Goal: Use online tool/utility: Utilize a website feature to perform a specific function

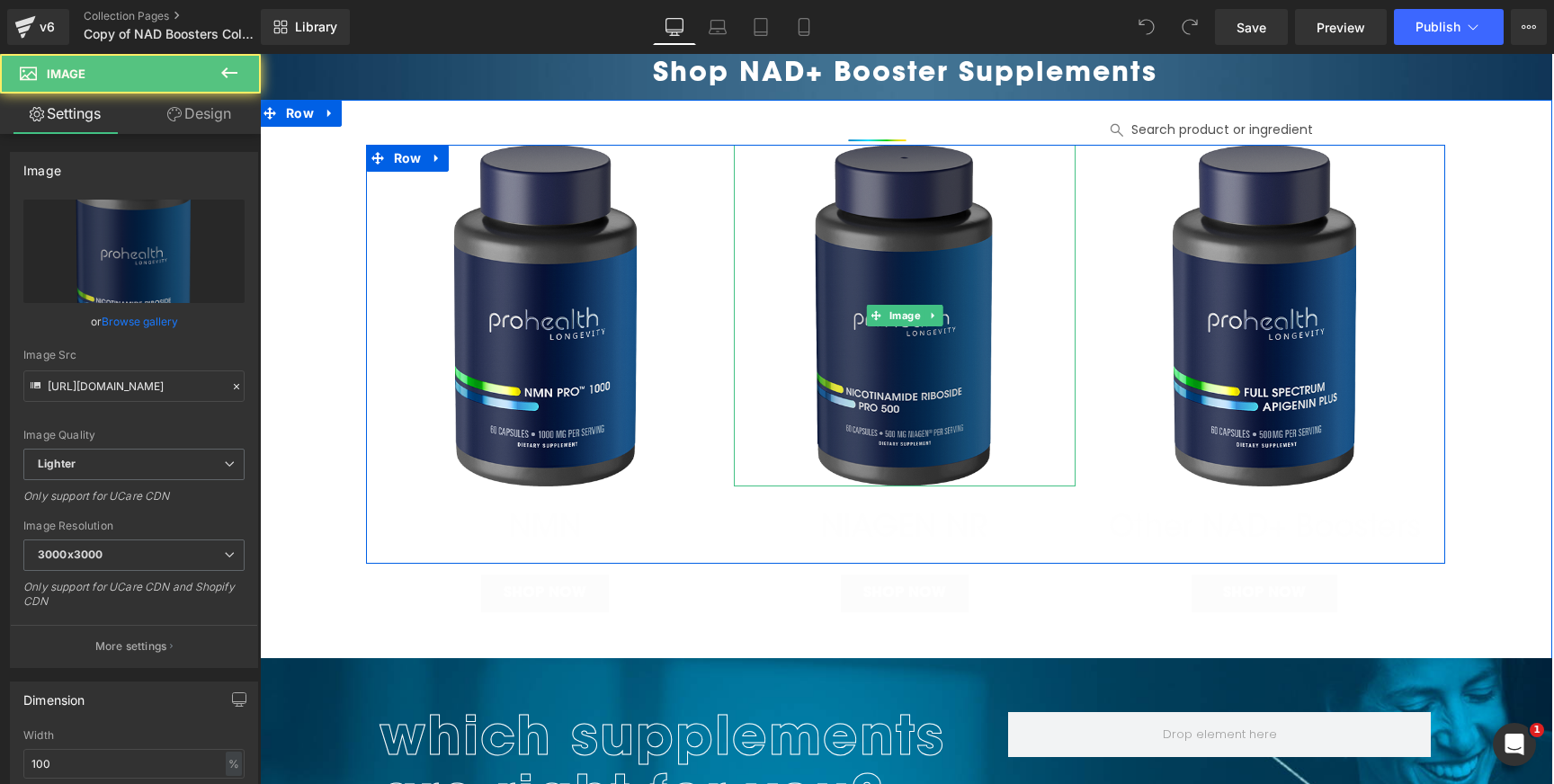
click at [1051, 158] on img at bounding box center [904, 315] width 342 height 341
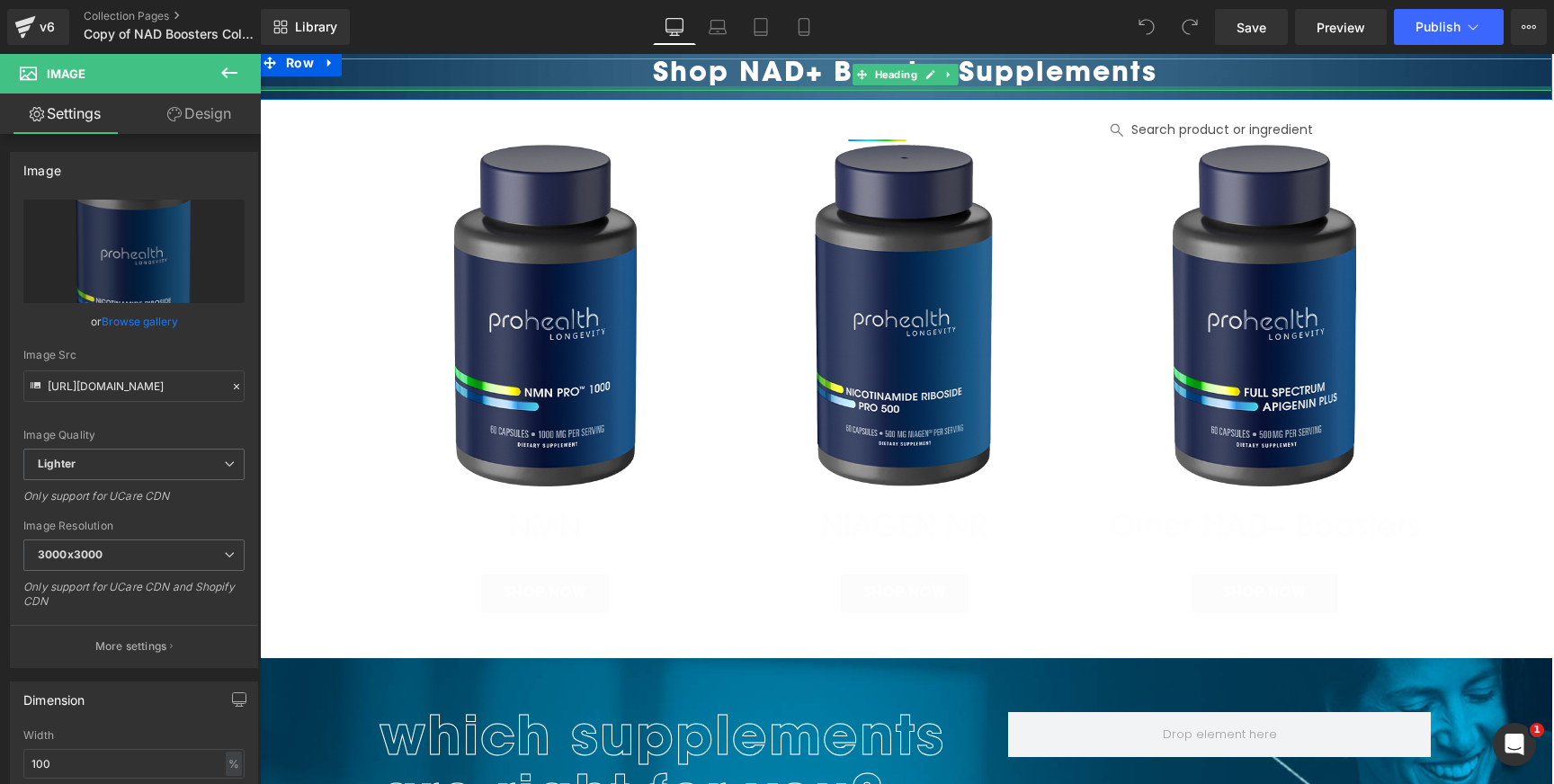
click at [505, 87] on div at bounding box center [904, 88] width 1293 height 5
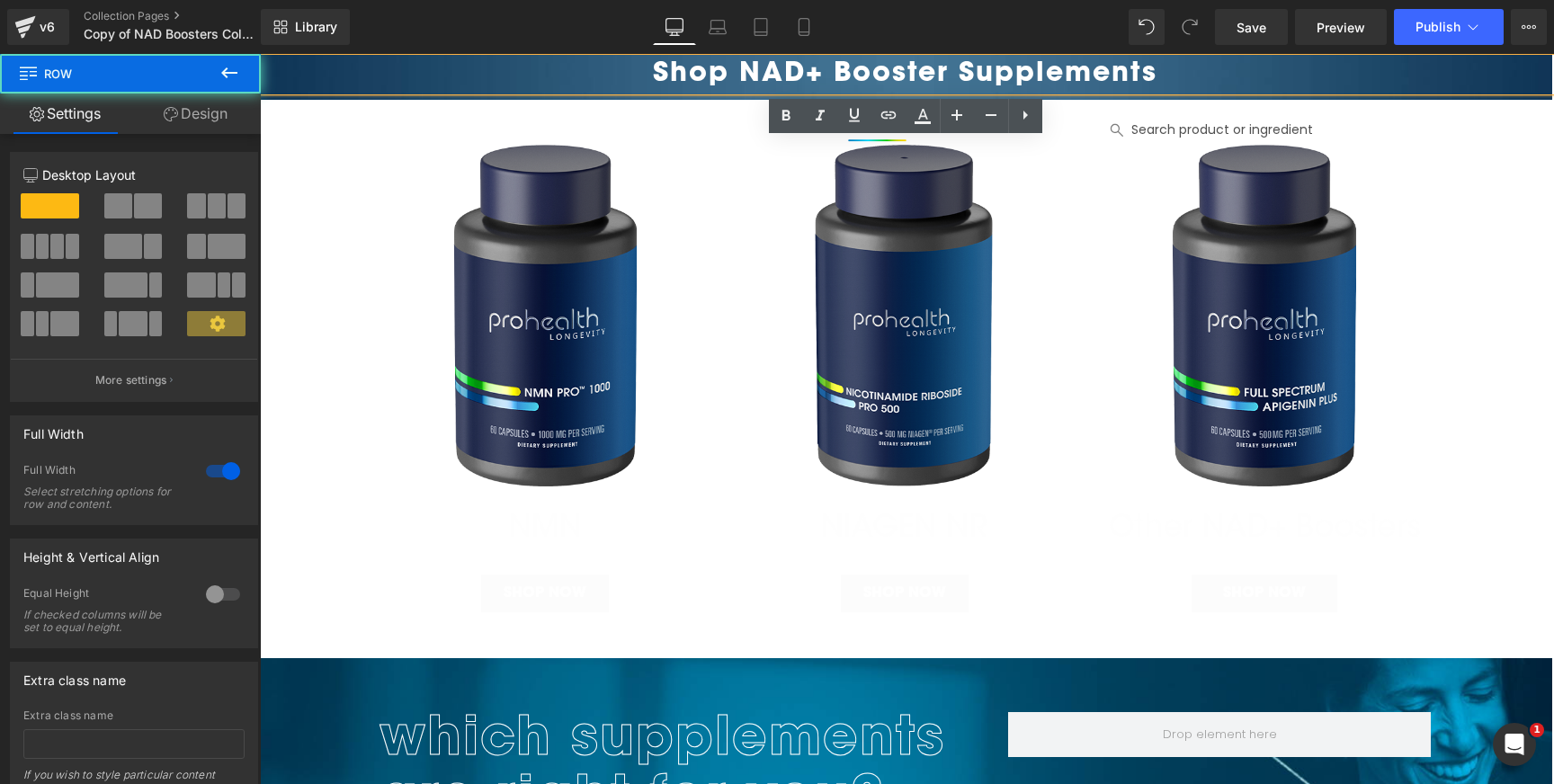
click at [583, 97] on div "Shop NAD+ Booster Supplements Heading" at bounding box center [904, 75] width 1293 height 51
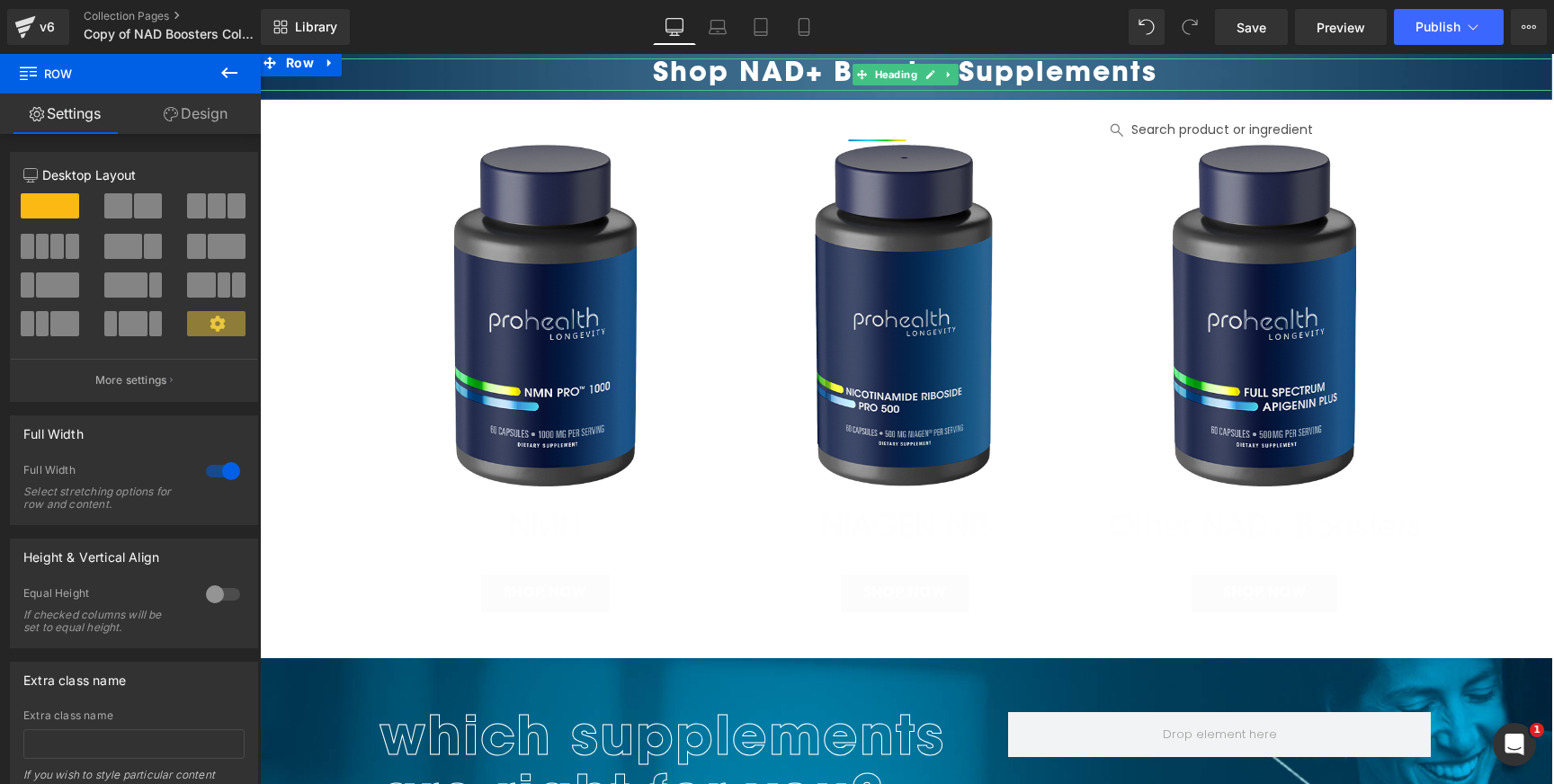
click at [1136, 67] on h1 "Shop NAD+ Booster Supplements" at bounding box center [904, 74] width 1293 height 32
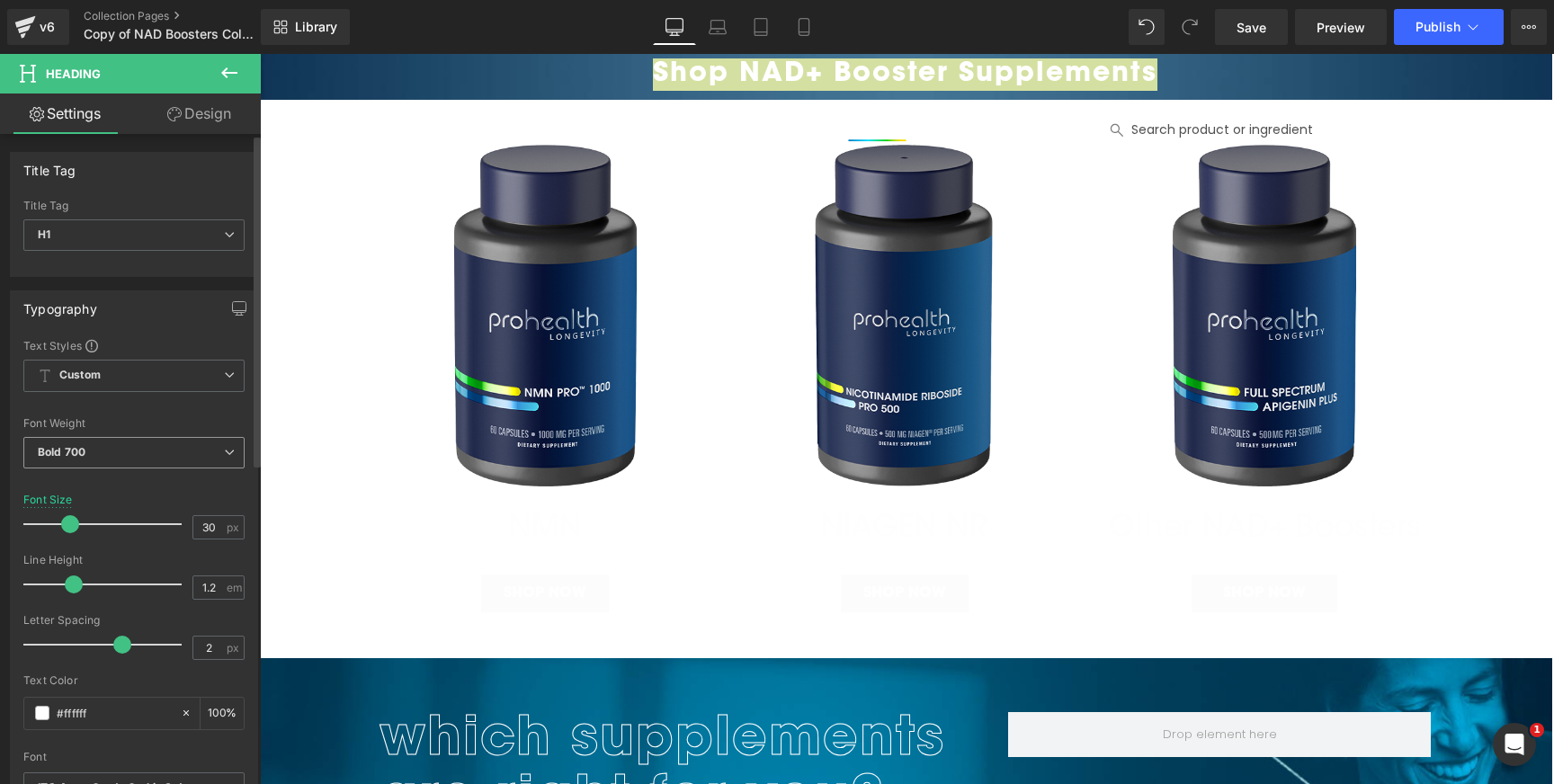
click at [230, 450] on span "Bold 700" at bounding box center [133, 453] width 221 height 31
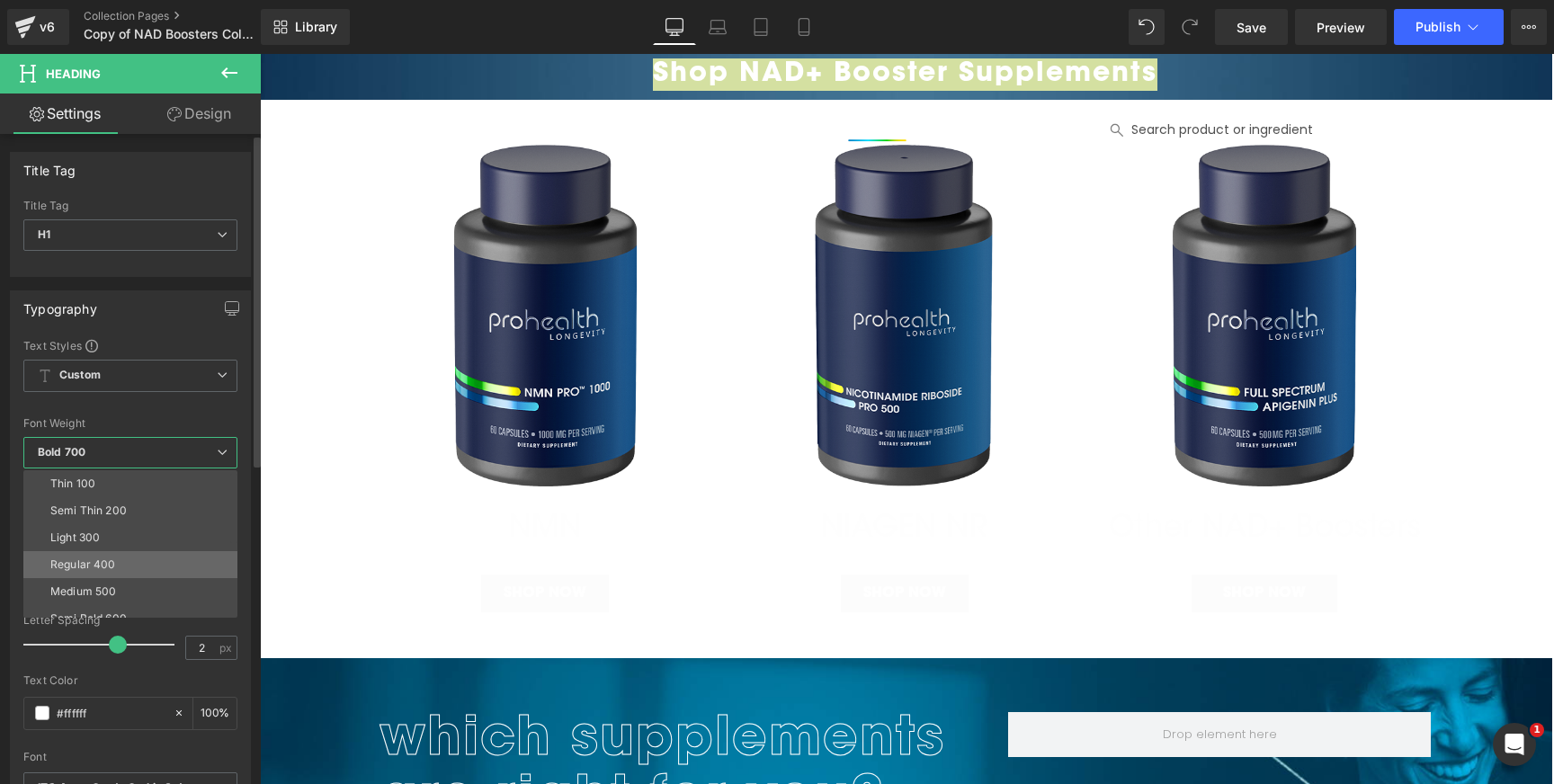
click at [178, 557] on li "Regular 400" at bounding box center [133, 564] width 222 height 27
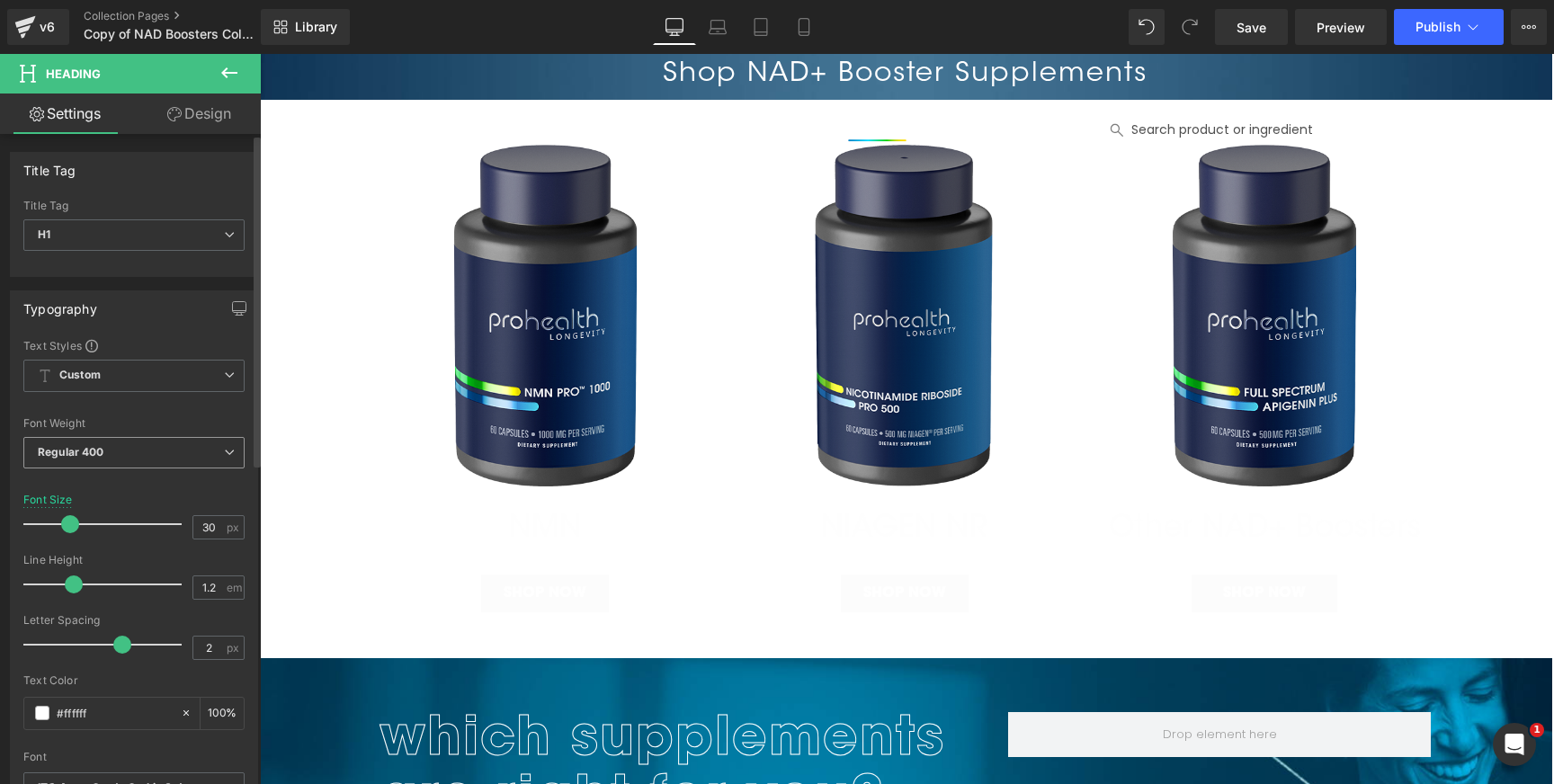
click at [204, 453] on span "Regular 400" at bounding box center [133, 453] width 221 height 31
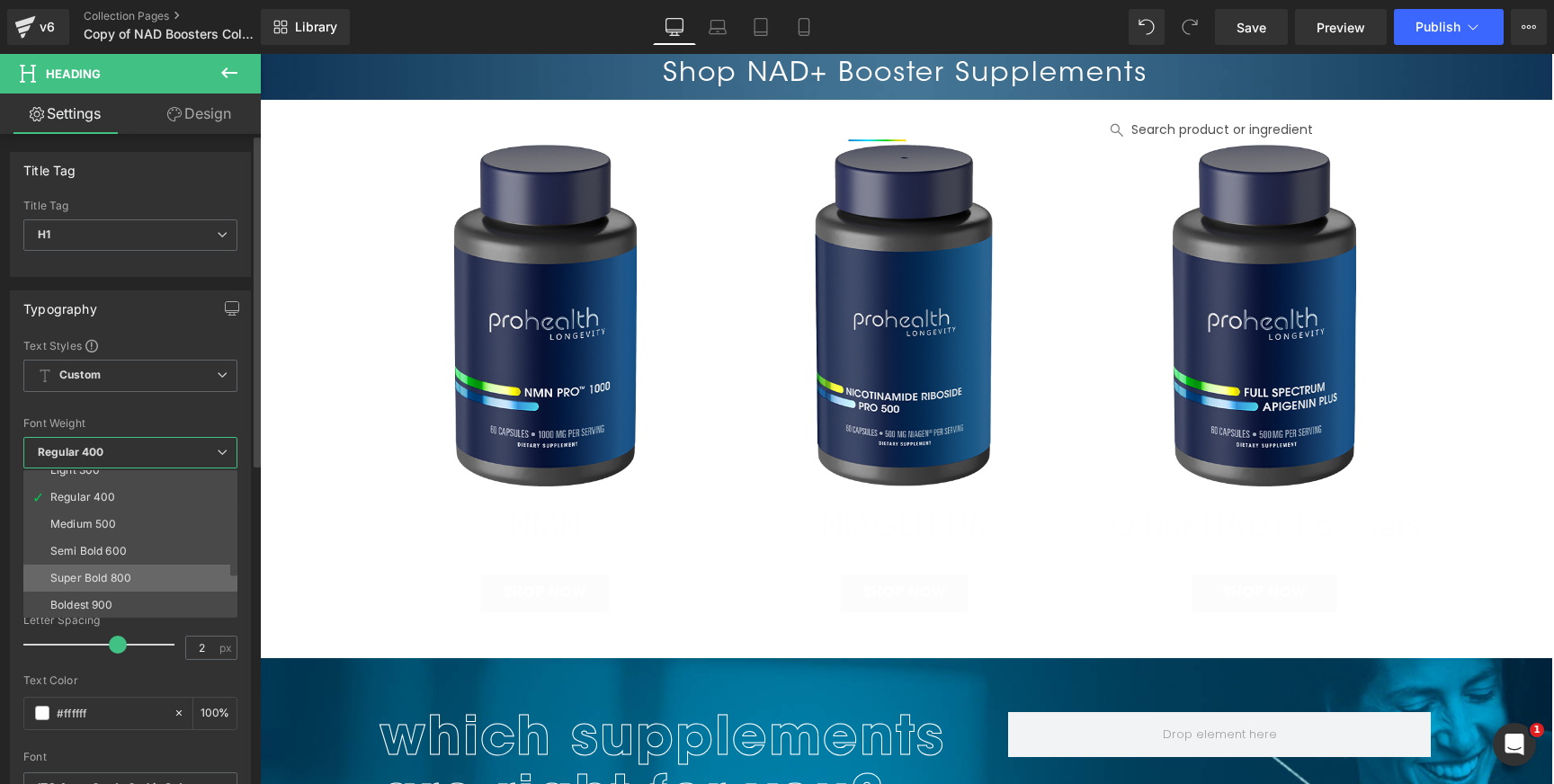
scroll to position [69, 0]
click at [133, 542] on li "Semi Bold 600" at bounding box center [133, 548] width 222 height 27
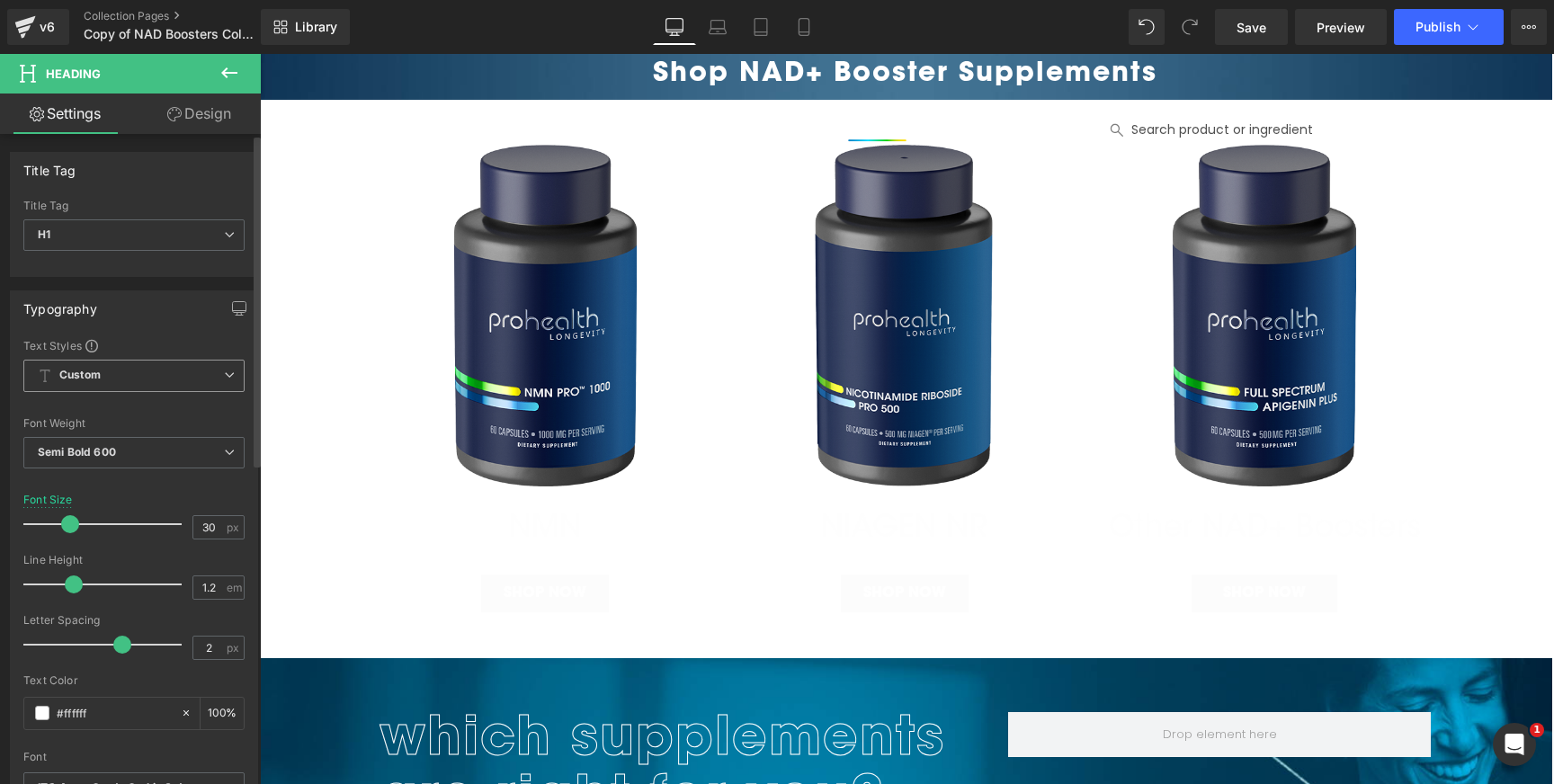
click at [133, 372] on span "Custom Setup Global Style" at bounding box center [133, 375] width 221 height 32
click at [133, 367] on span "Custom Setup Global Style" at bounding box center [130, 375] width 214 height 32
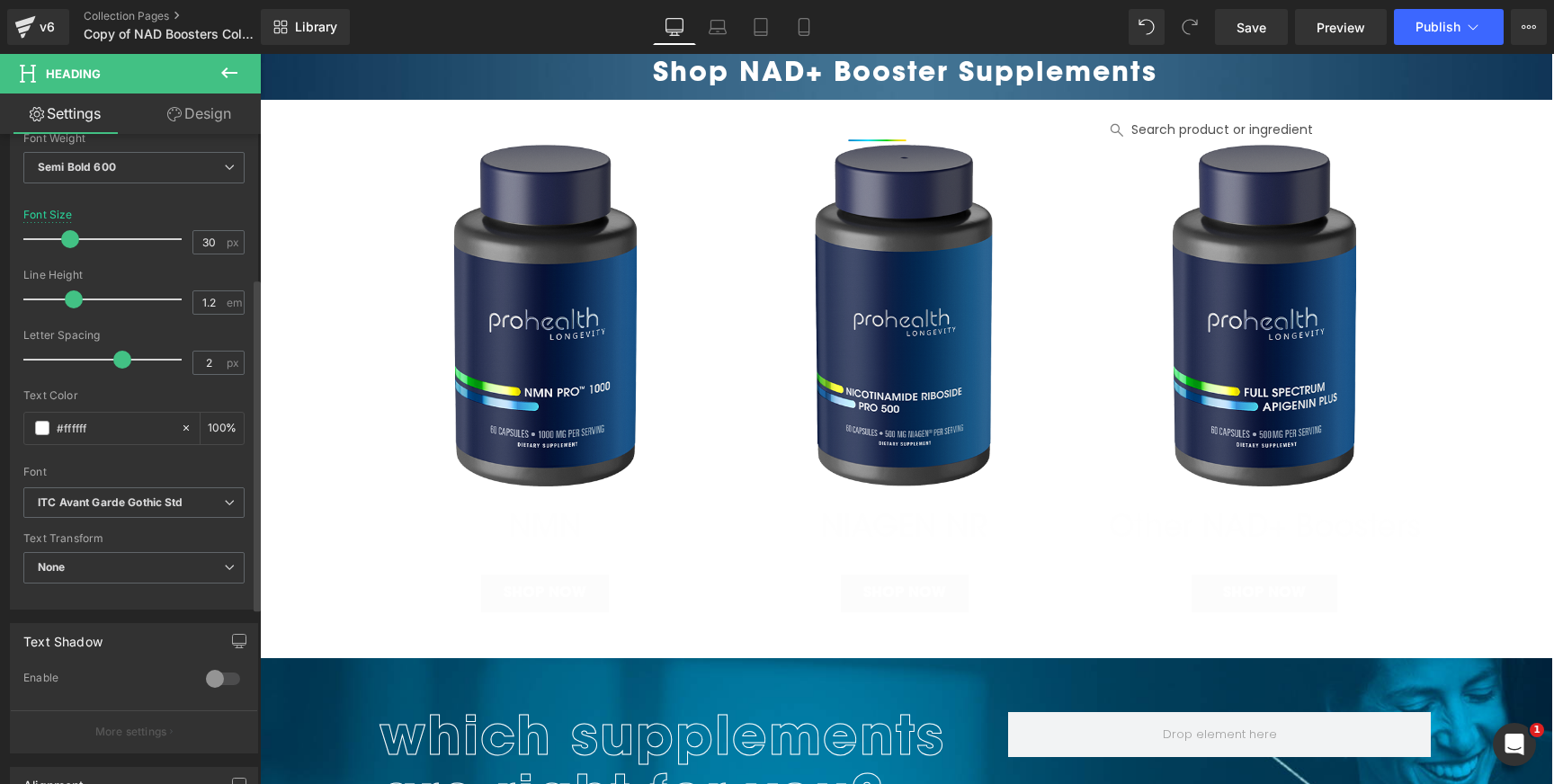
scroll to position [291, 0]
click at [126, 503] on icon "ITC Avant Garde Gothic Std" at bounding box center [110, 496] width 145 height 16
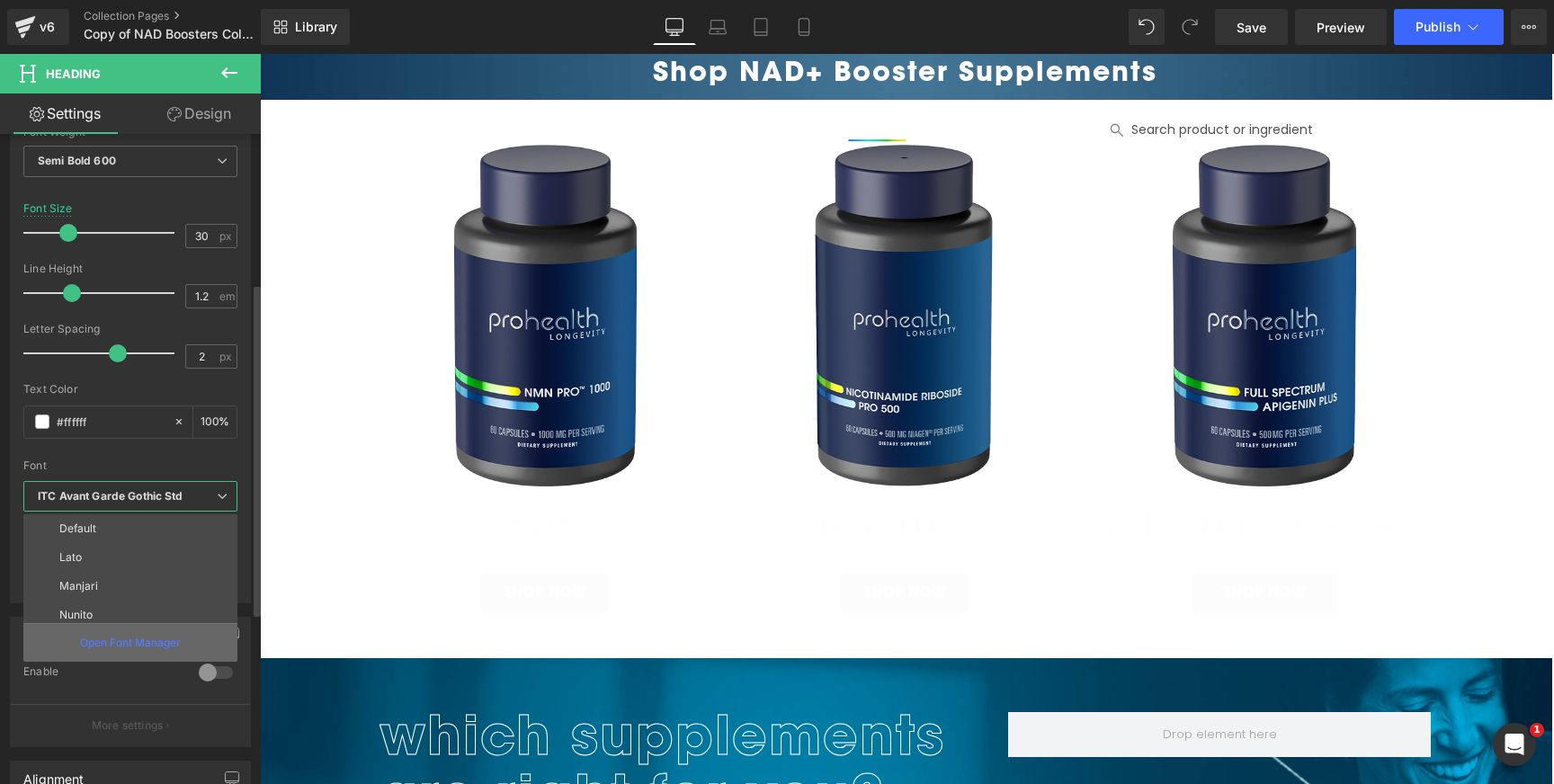
click at [115, 633] on div "Open Font Manager" at bounding box center [130, 642] width 214 height 39
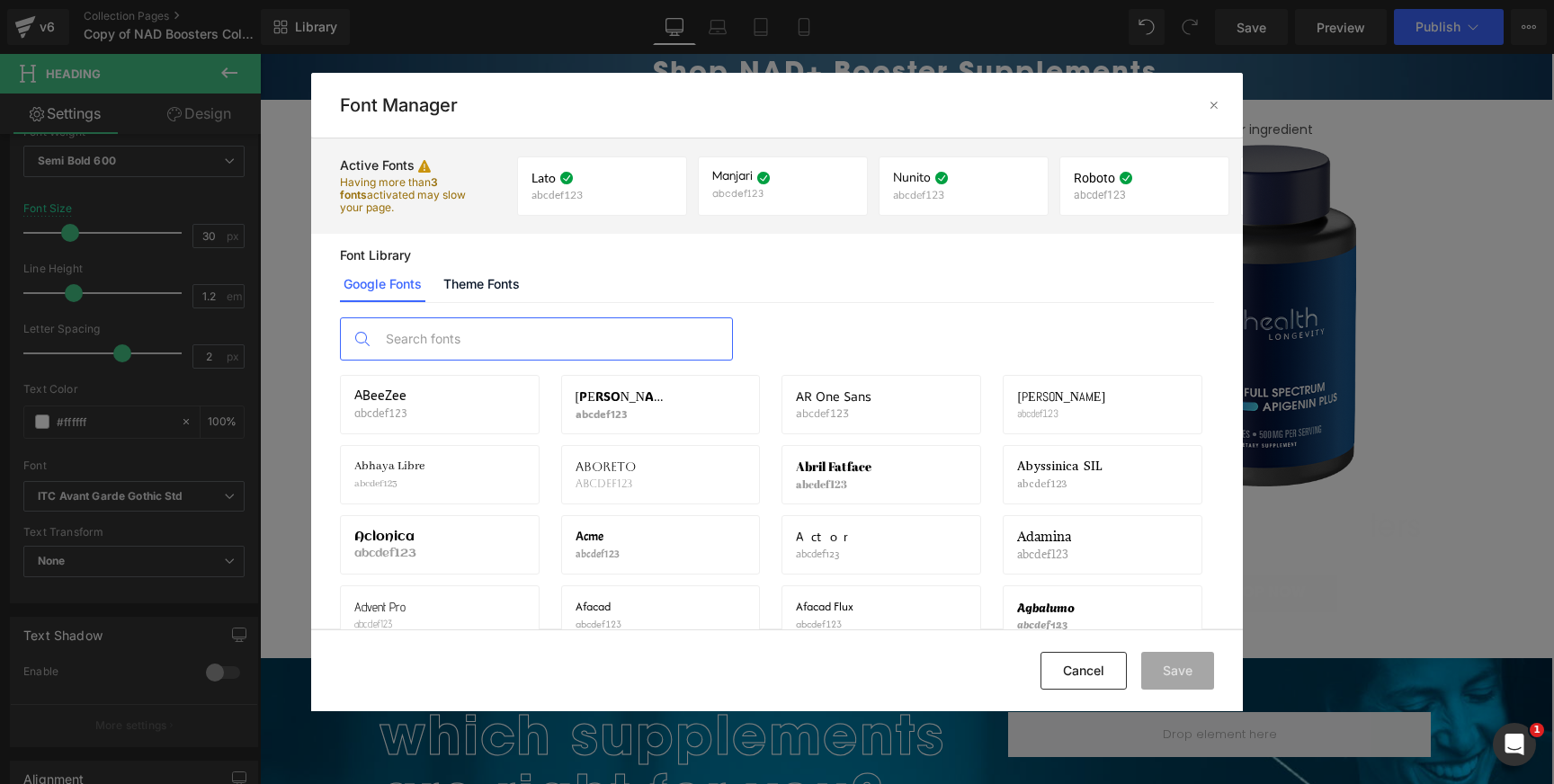
click at [591, 331] on input "text" at bounding box center [554, 339] width 355 height 41
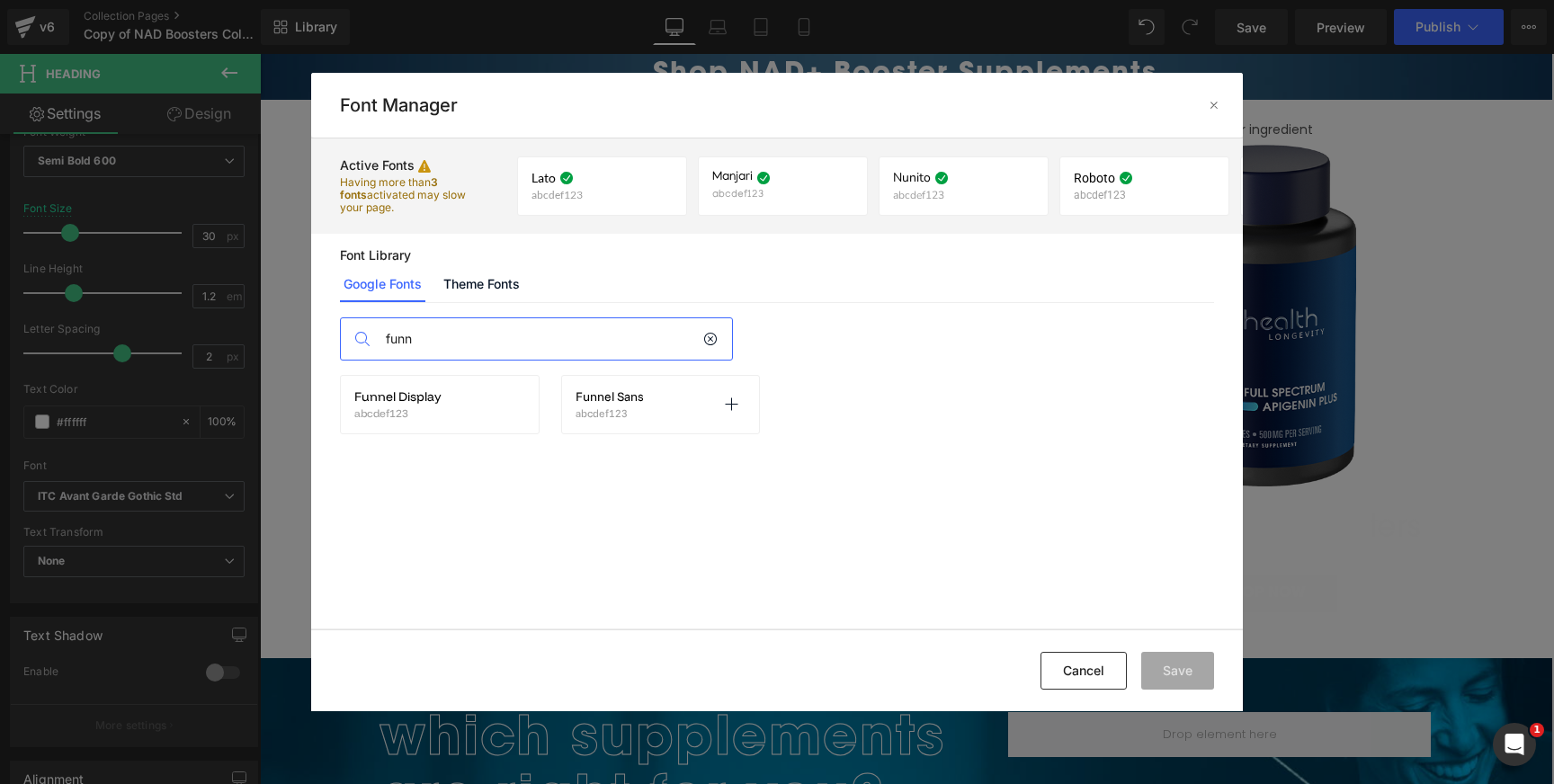
type input "funn"
click at [675, 401] on div "Funnel Sans abcdef123 Activate font" at bounding box center [661, 404] width 171 height 30
click at [735, 401] on icon at bounding box center [731, 405] width 15 height 15
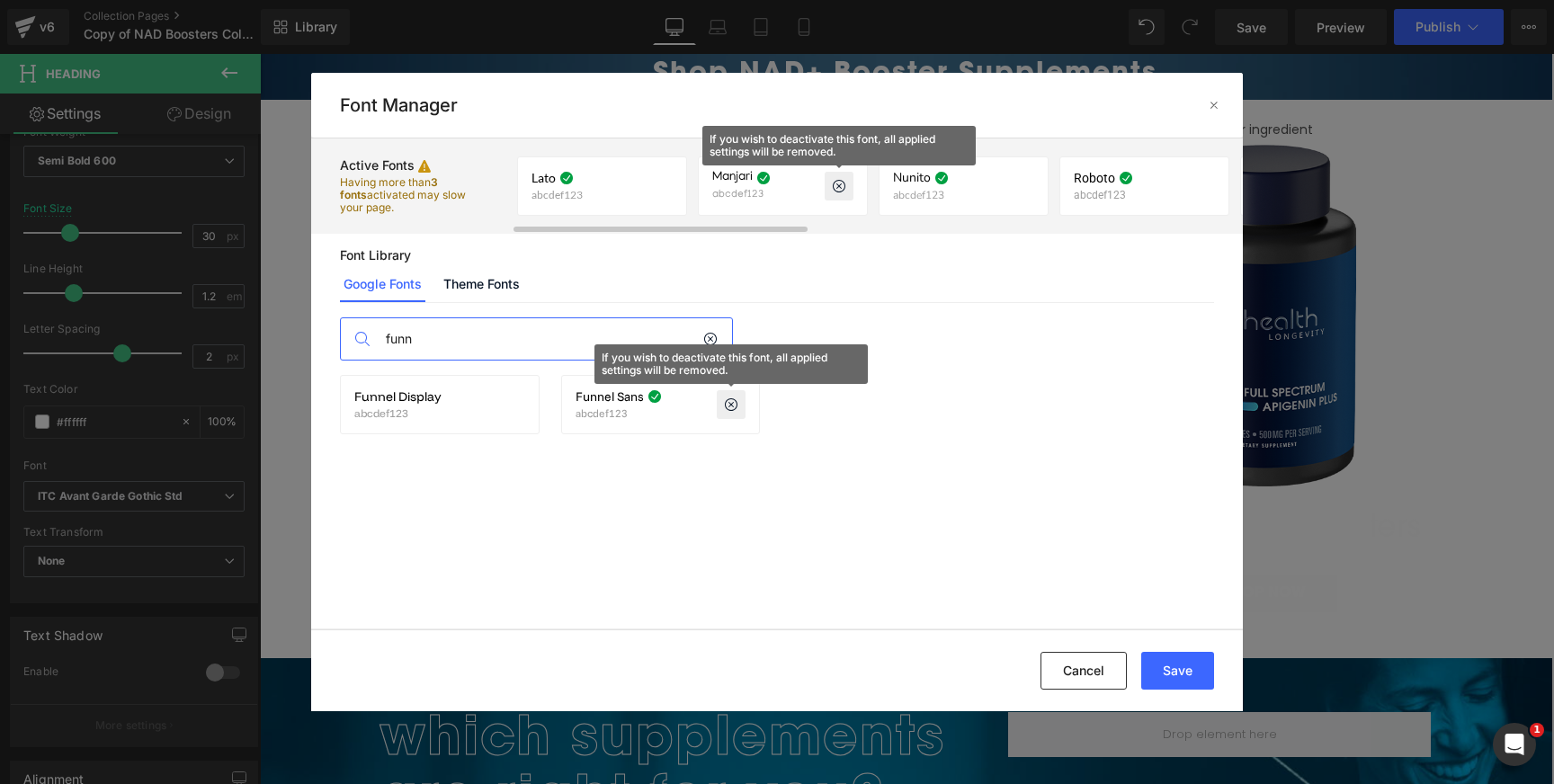
click at [840, 182] on icon at bounding box center [839, 186] width 15 height 15
click at [841, 185] on icon at bounding box center [839, 186] width 15 height 15
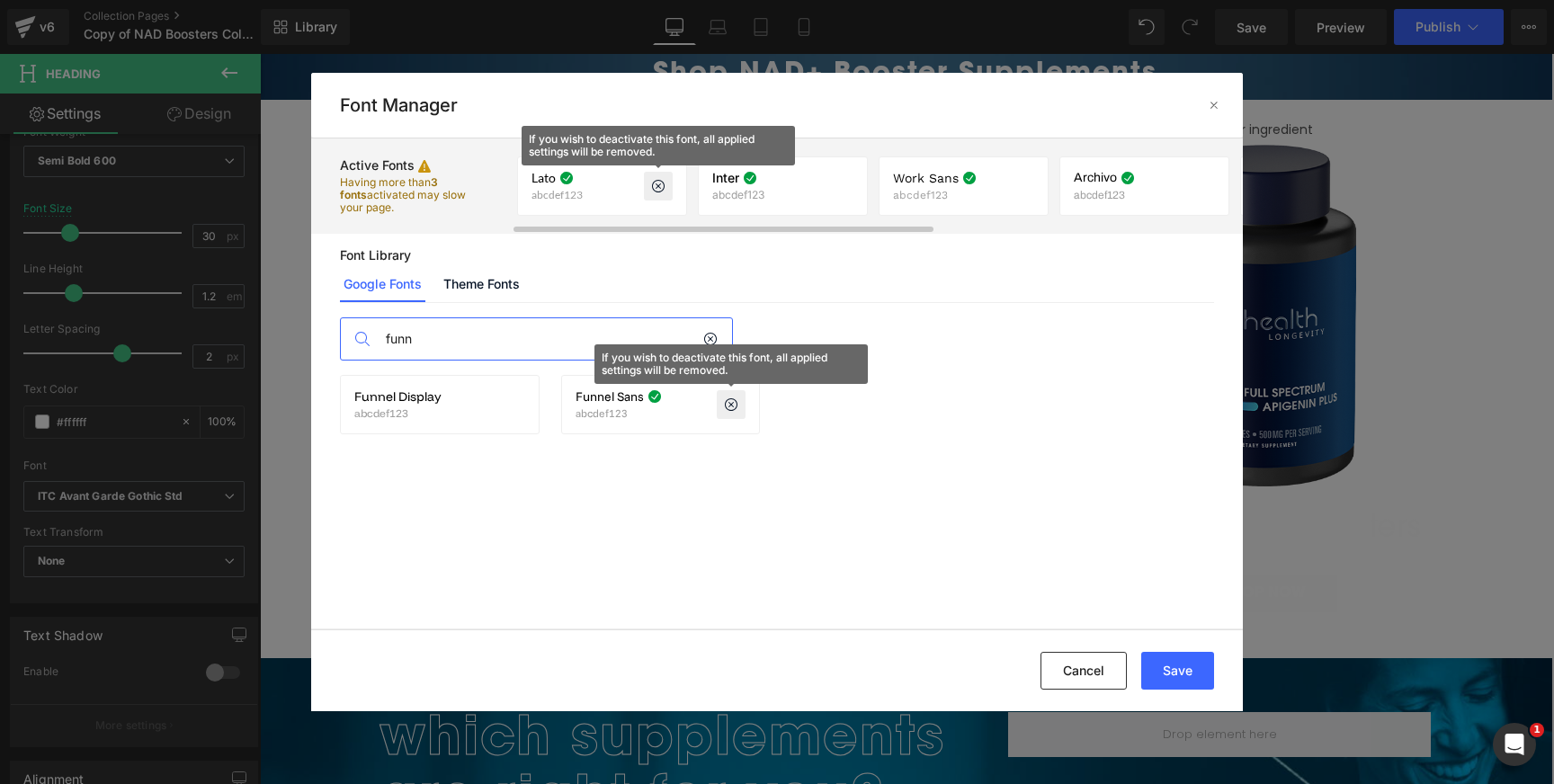
click at [662, 185] on icon at bounding box center [658, 186] width 15 height 15
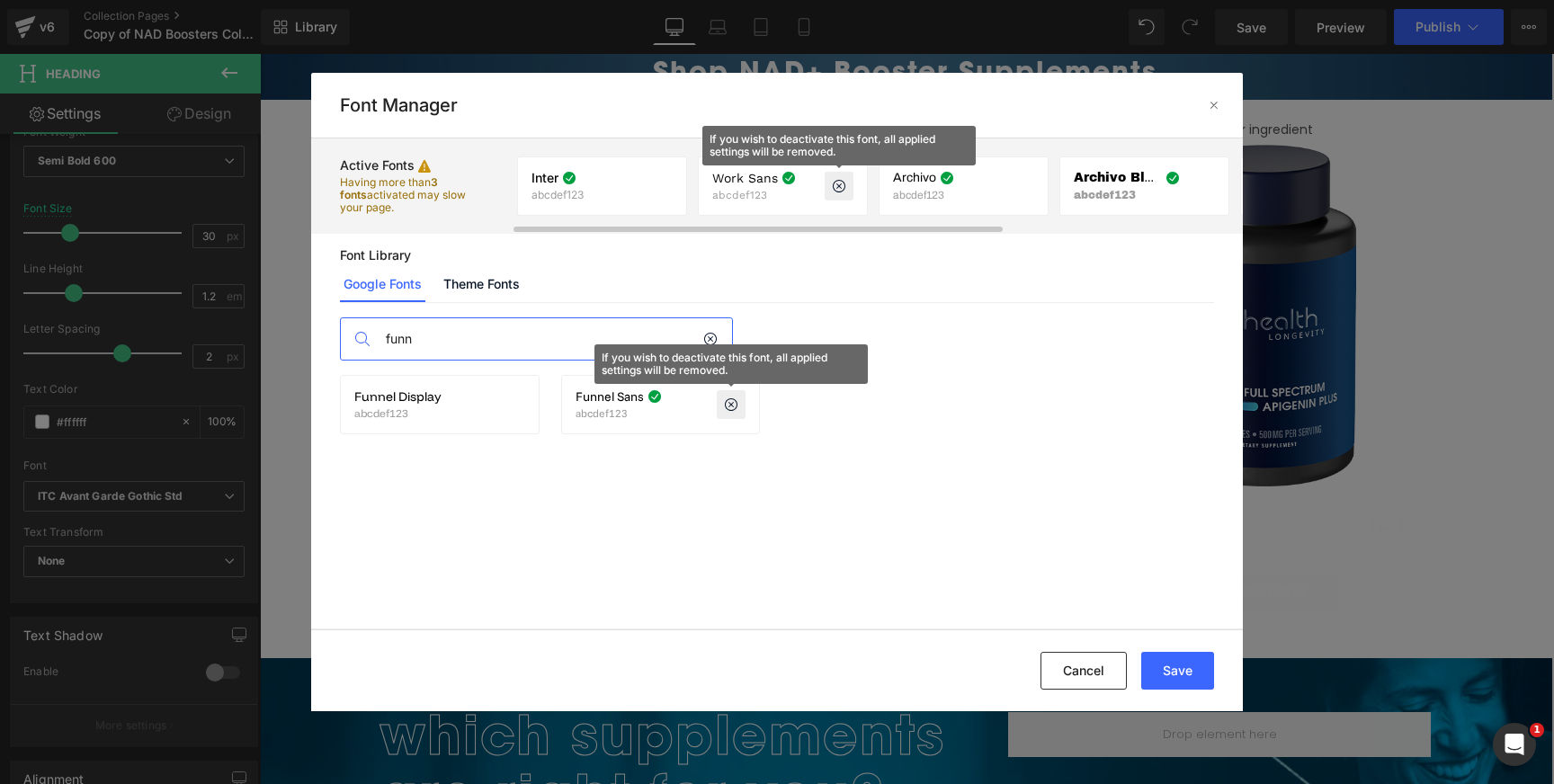
click at [843, 179] on icon at bounding box center [839, 186] width 15 height 15
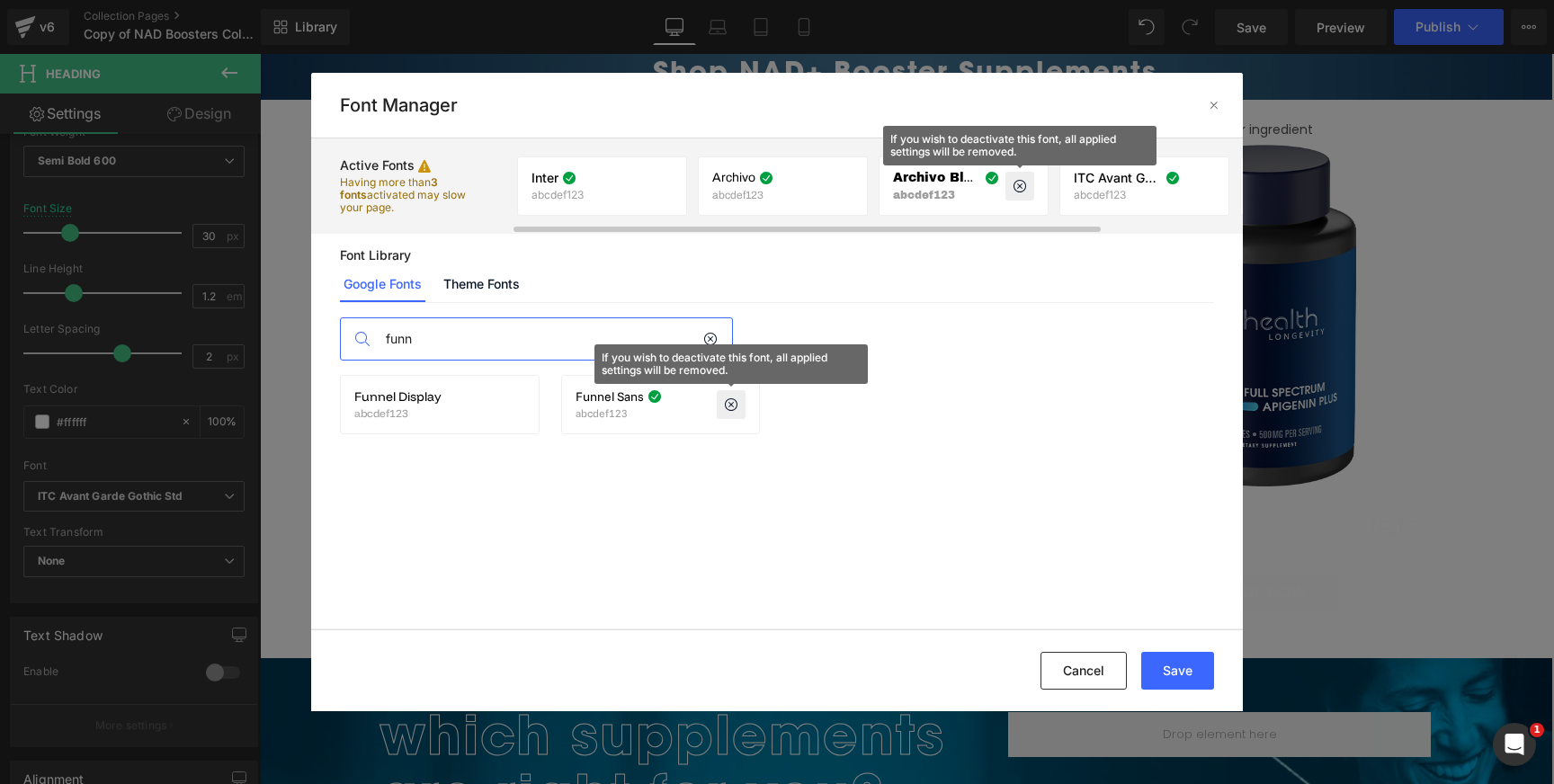
click at [1019, 184] on icon at bounding box center [1020, 186] width 15 height 15
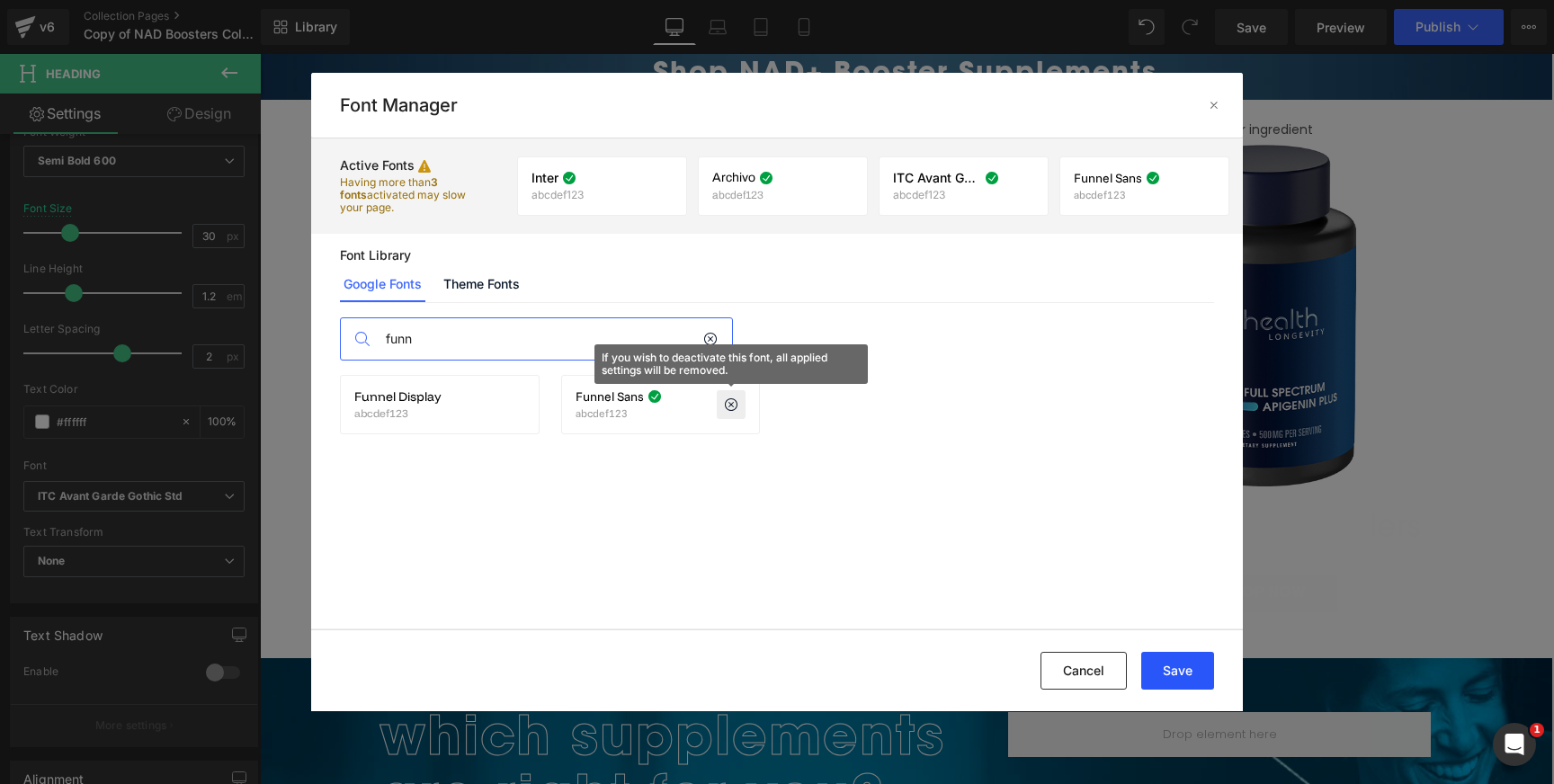
click at [1192, 663] on button "Save" at bounding box center [1177, 670] width 73 height 38
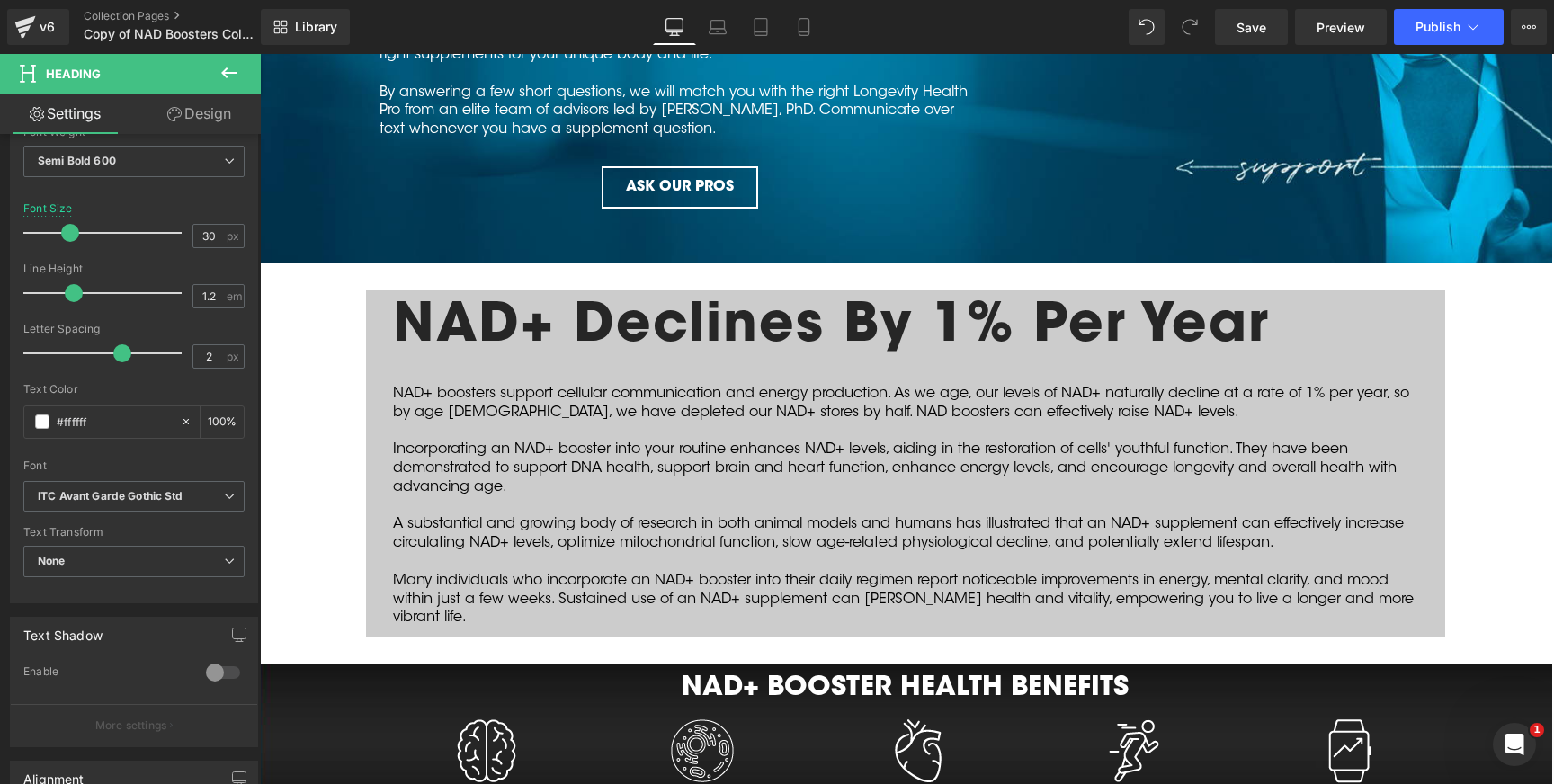
scroll to position [0, 0]
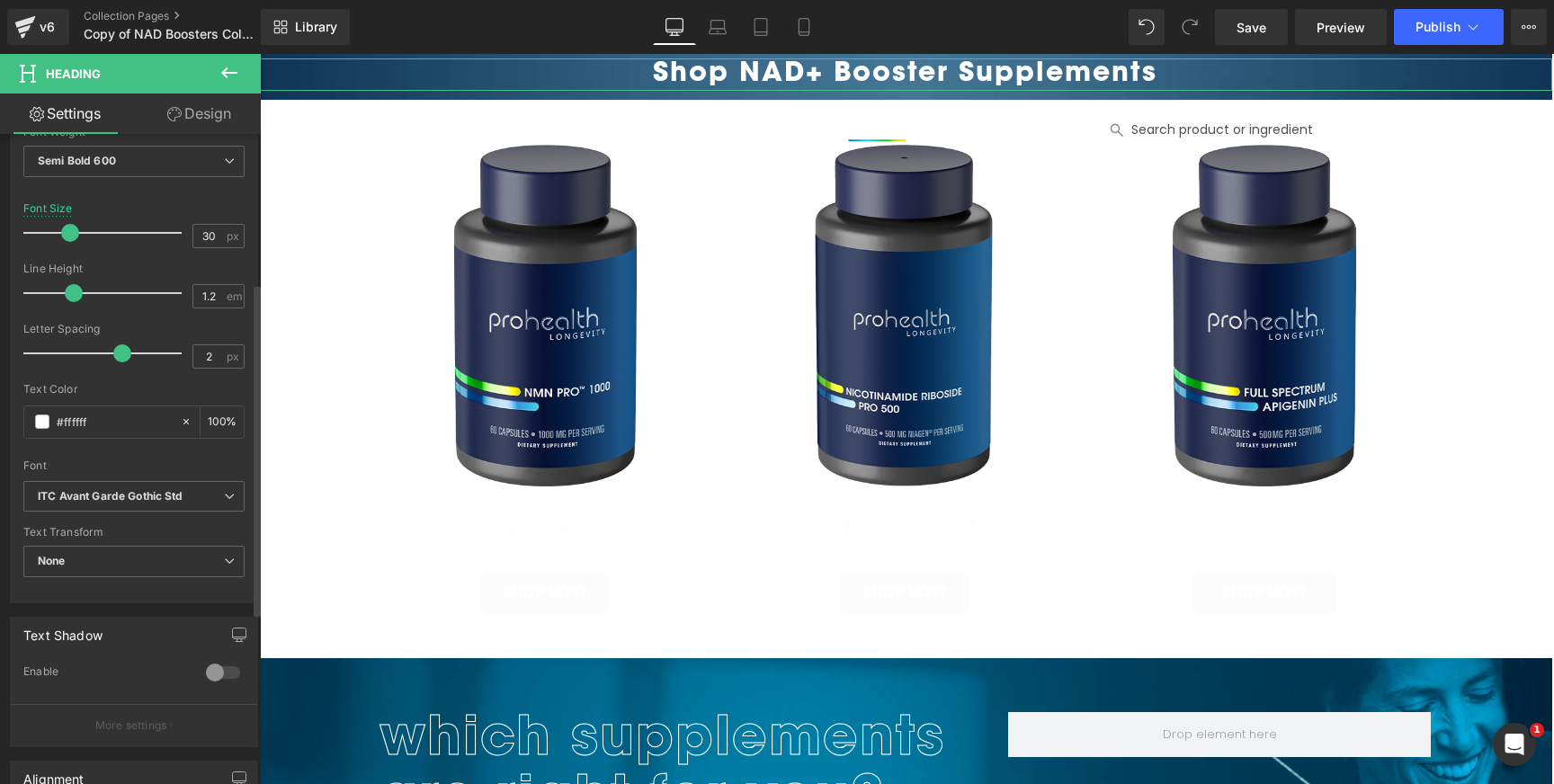
click at [247, 491] on div "Text Styles Custom Custom Setup Global Style Custom Setup Global Style Thin 100…" at bounding box center [134, 325] width 247 height 556
click at [224, 492] on icon at bounding box center [229, 496] width 11 height 11
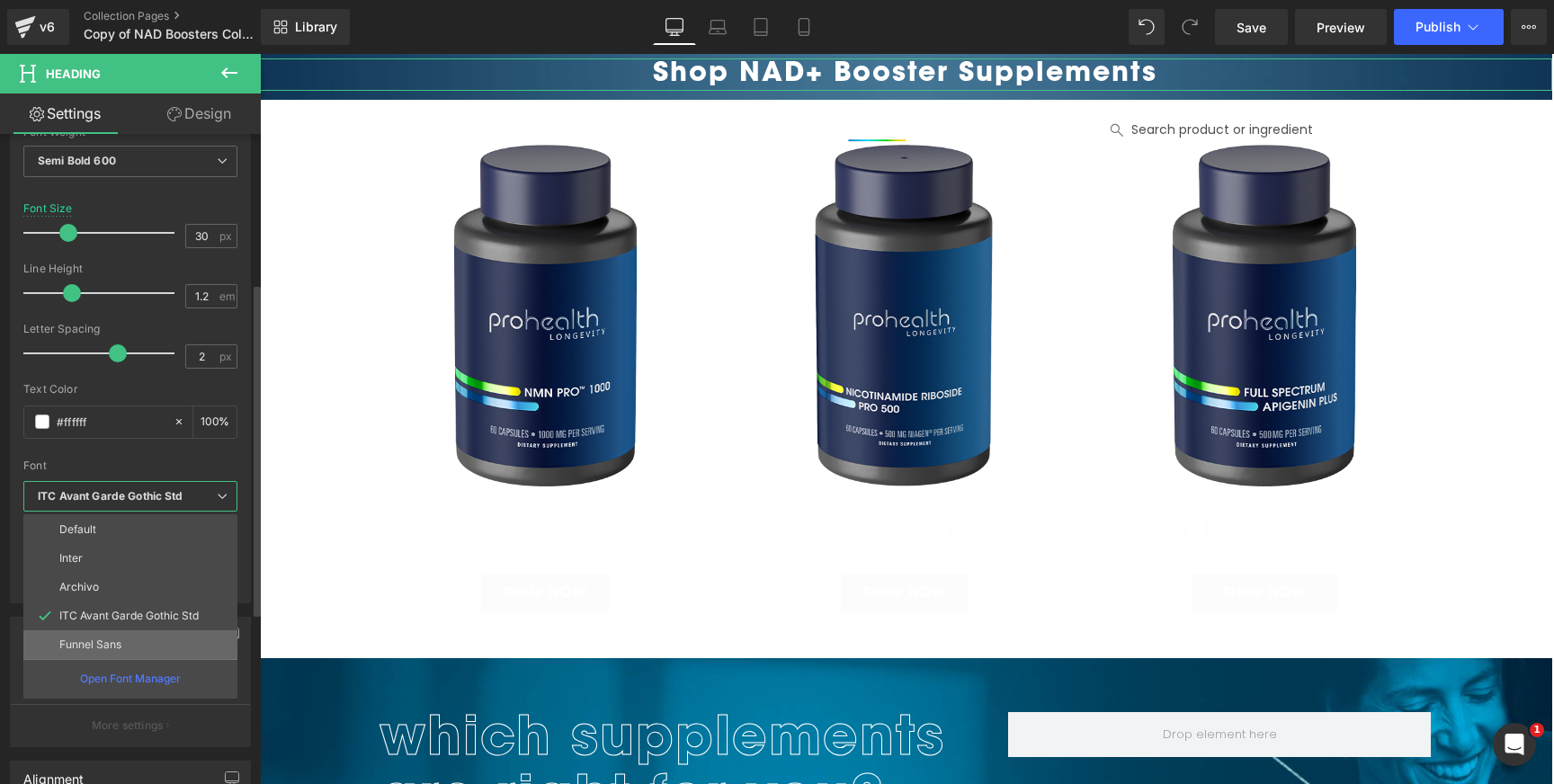
click at [107, 646] on p "Funnel Sans" at bounding box center [89, 644] width 62 height 13
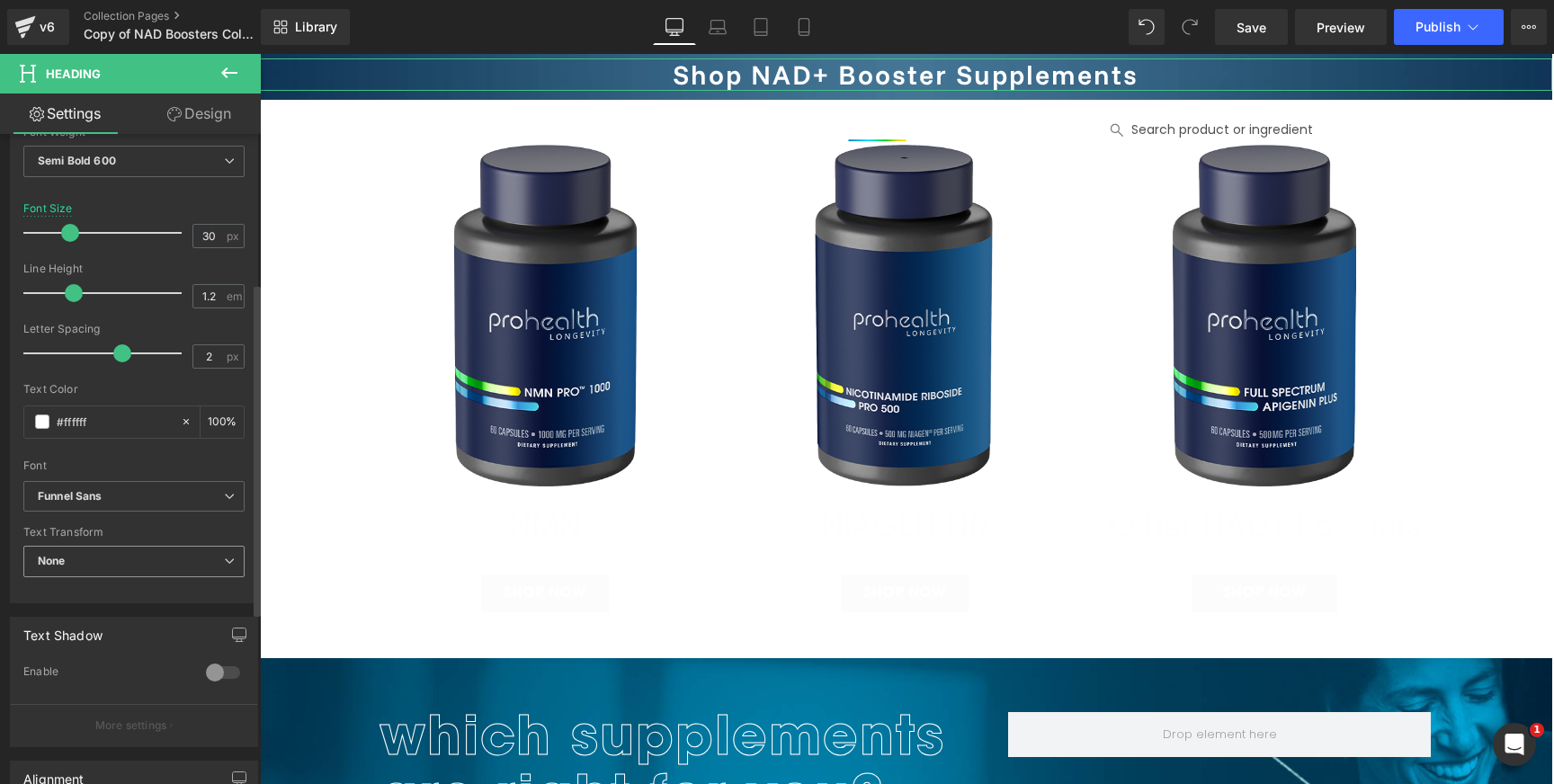
click at [157, 547] on span "None" at bounding box center [133, 561] width 221 height 31
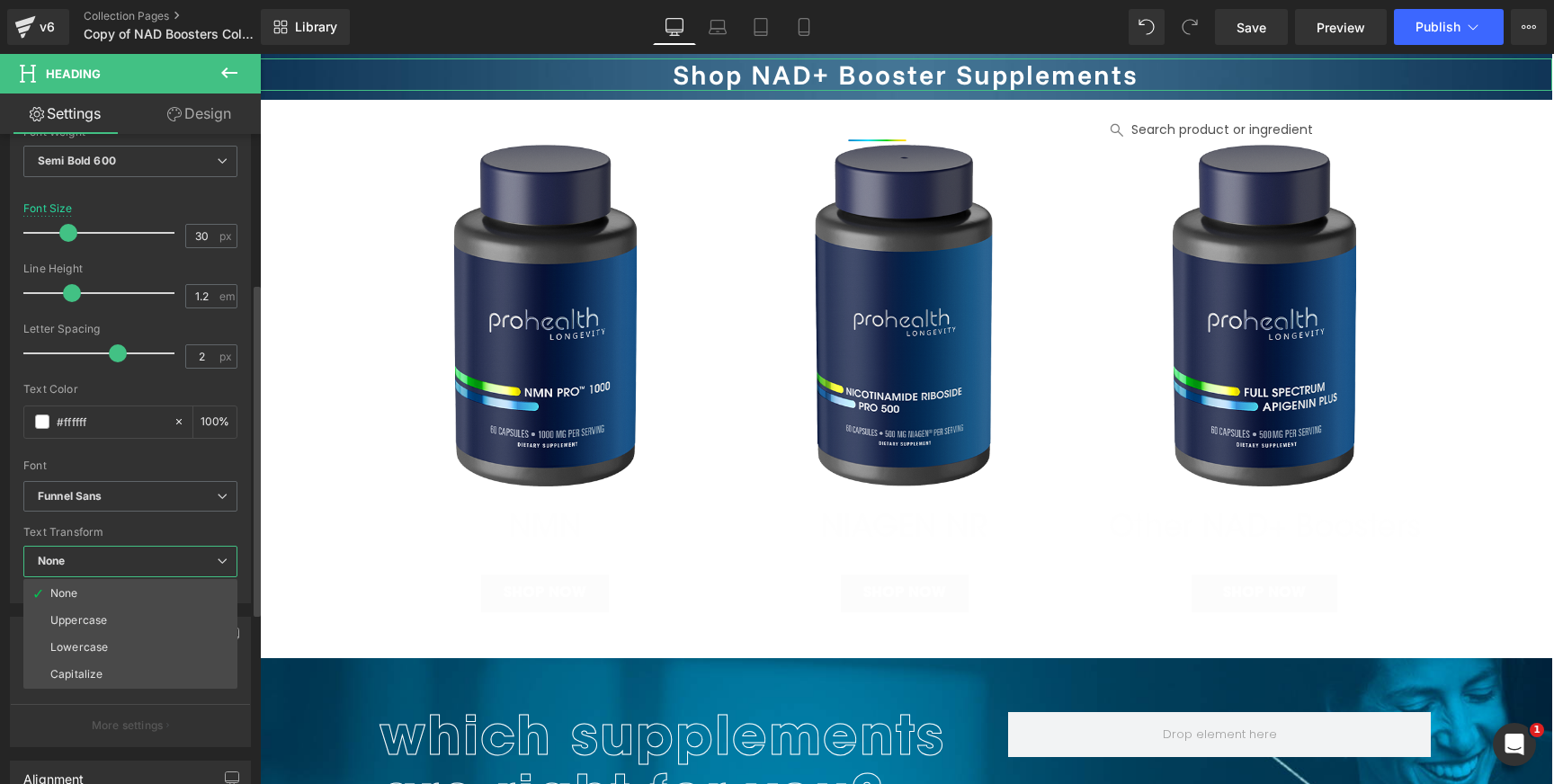
click at [140, 558] on span "None" at bounding box center [130, 561] width 214 height 31
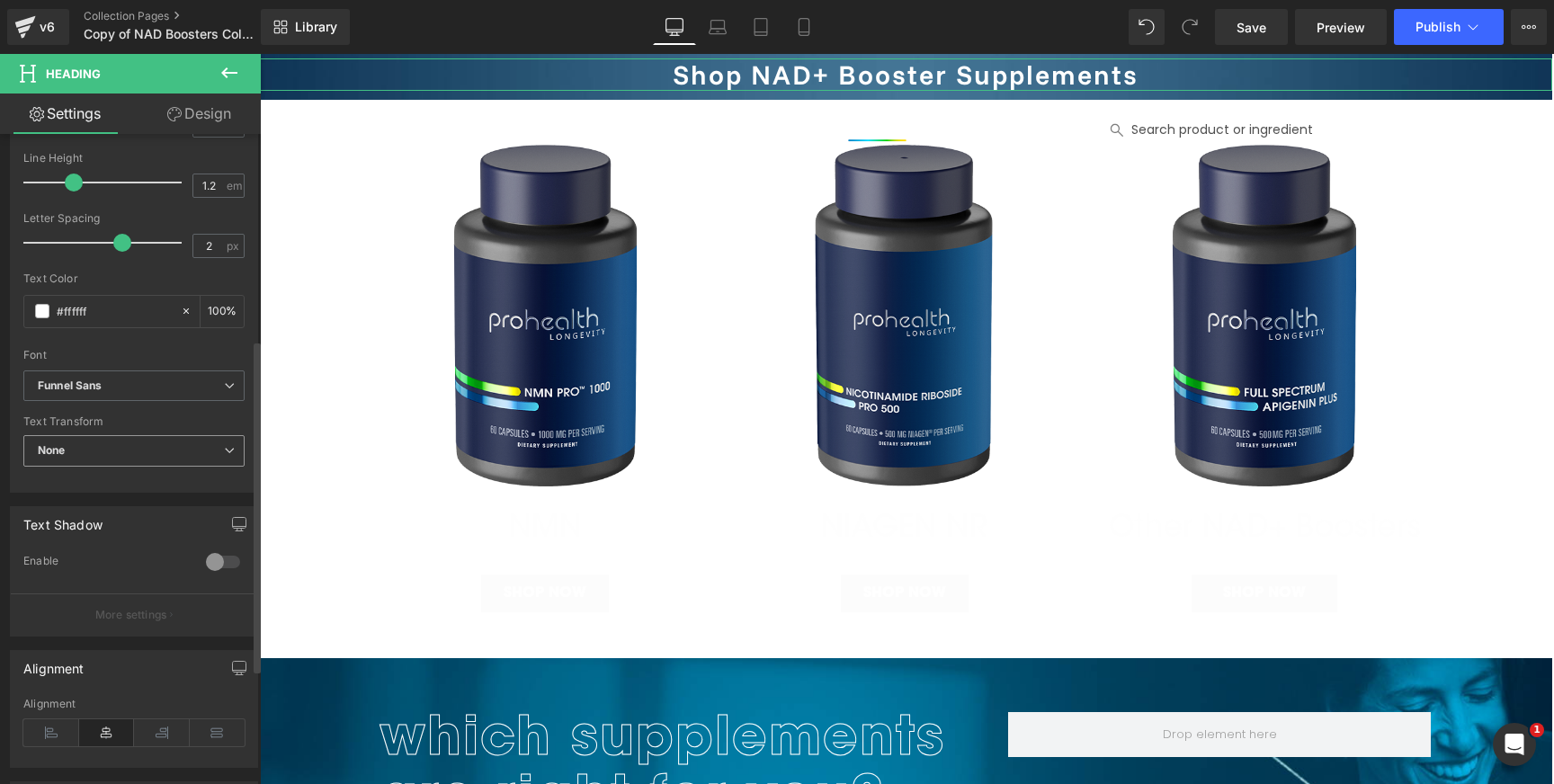
scroll to position [427, 0]
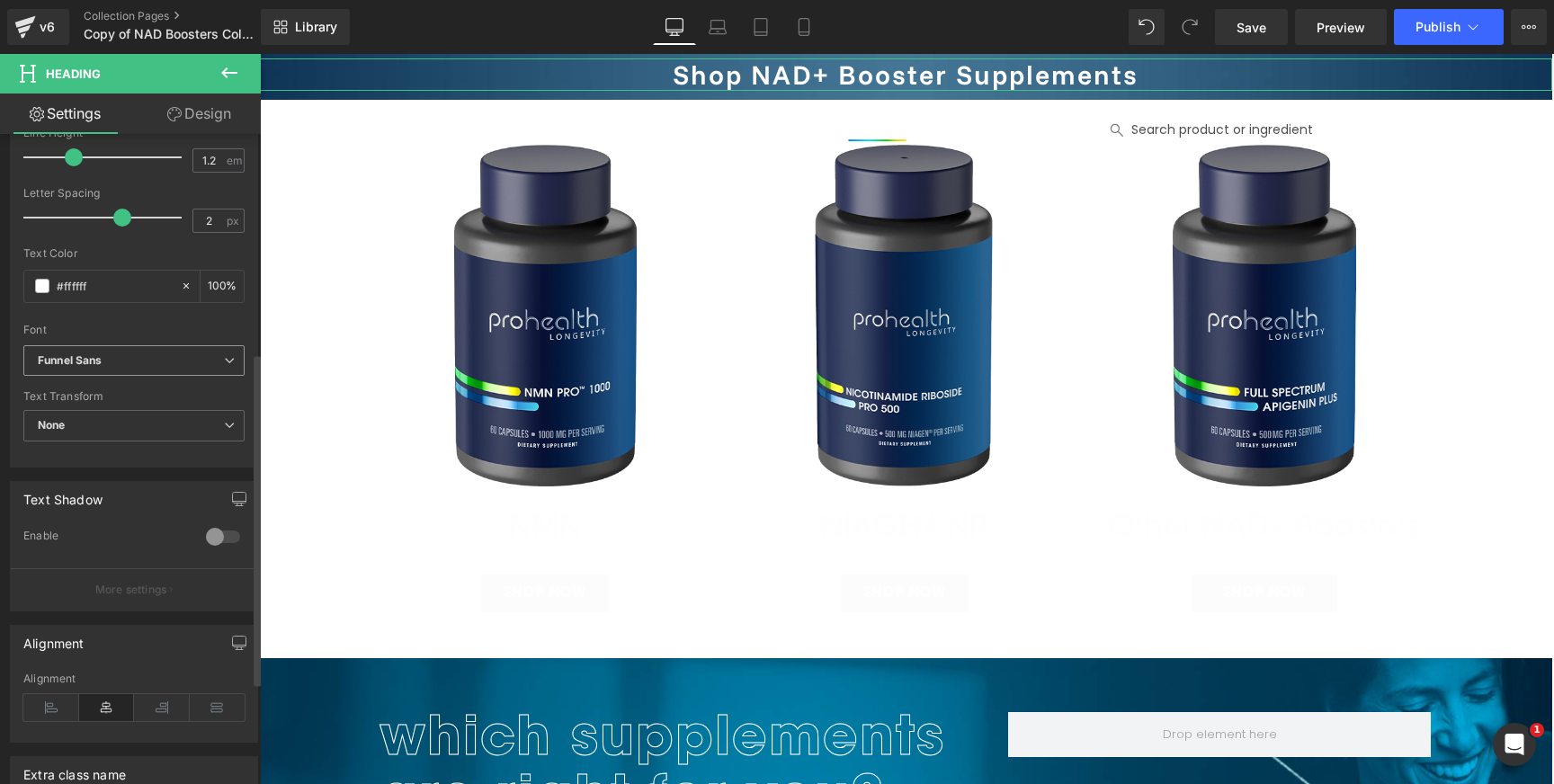
click at [195, 365] on b "Funnel Sans" at bounding box center [131, 361] width 186 height 16
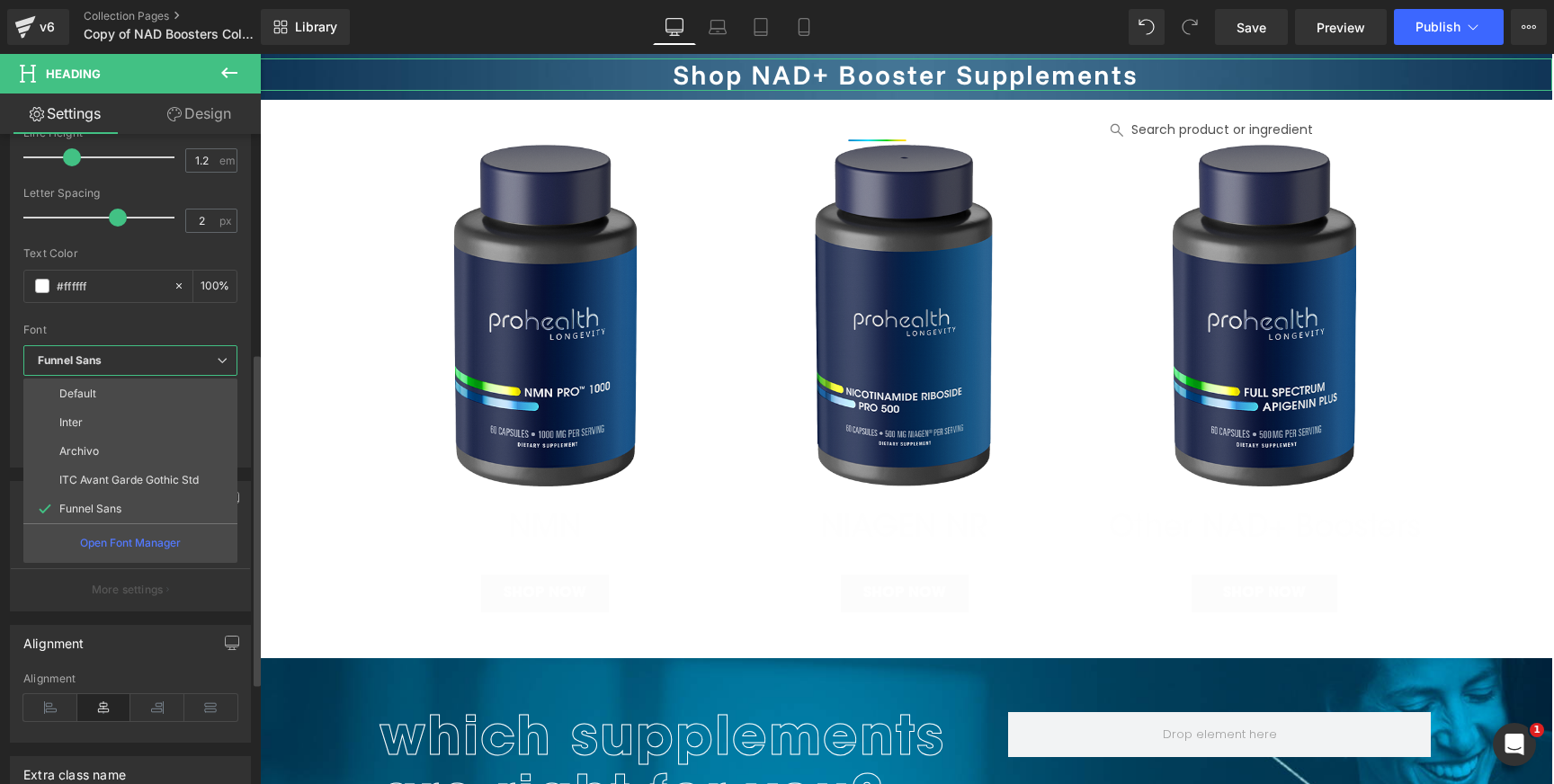
click at [195, 365] on b "Funnel Sans" at bounding box center [127, 361] width 179 height 16
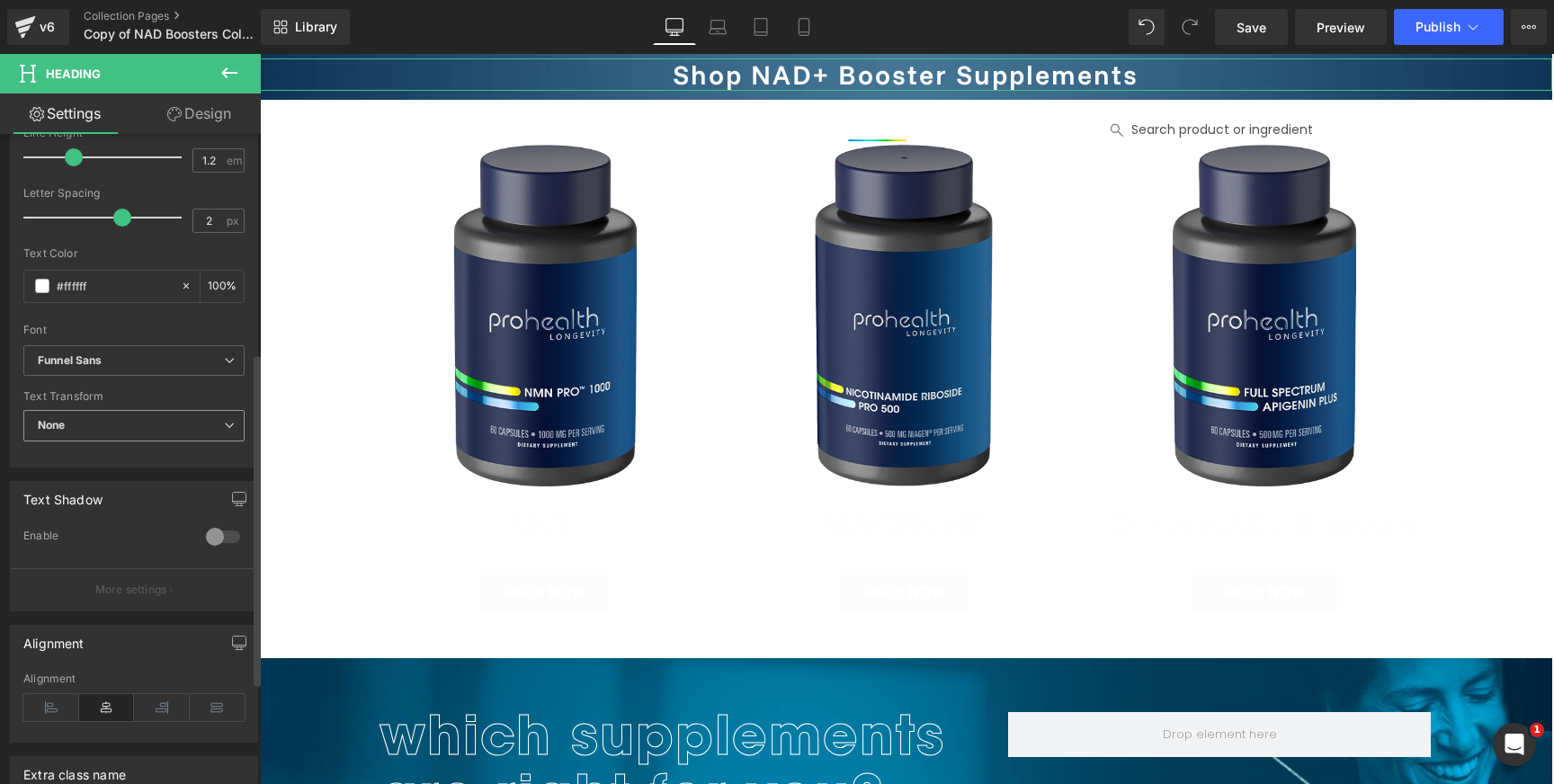
click at [155, 426] on span "None" at bounding box center [133, 425] width 221 height 31
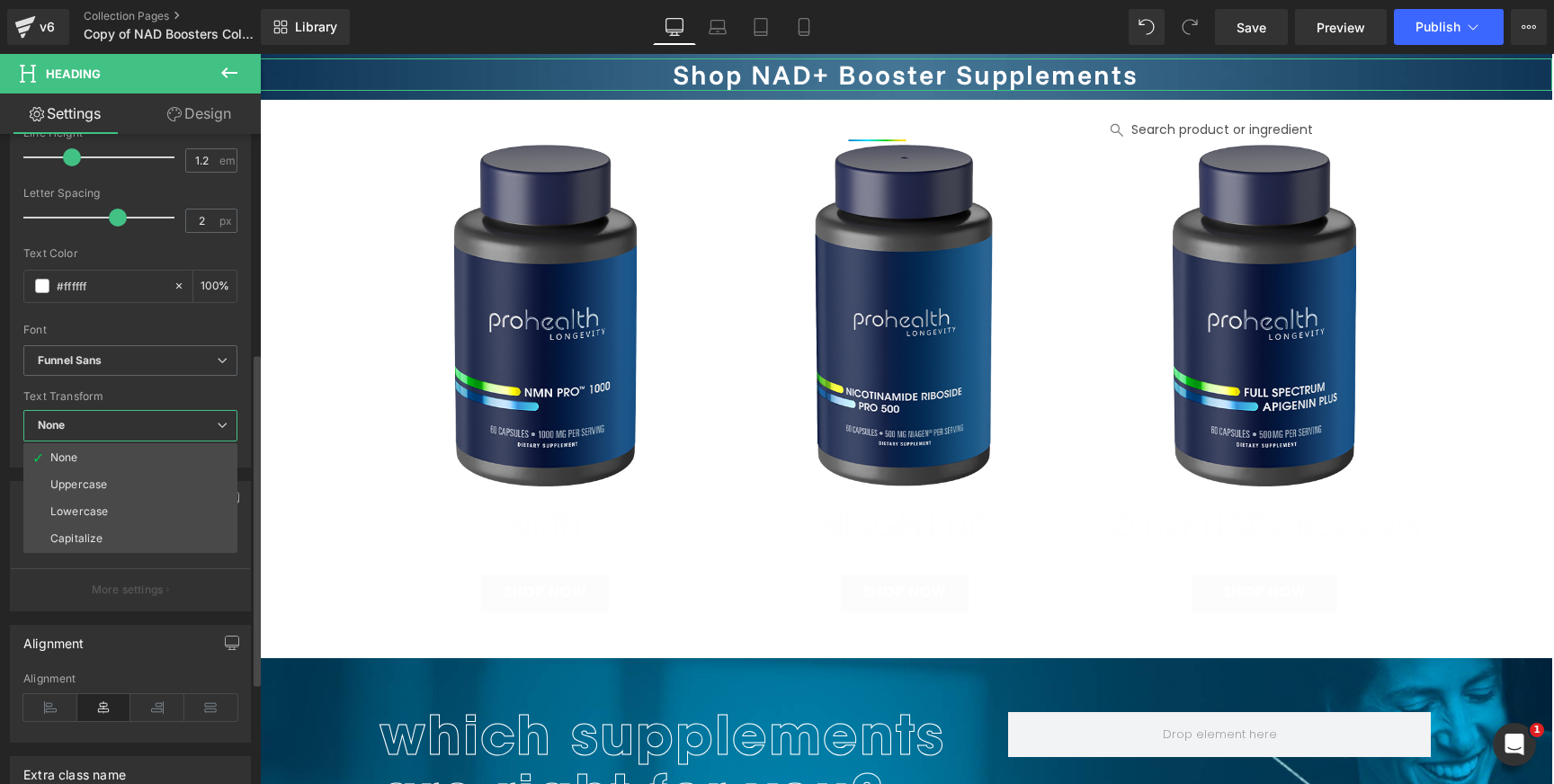
click at [161, 421] on span "None" at bounding box center [130, 425] width 214 height 31
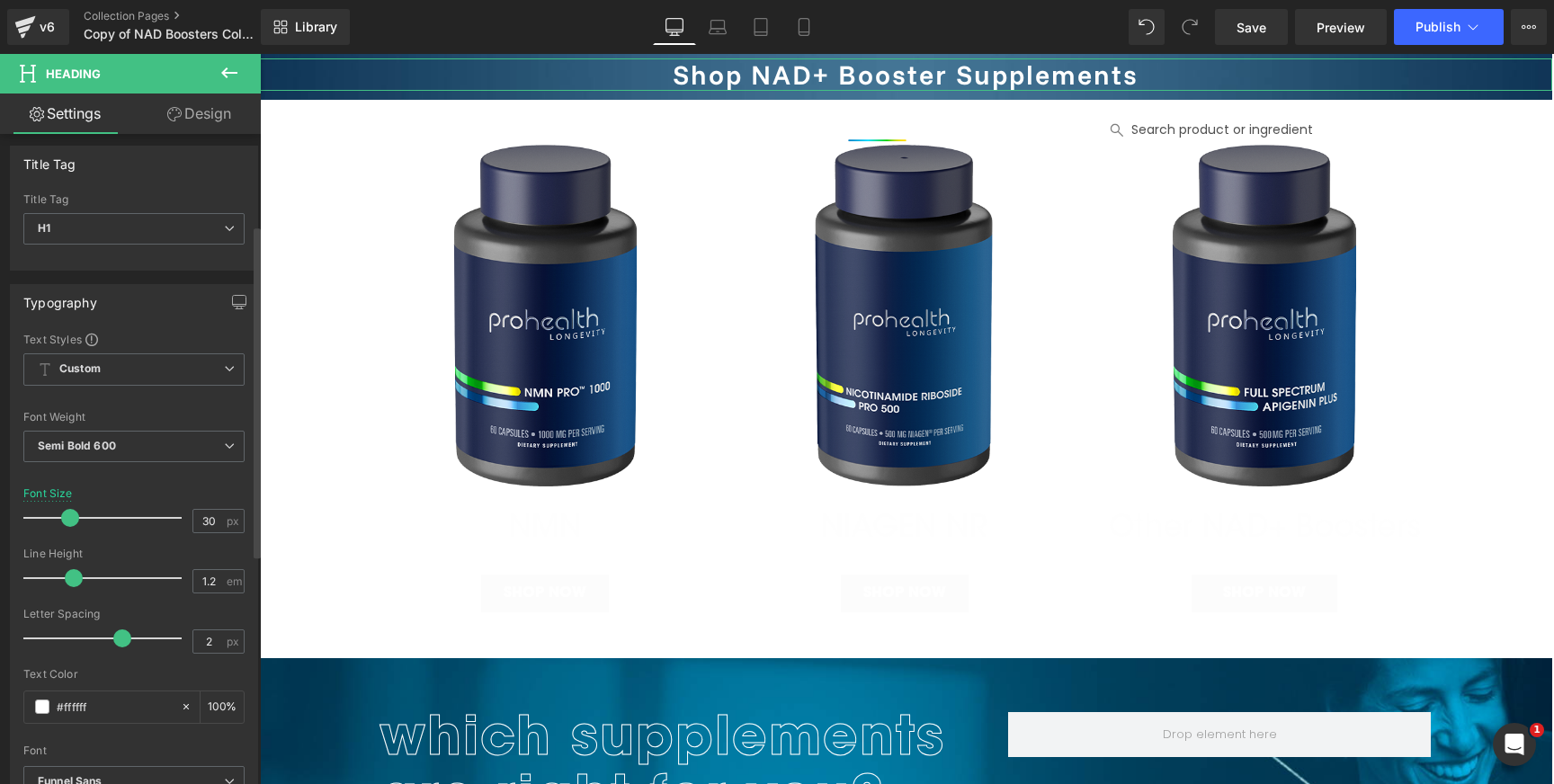
scroll to position [0, 0]
click at [203, 351] on div "Text Styles" at bounding box center [133, 345] width 221 height 15
click at [203, 370] on span "Custom Setup Global Style" at bounding box center [133, 375] width 221 height 32
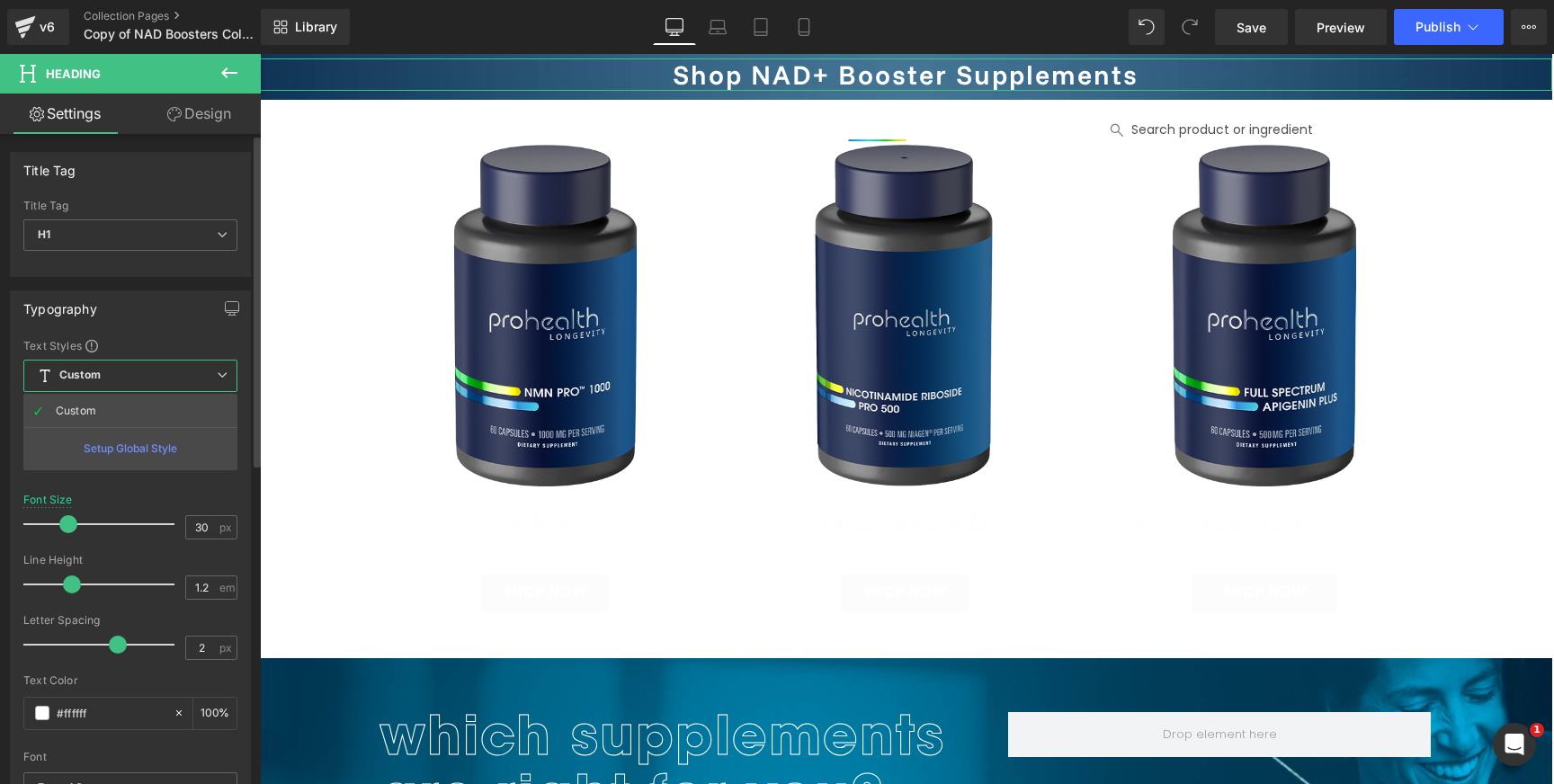
click at [203, 370] on span "Custom Setup Global Style" at bounding box center [130, 375] width 214 height 32
click at [209, 465] on span "Semi Bold 600" at bounding box center [133, 453] width 221 height 31
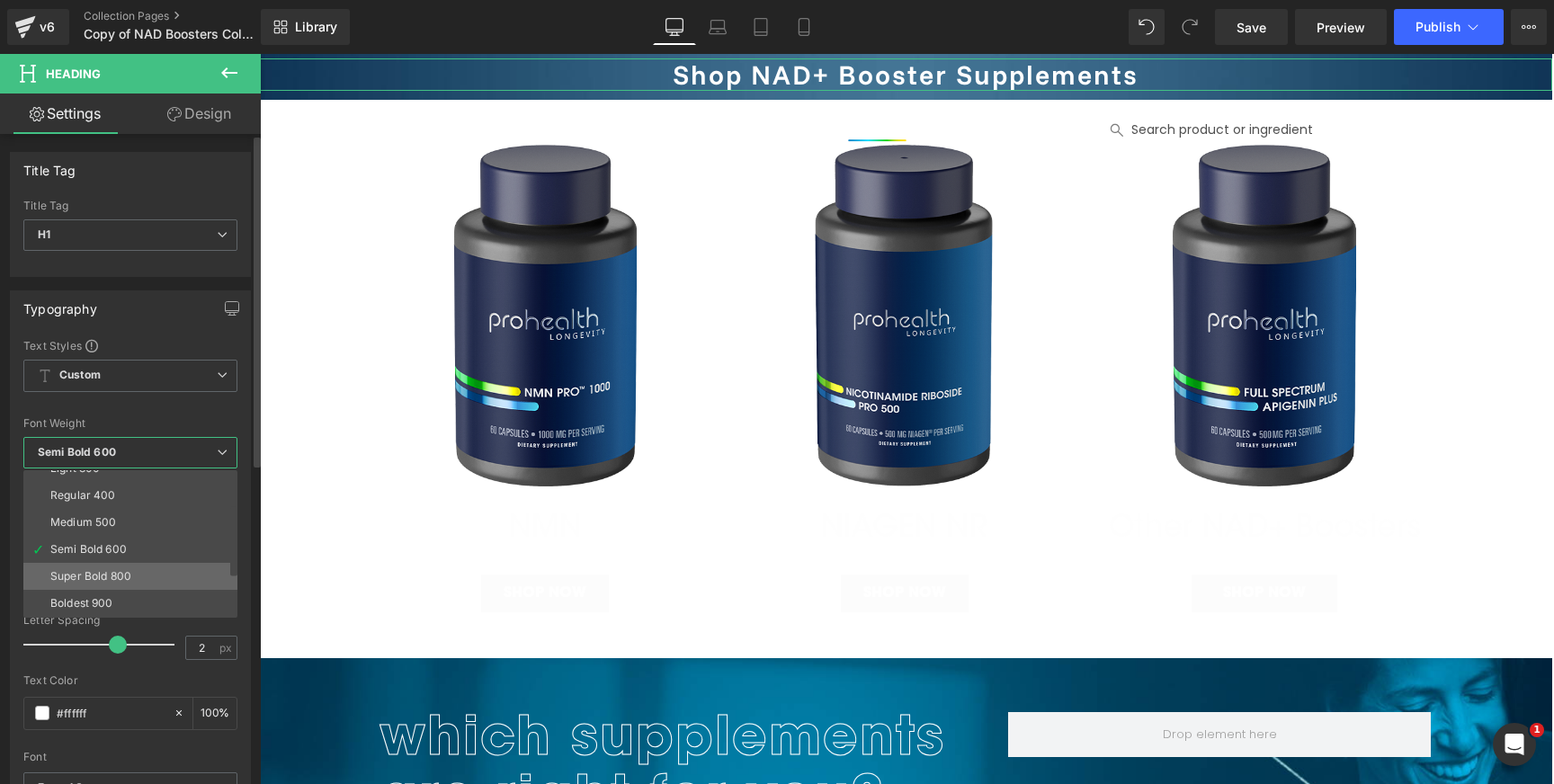
click at [146, 575] on li "Super Bold 800" at bounding box center [133, 575] width 222 height 27
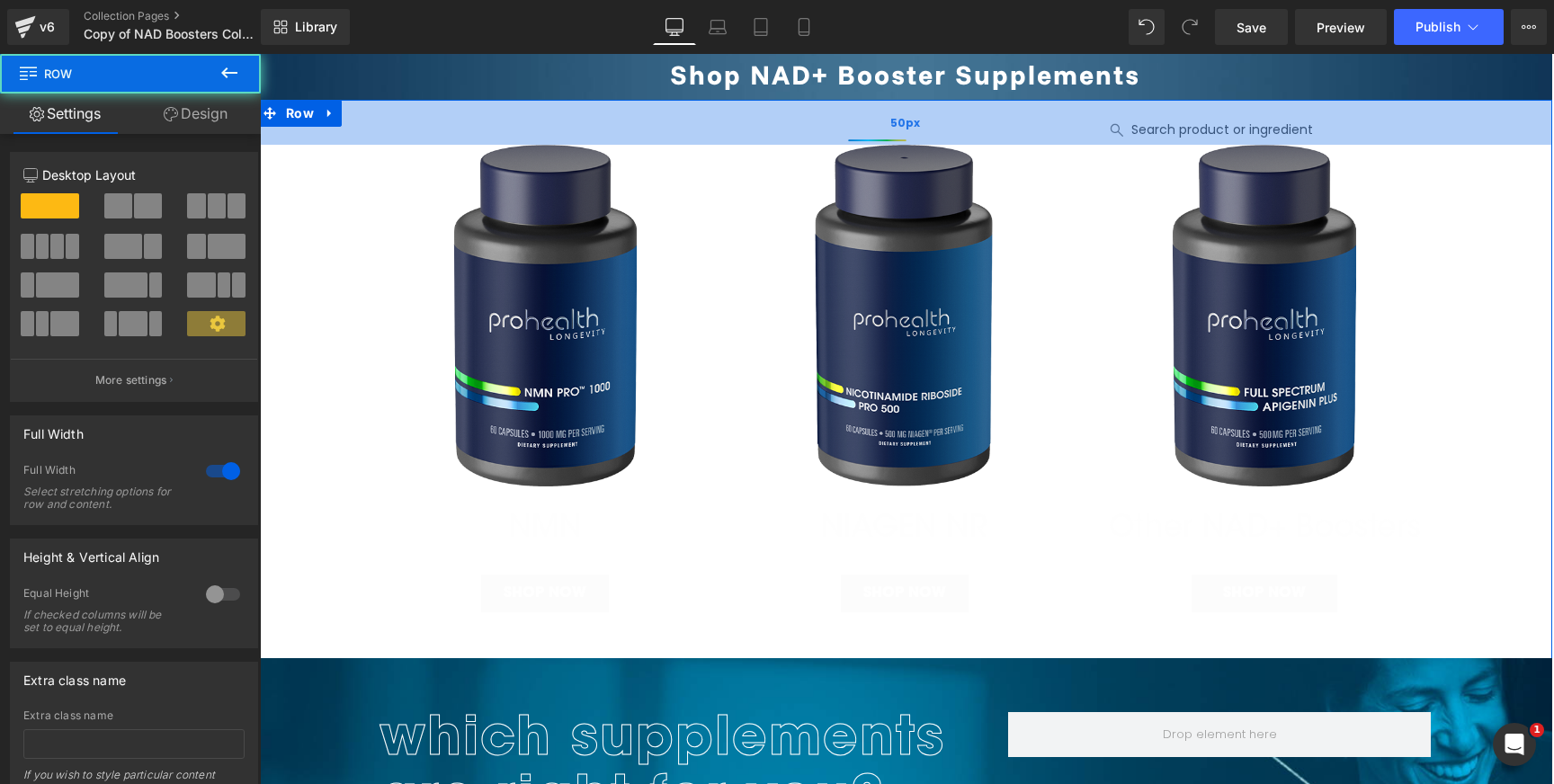
click at [1308, 99] on div "Image Image SHOP NOW Button Image Image SHOP NOW Button Image Image SHOP NOW Bu…" at bounding box center [904, 378] width 1293 height 559
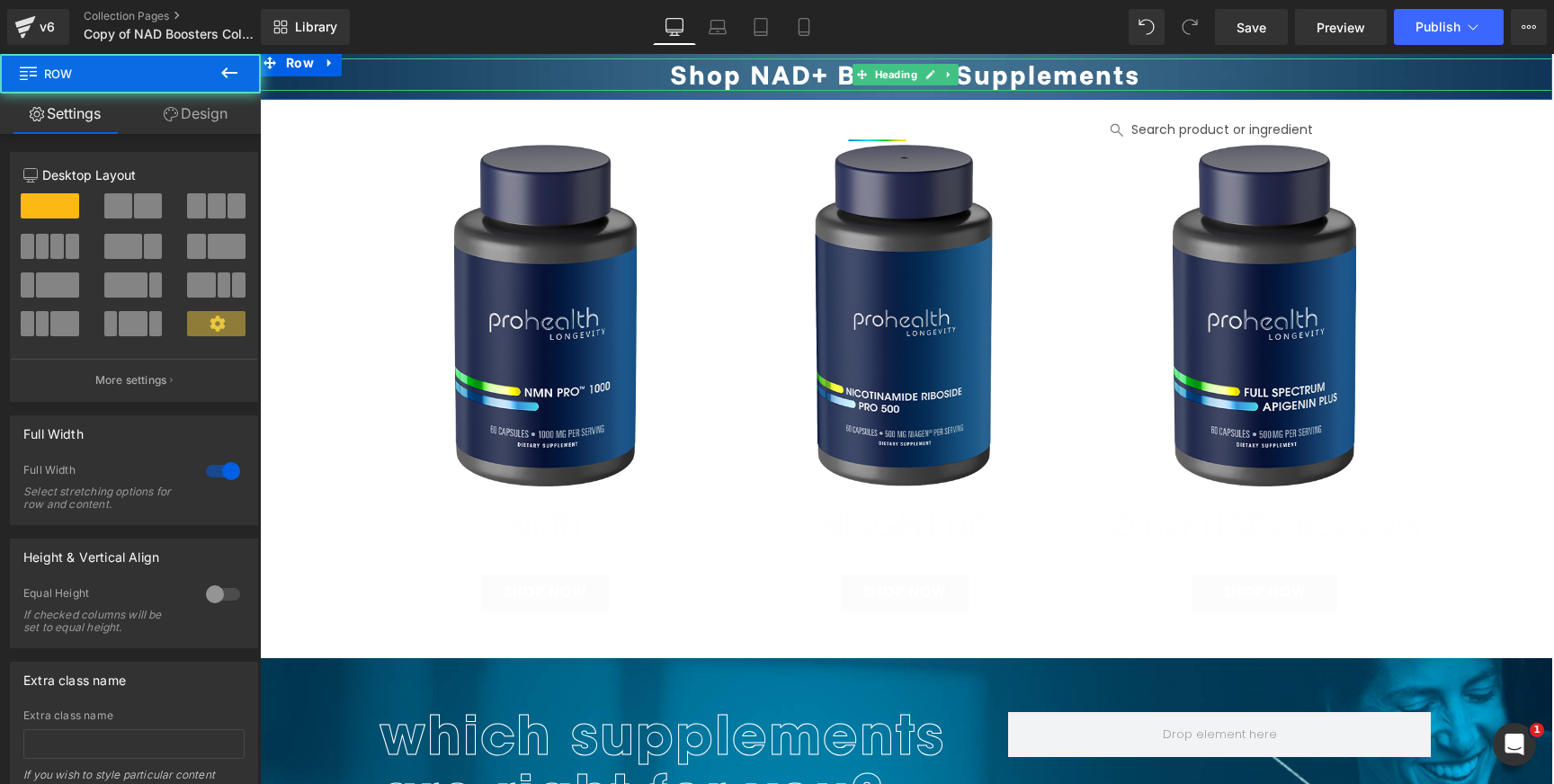
click at [1212, 79] on h1 "Shop NAD+ Booster Supplements" at bounding box center [904, 74] width 1293 height 32
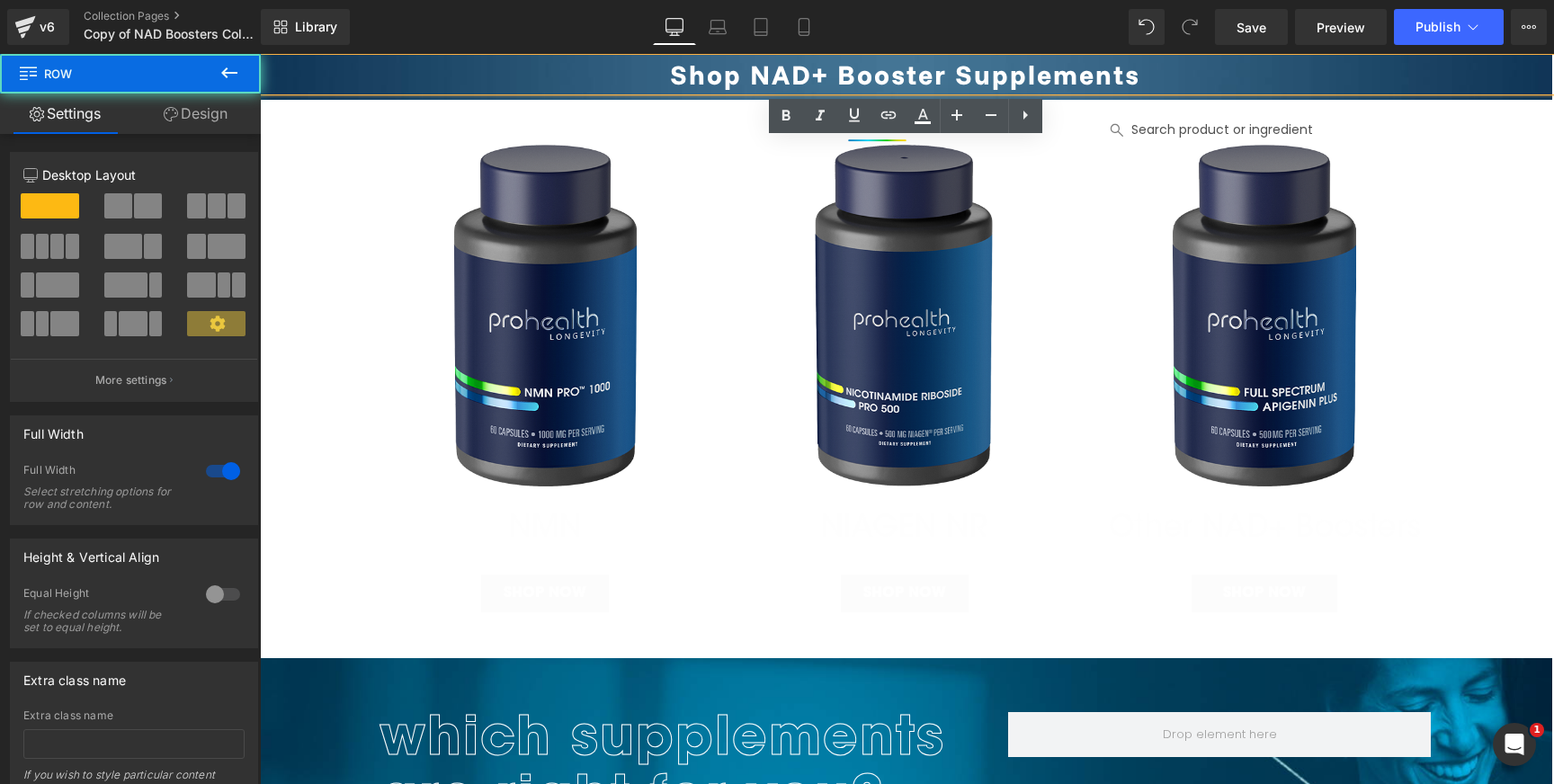
click at [1144, 97] on div "Shop NAD+ Booster Supplements Heading" at bounding box center [904, 75] width 1293 height 51
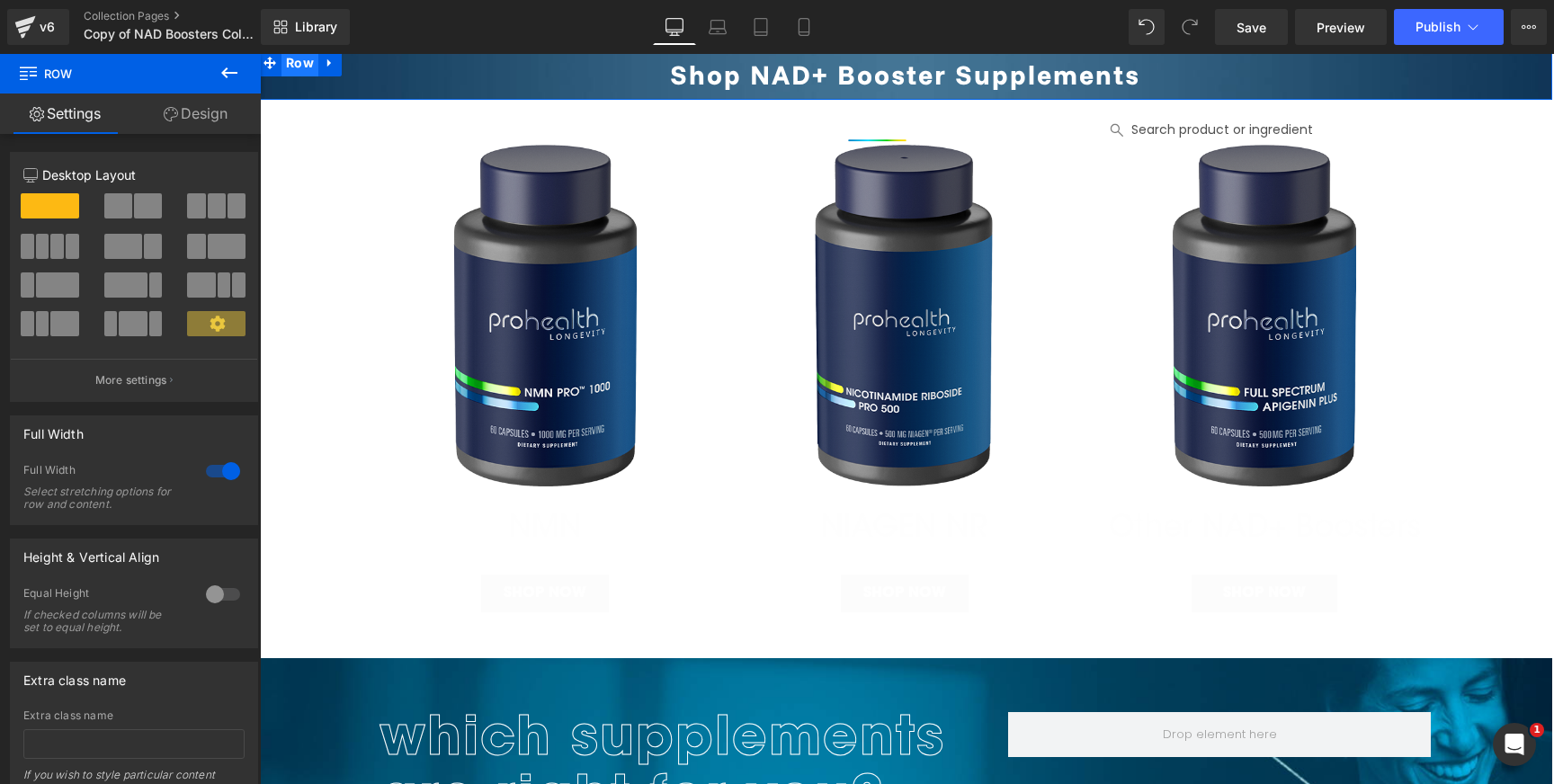
click at [296, 65] on span "Row" at bounding box center [300, 63] width 37 height 27
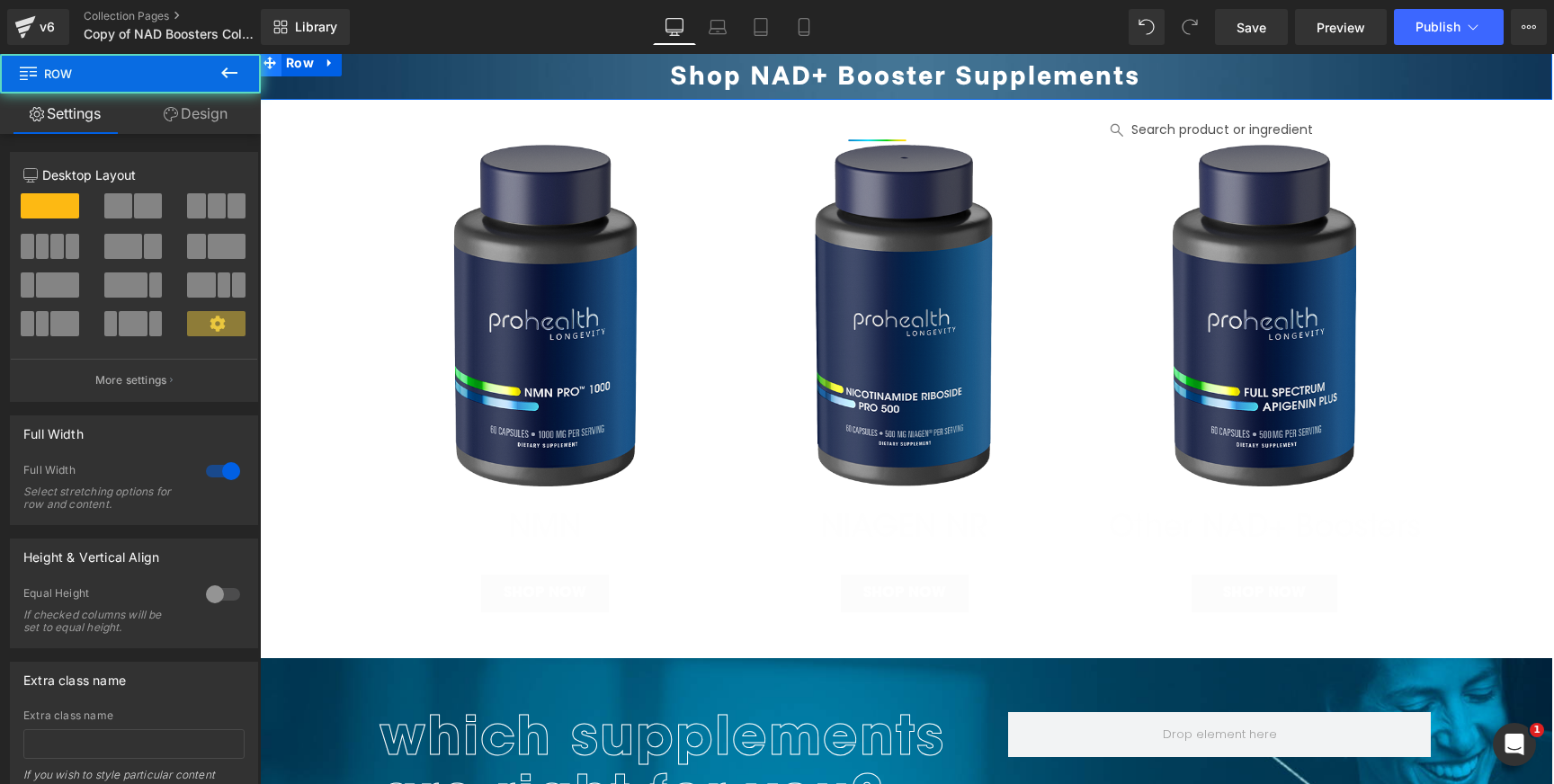
click at [276, 62] on span at bounding box center [269, 63] width 23 height 27
click at [270, 60] on icon at bounding box center [270, 63] width 13 height 13
click at [182, 120] on link "Design" at bounding box center [196, 114] width 131 height 40
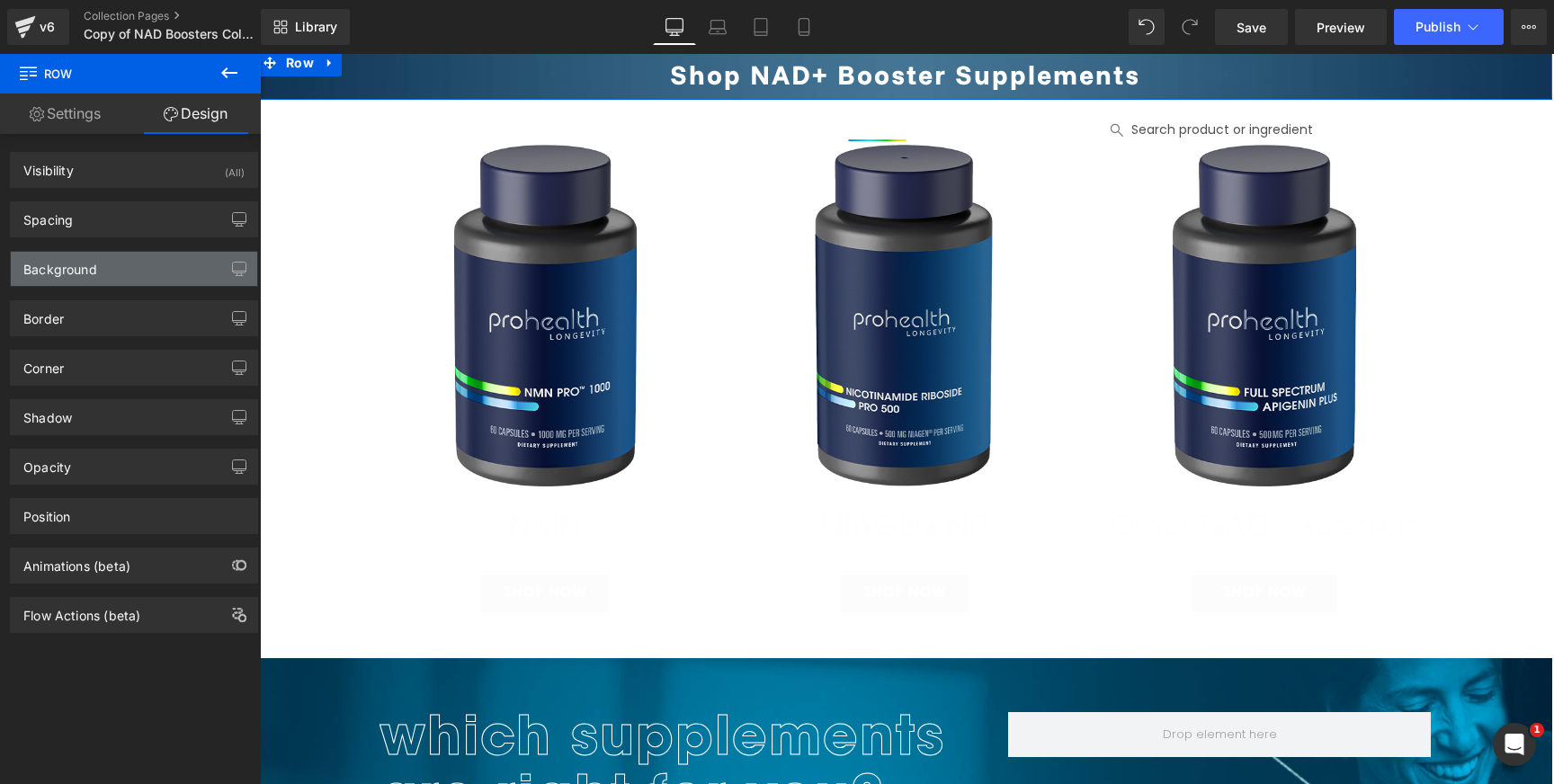
click at [174, 269] on div "Background" at bounding box center [134, 268] width 247 height 34
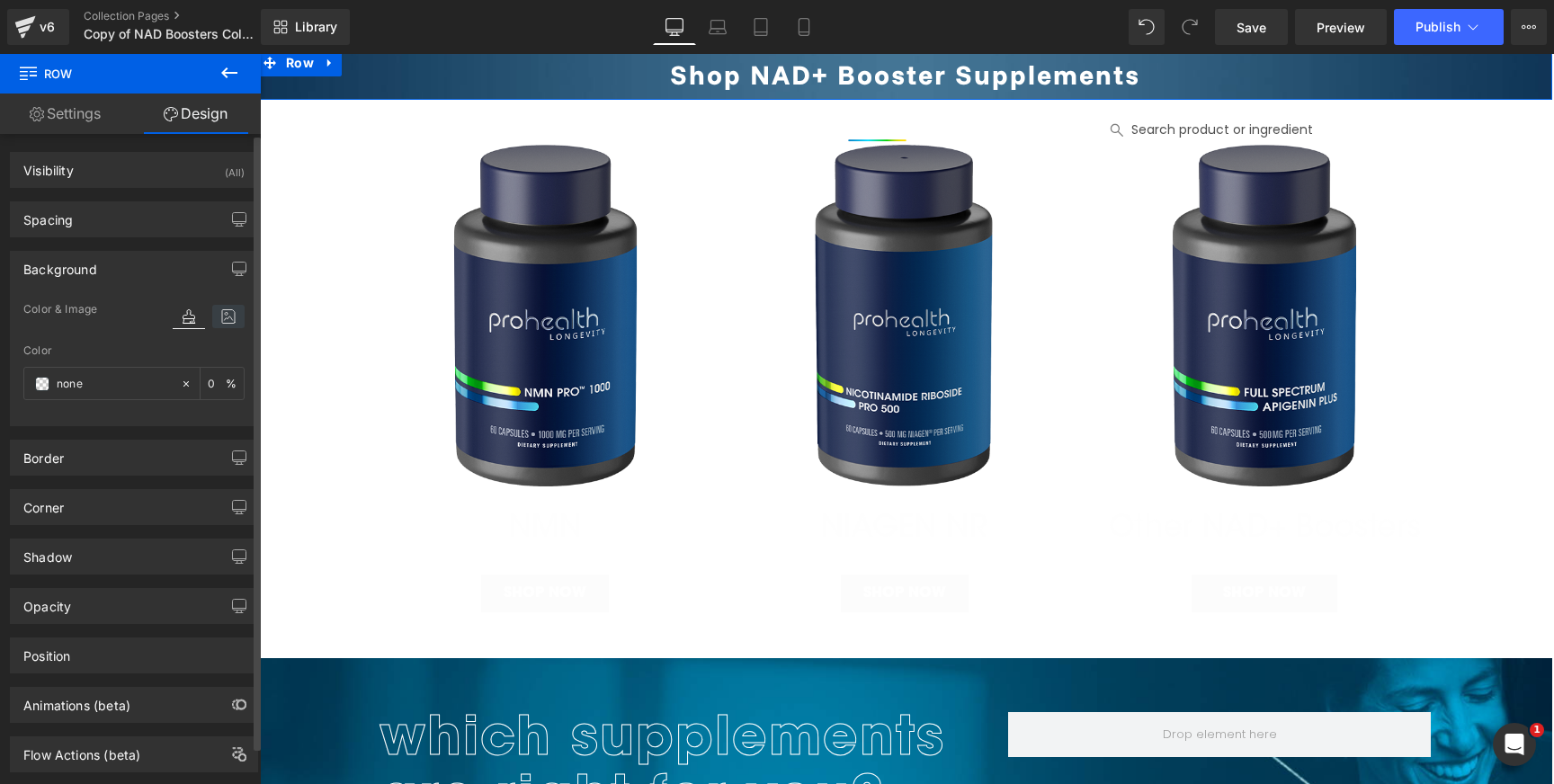
click at [225, 318] on icon at bounding box center [227, 316] width 32 height 23
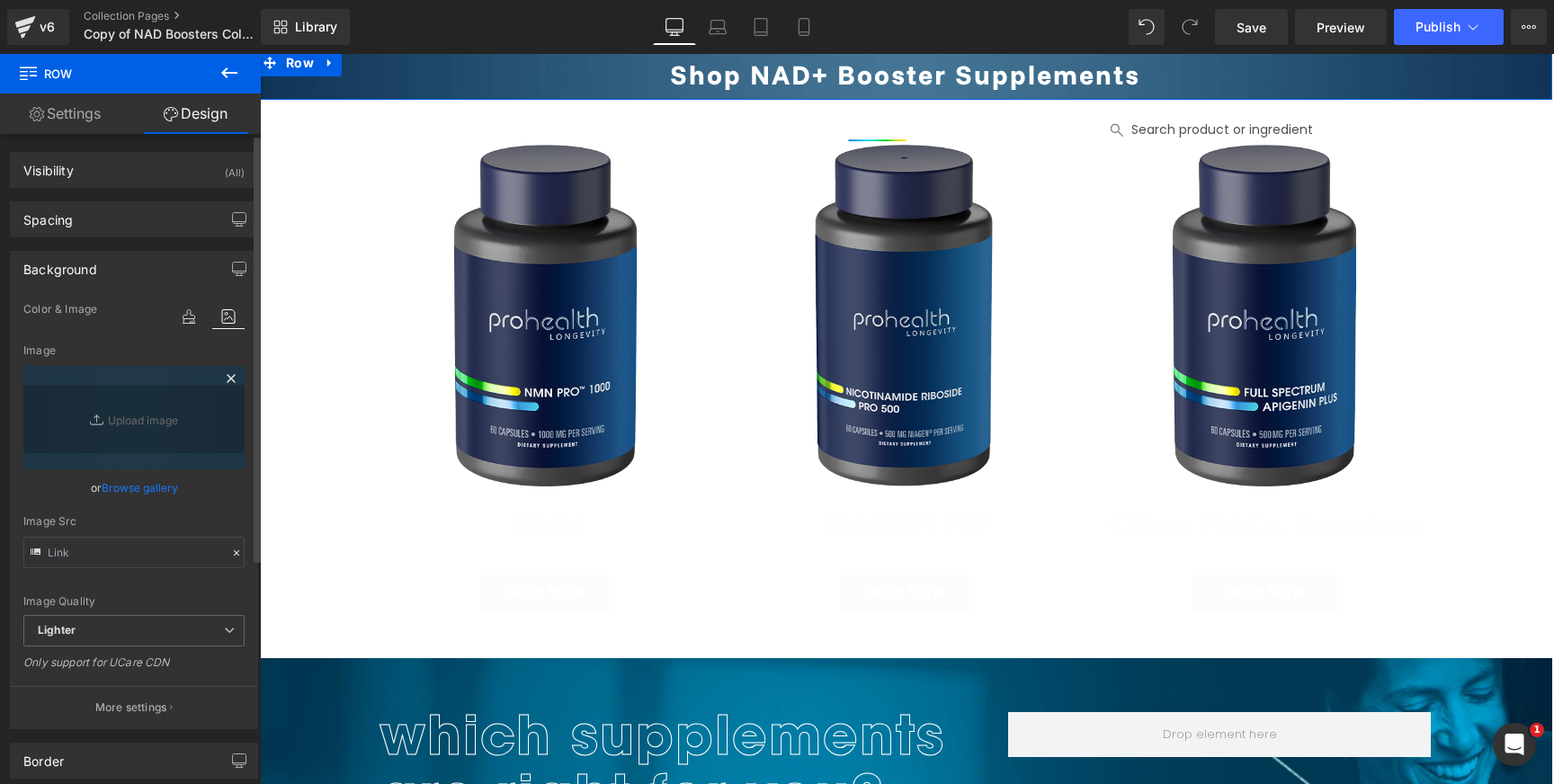
click at [223, 375] on icon at bounding box center [230, 377] width 21 height 21
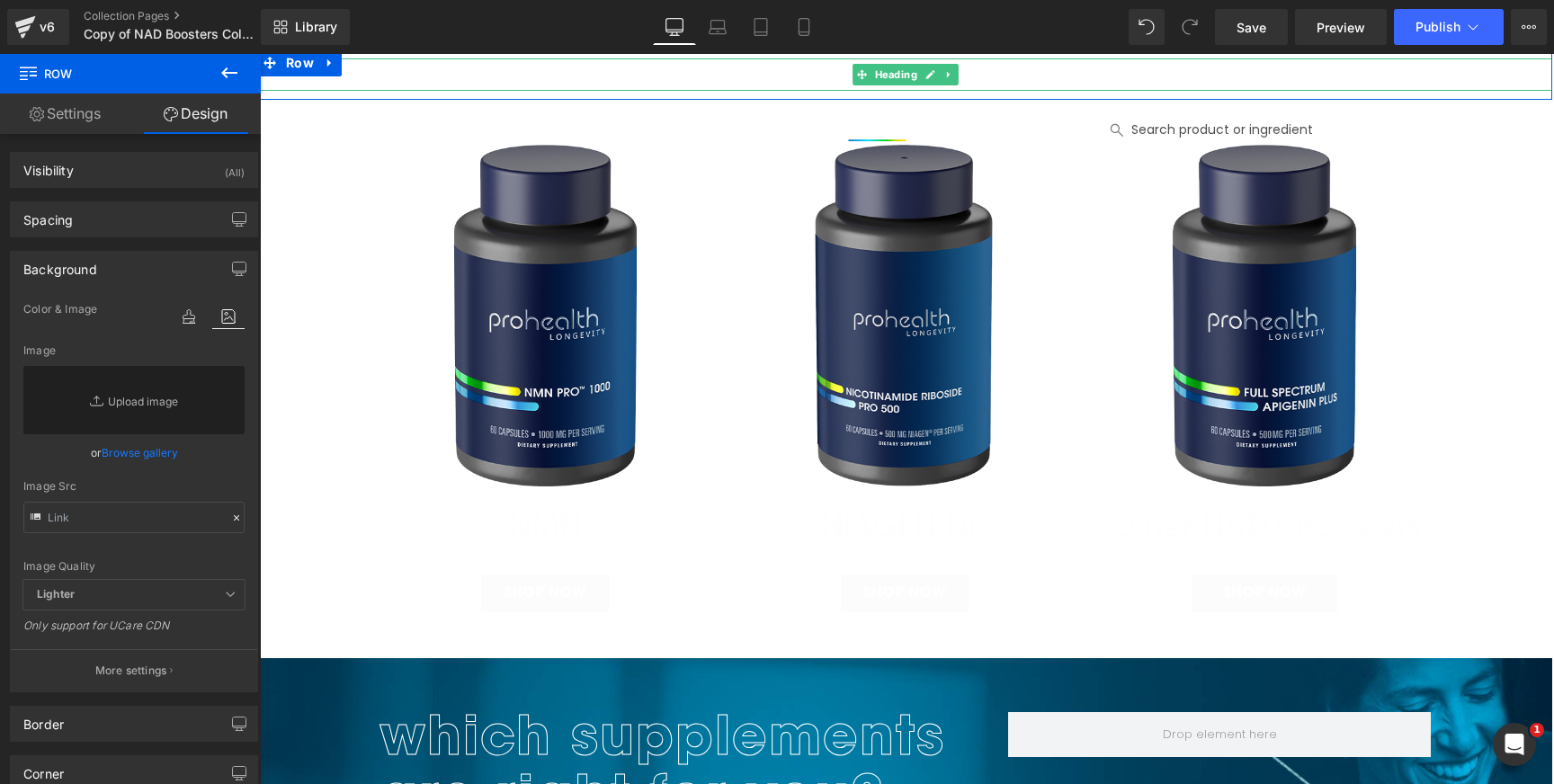
click at [768, 75] on h1 "Shop NAD+ Booster Supplements" at bounding box center [904, 74] width 1293 height 32
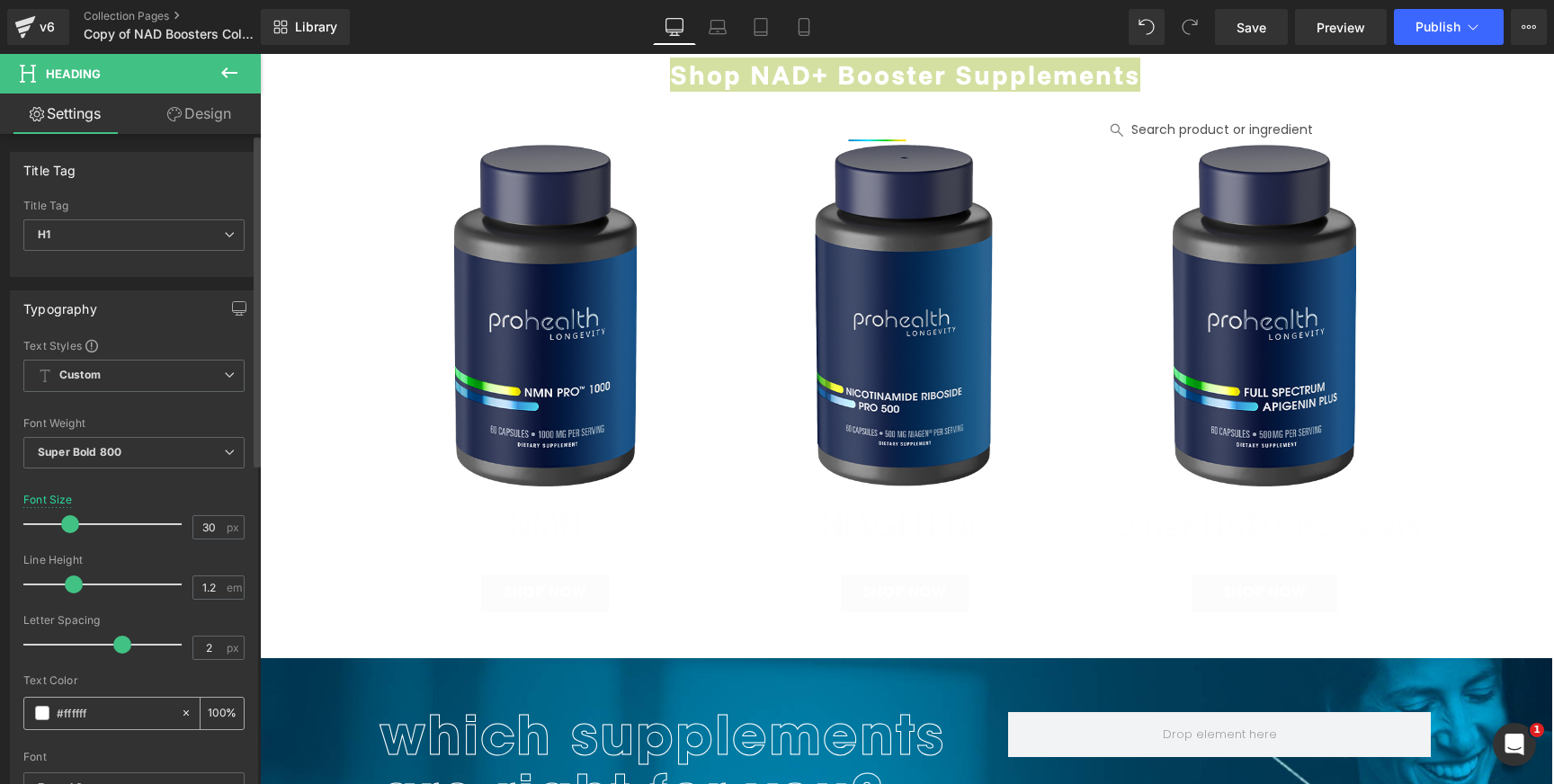
click at [45, 715] on span at bounding box center [42, 713] width 15 height 15
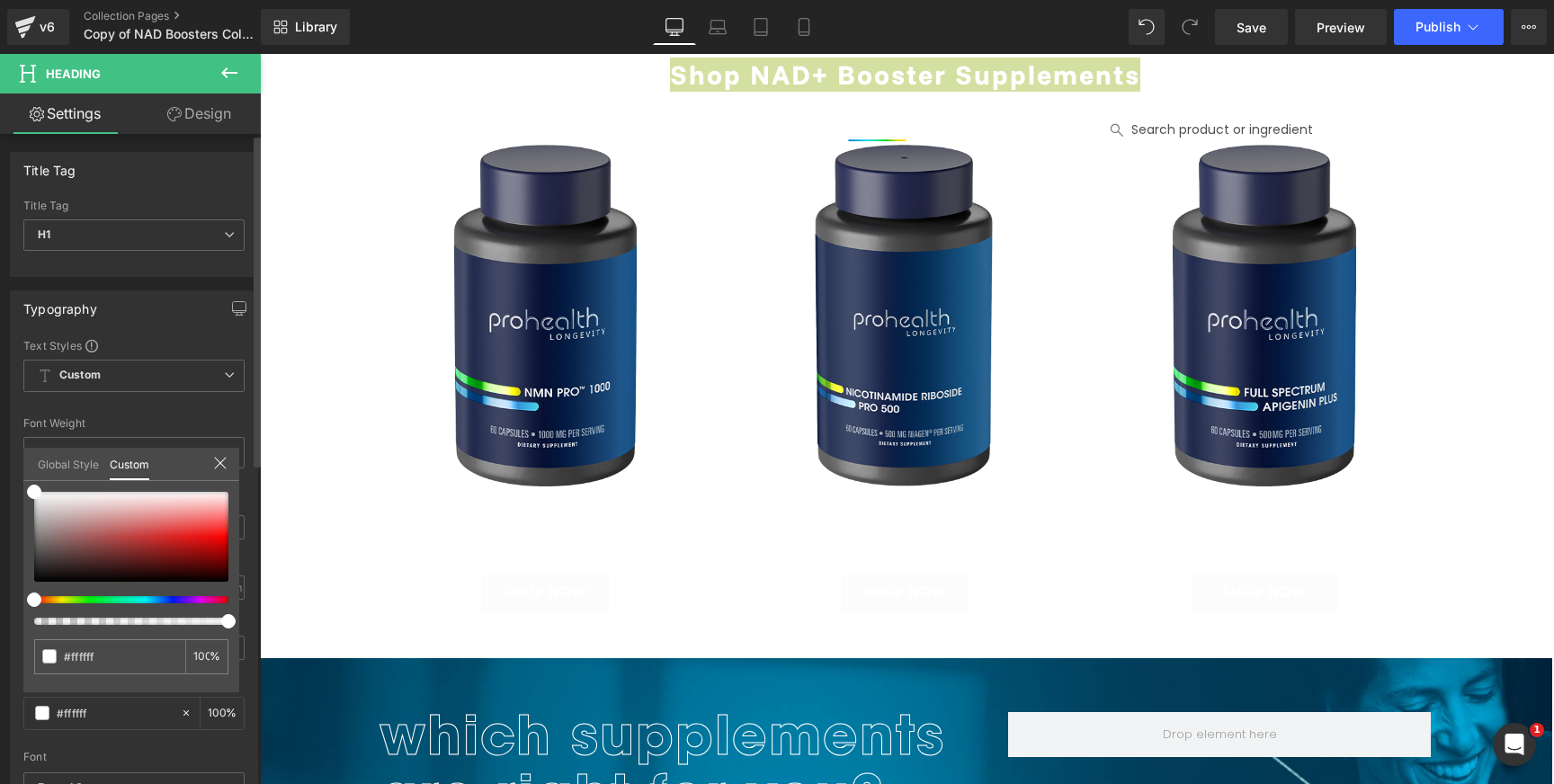
click at [85, 448] on link "Global Style" at bounding box center [68, 462] width 61 height 30
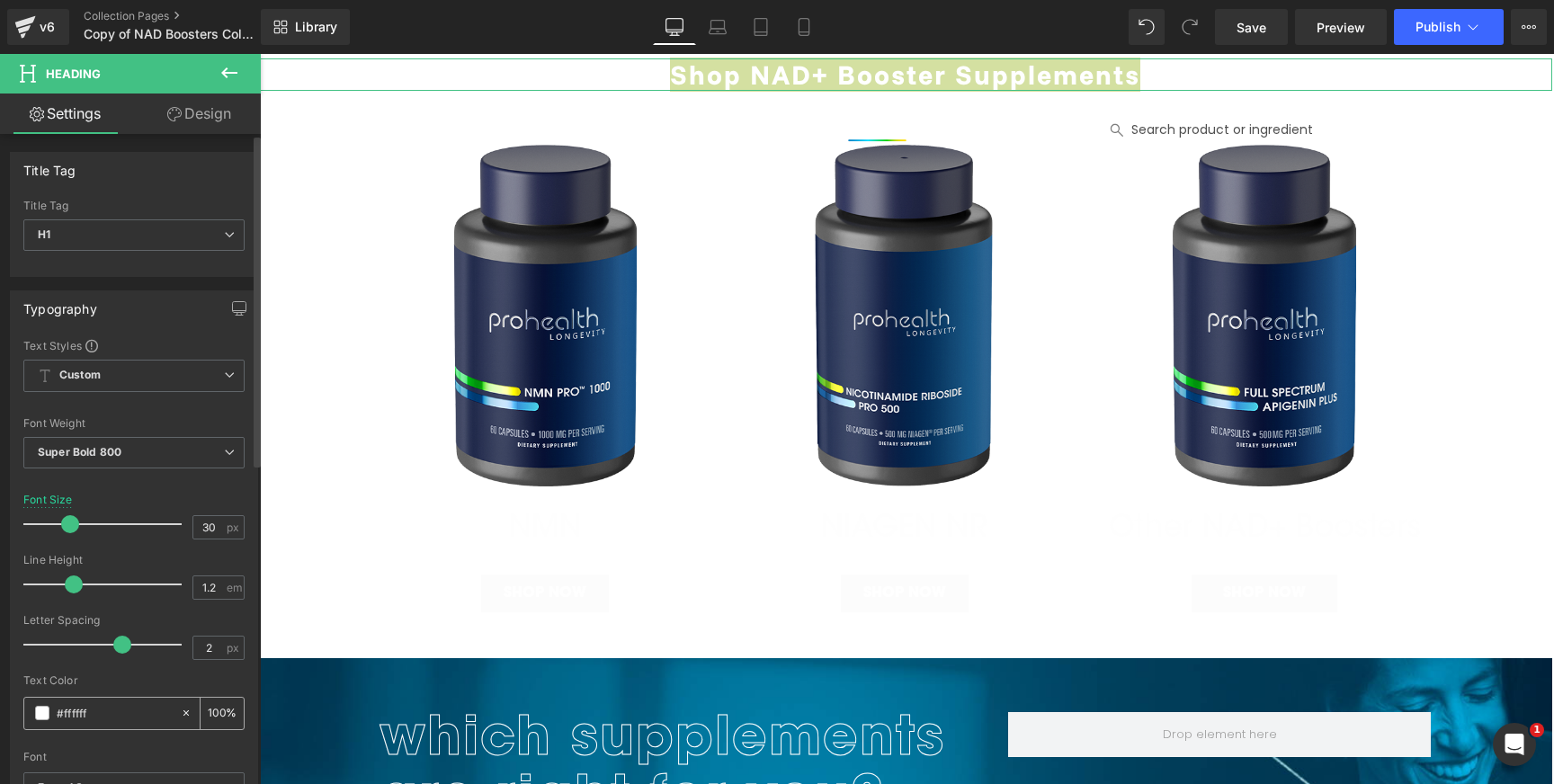
click at [43, 709] on span at bounding box center [42, 713] width 15 height 15
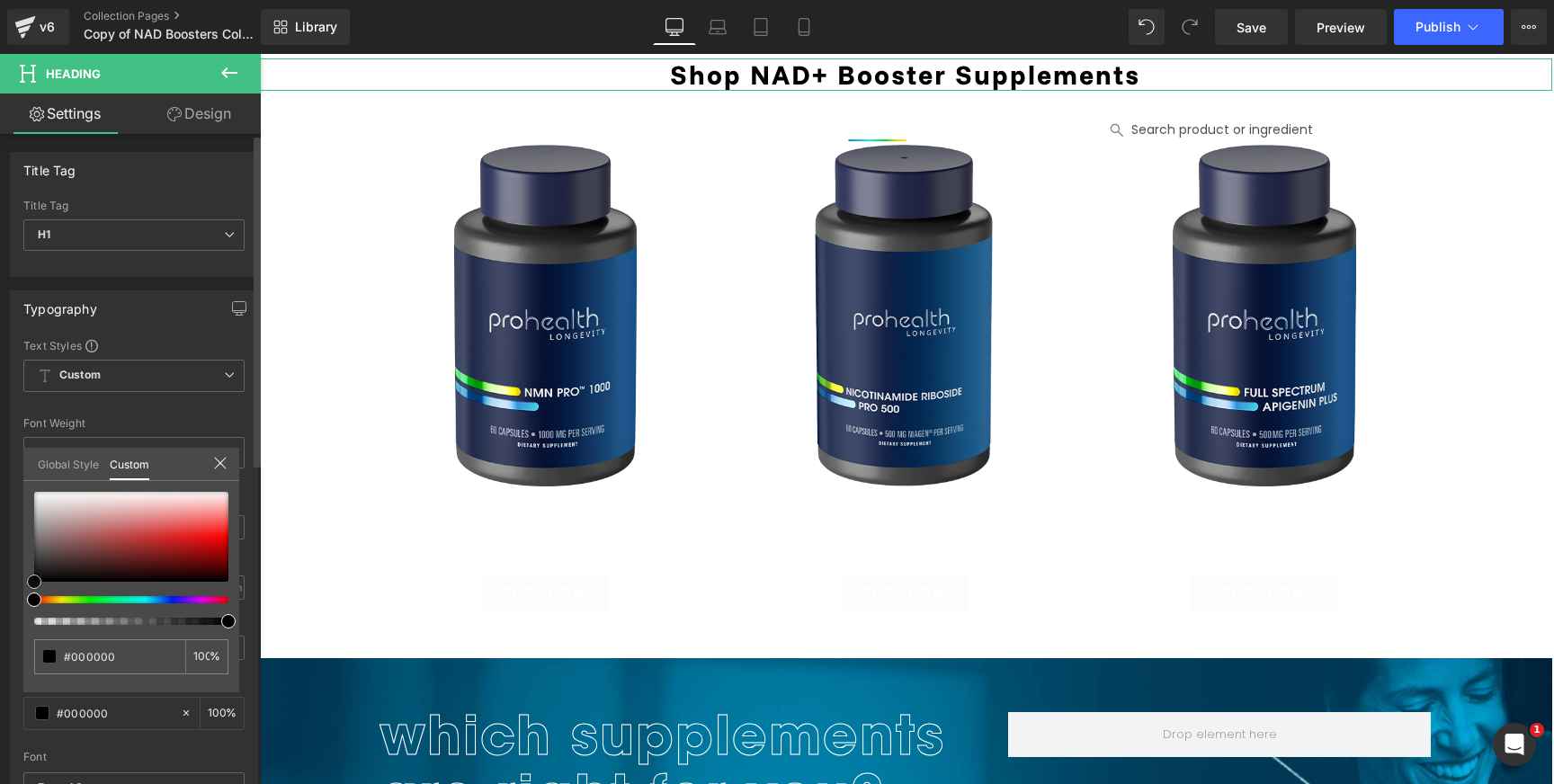
drag, startPoint x: 70, startPoint y: 544, endPoint x: 19, endPoint y: 619, distance: 90.7
click at [19, 619] on div "Typography Text Styles Custom Custom Setup Global Style Custom Setup Global Sty…" at bounding box center [134, 585] width 269 height 617
click at [224, 457] on icon at bounding box center [220, 463] width 15 height 15
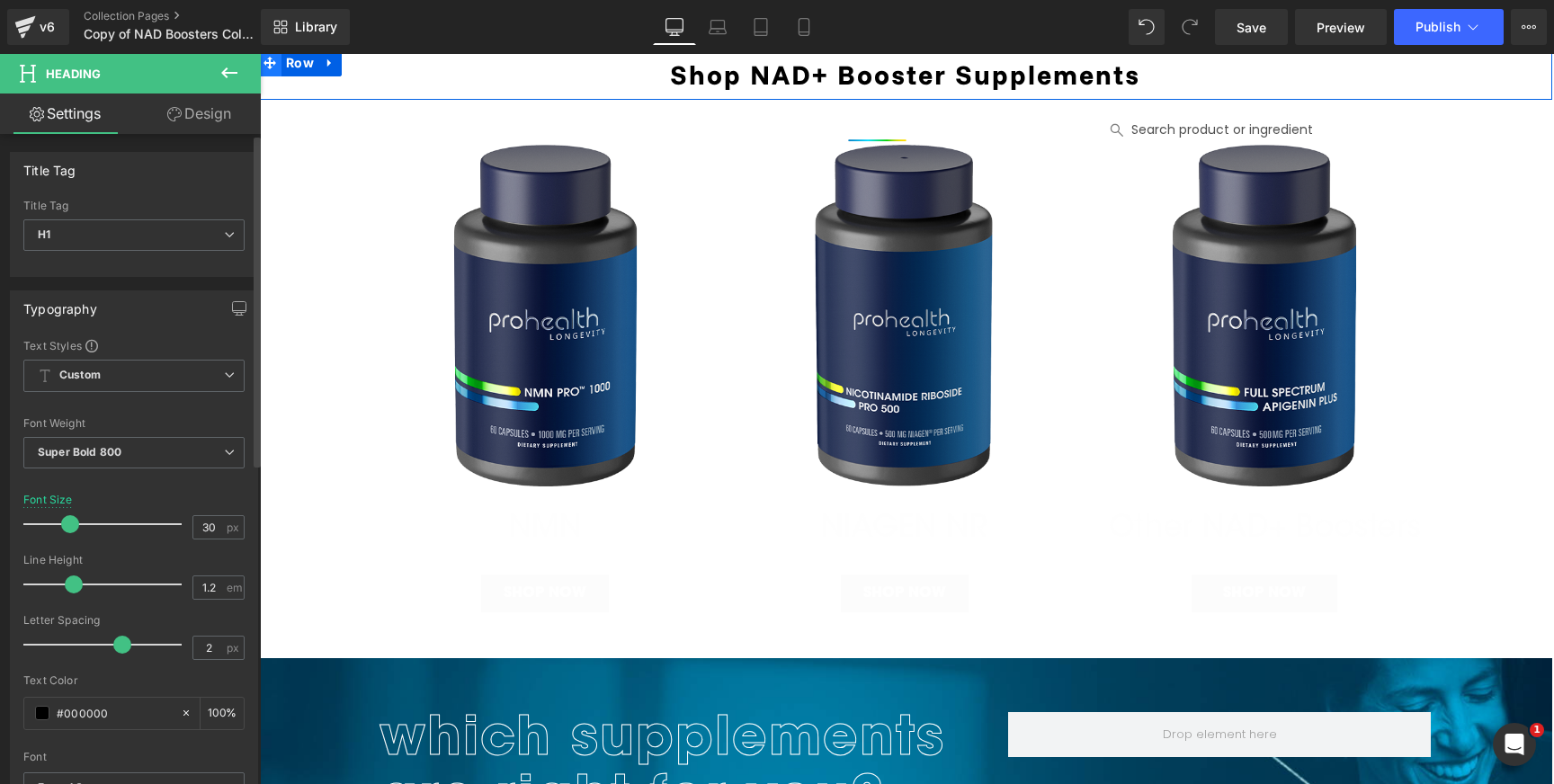
click at [276, 63] on span at bounding box center [269, 63] width 23 height 27
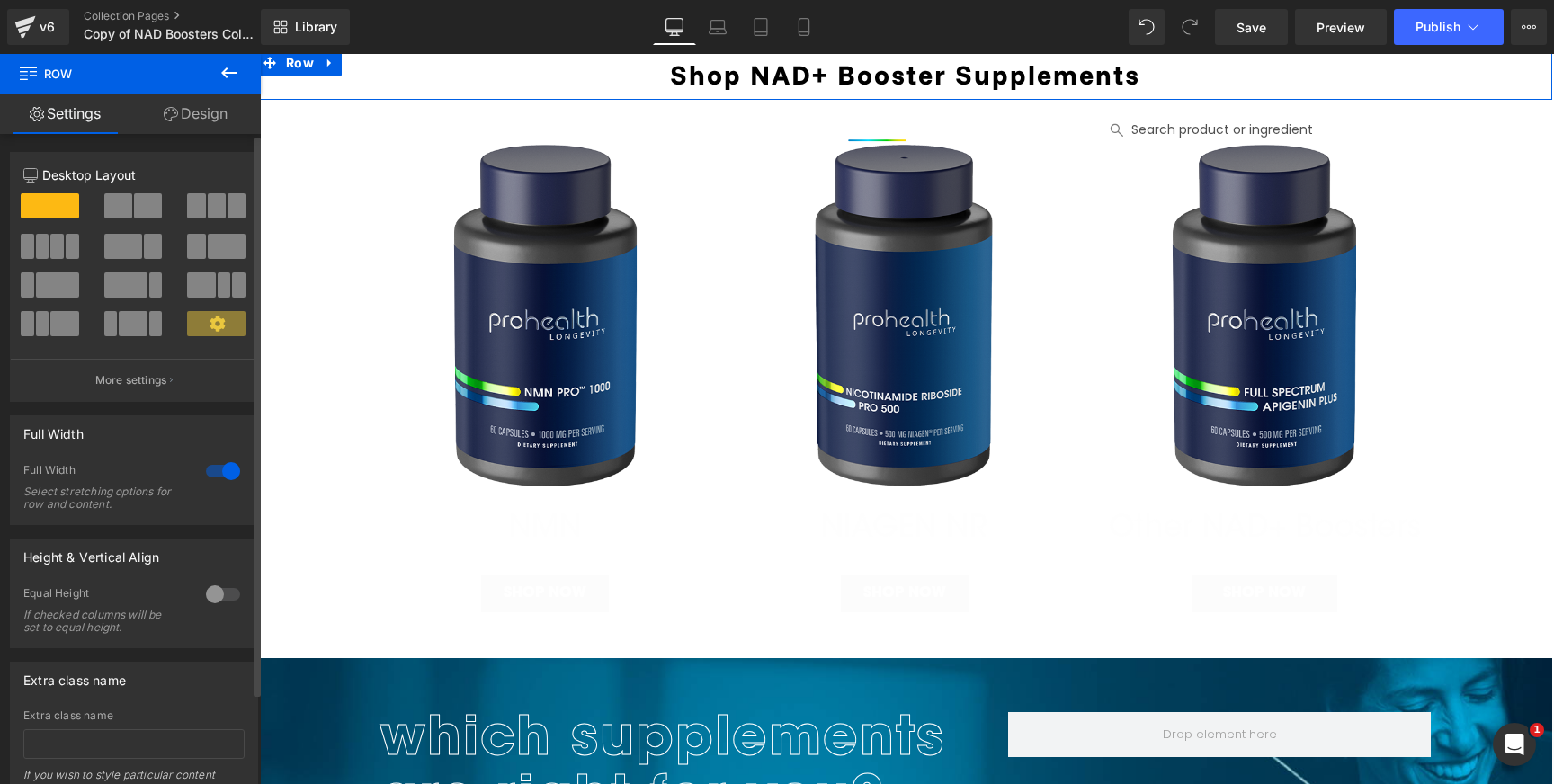
scroll to position [105, 0]
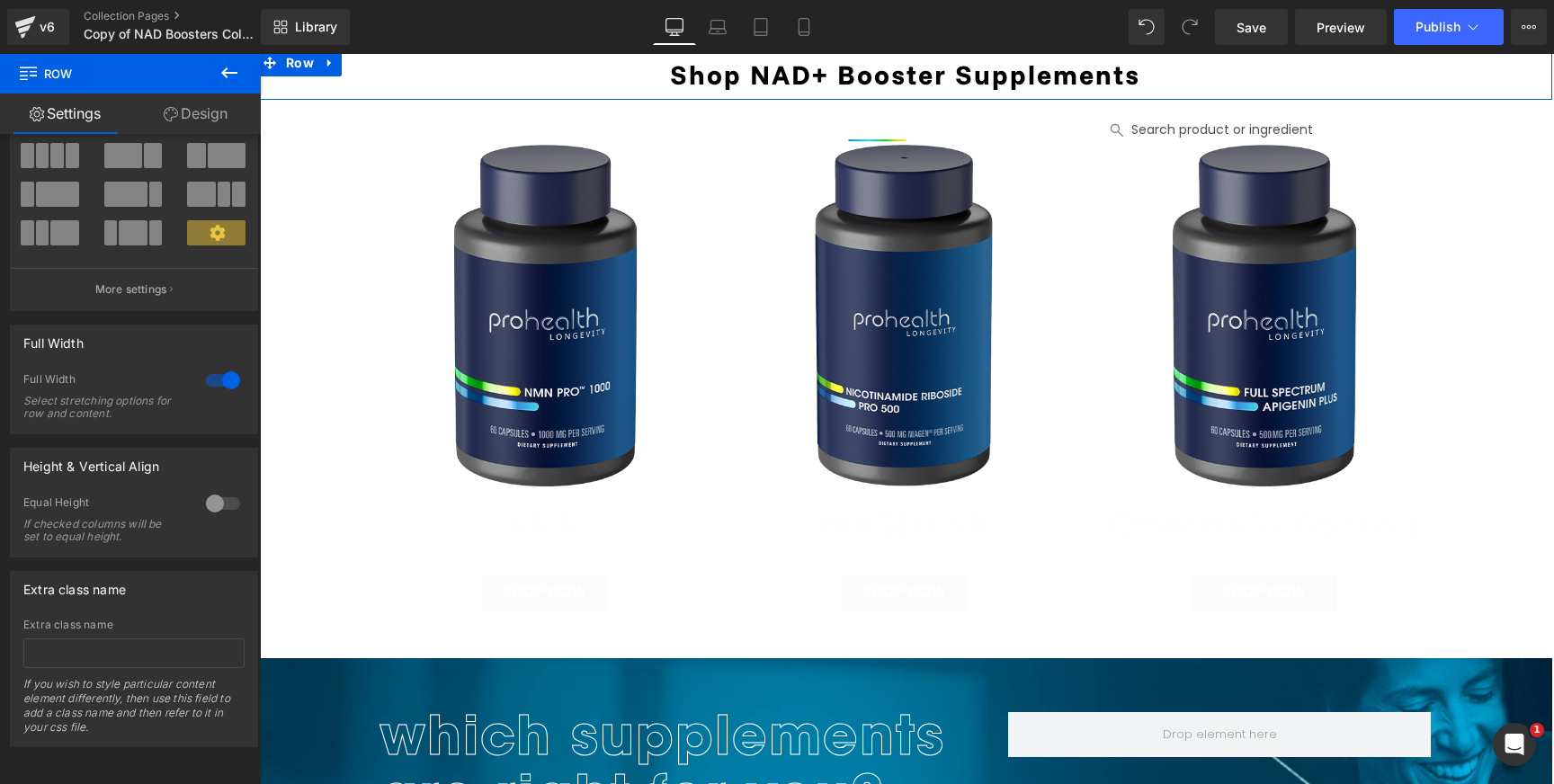
click at [196, 108] on link "Design" at bounding box center [196, 114] width 131 height 40
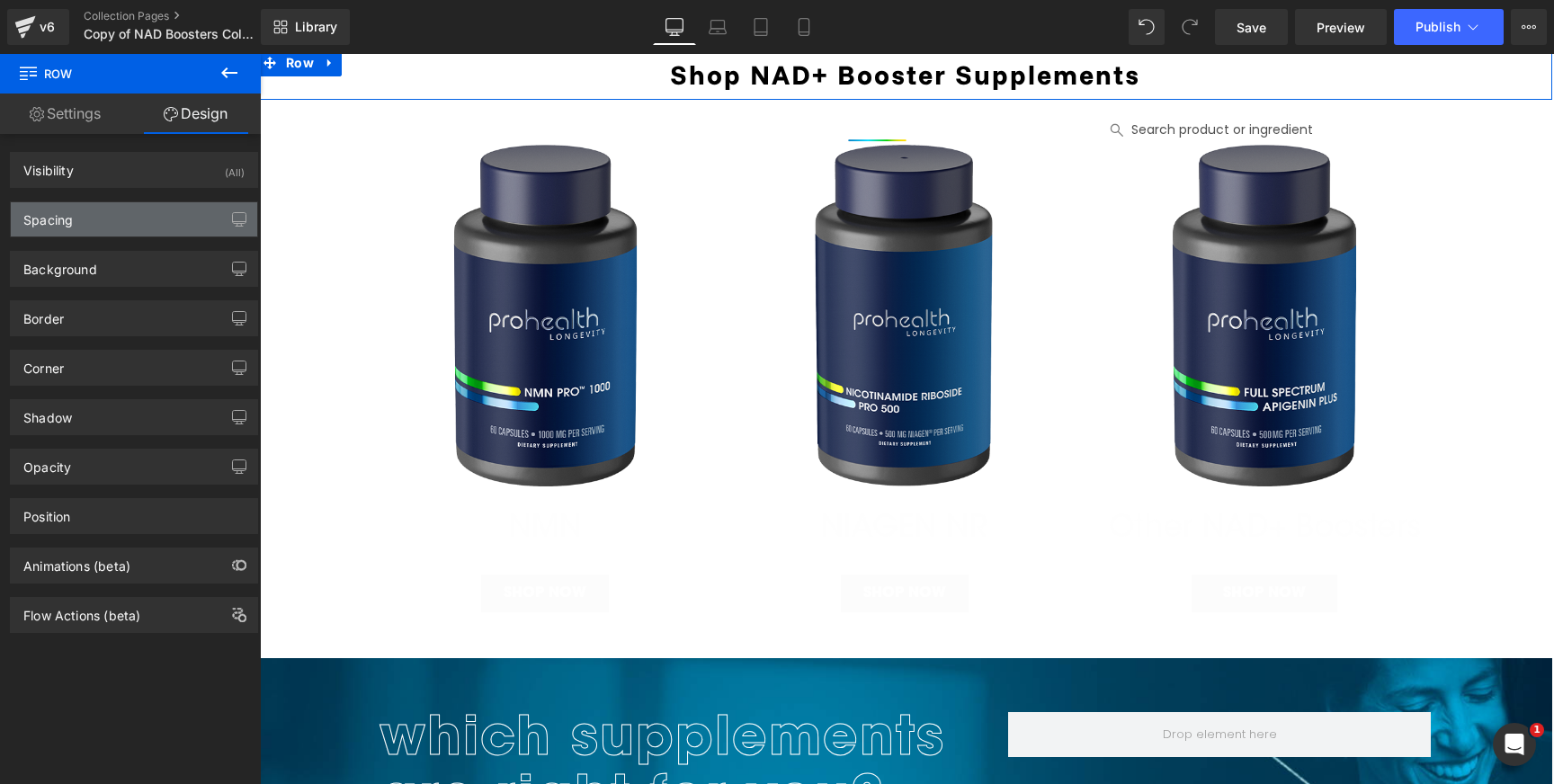
click at [133, 219] on div "Spacing" at bounding box center [134, 219] width 247 height 34
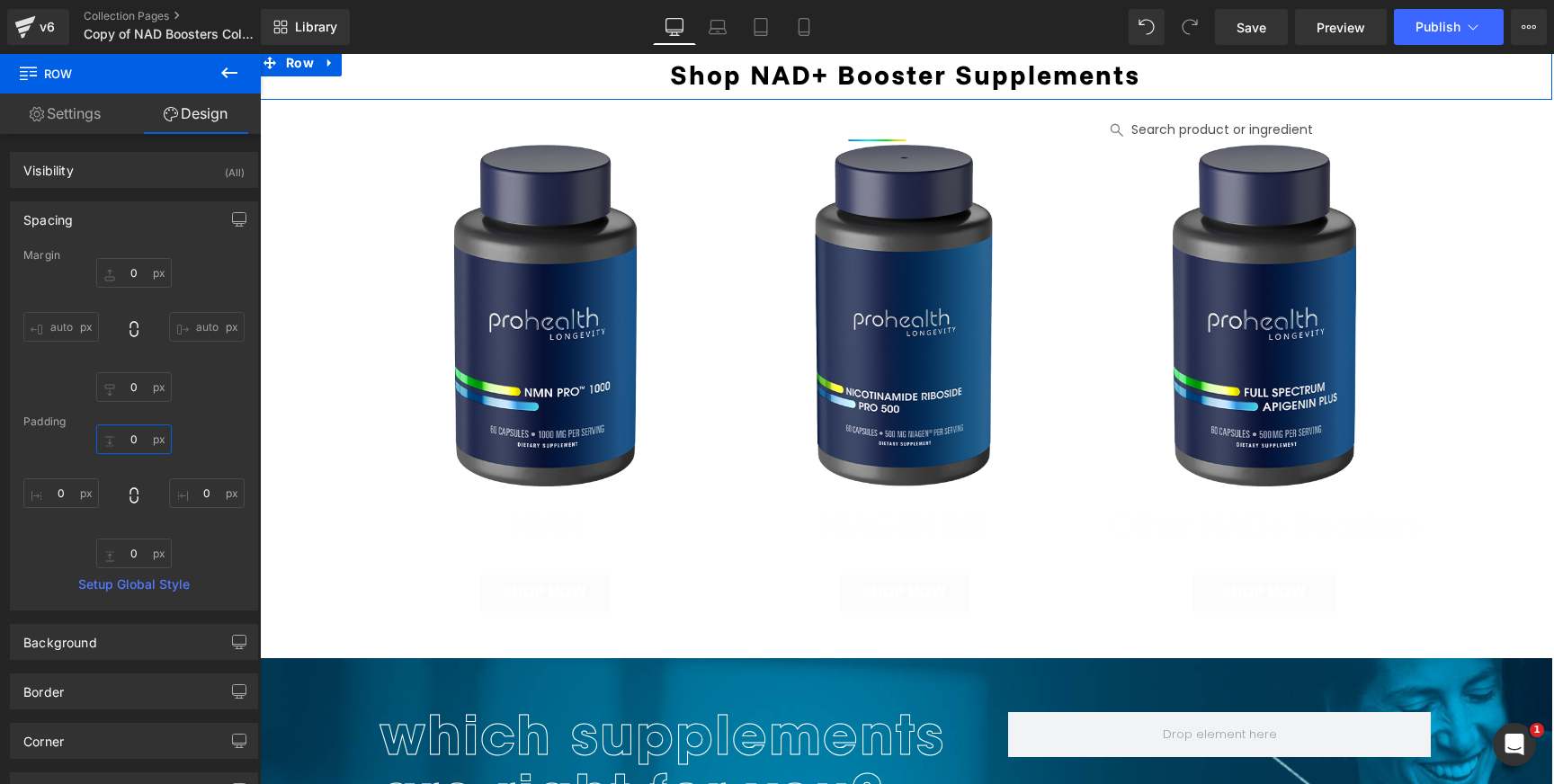
drag, startPoint x: 130, startPoint y: 431, endPoint x: 129, endPoint y: 421, distance: 10.0
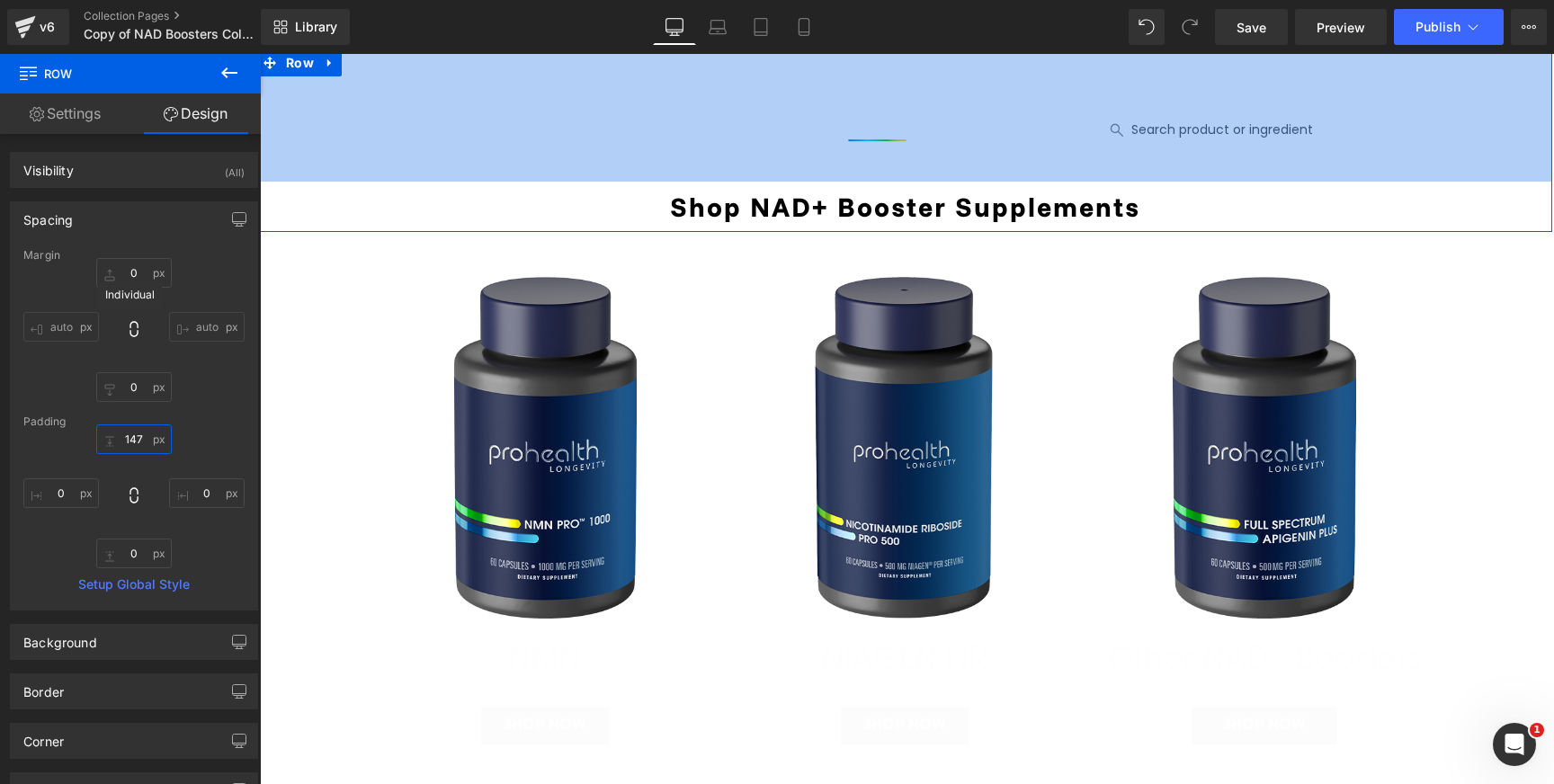
drag, startPoint x: 129, startPoint y: 430, endPoint x: 132, endPoint y: 322, distance: 108.0
click at [132, 323] on div "Margin 0 auto 0 auto [GEOGRAPHIC_DATA] 0 0 0 0 Setup Global Style" at bounding box center [134, 430] width 247 height 361
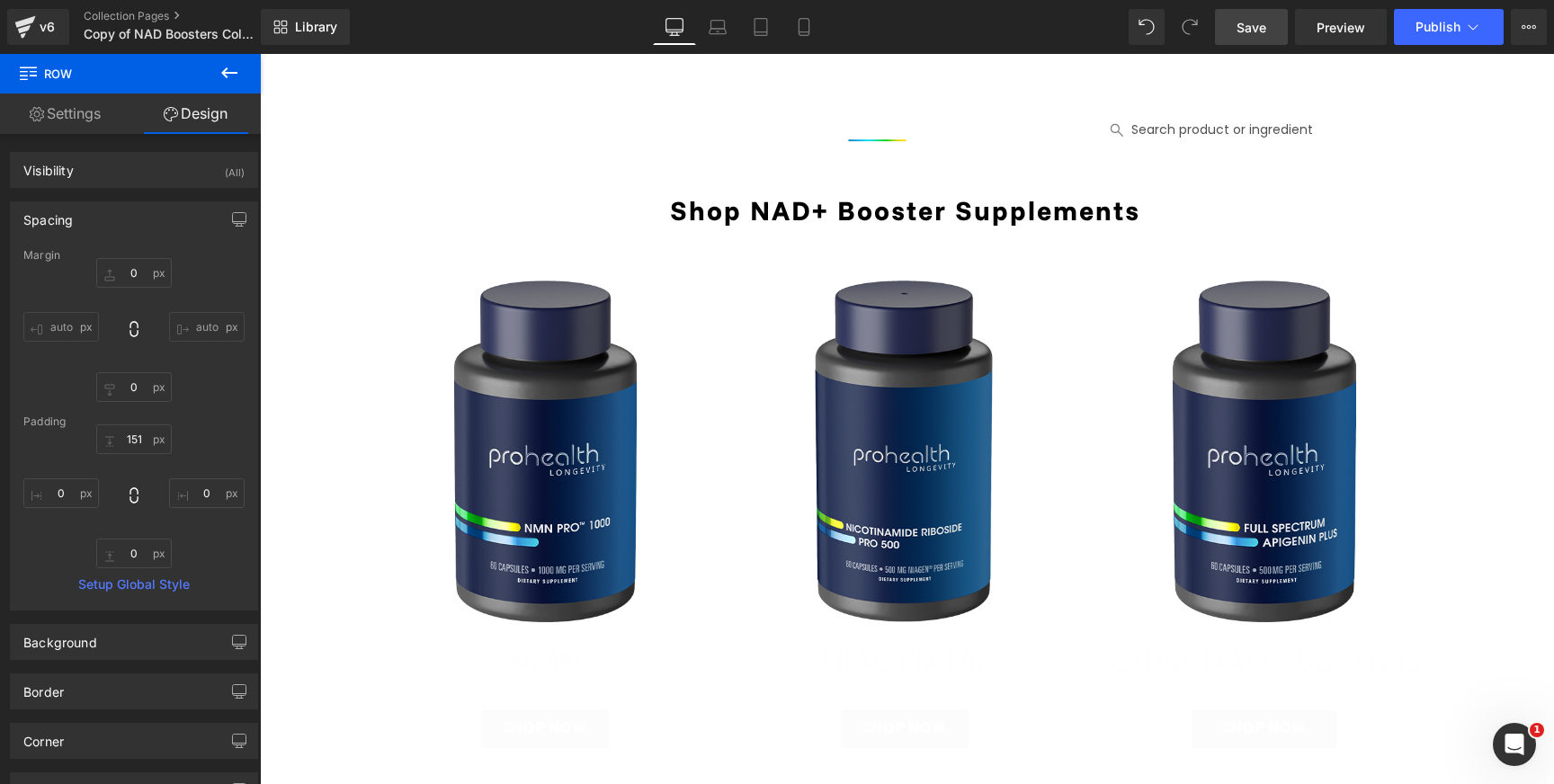
click at [1244, 20] on span "Save" at bounding box center [1251, 28] width 29 height 19
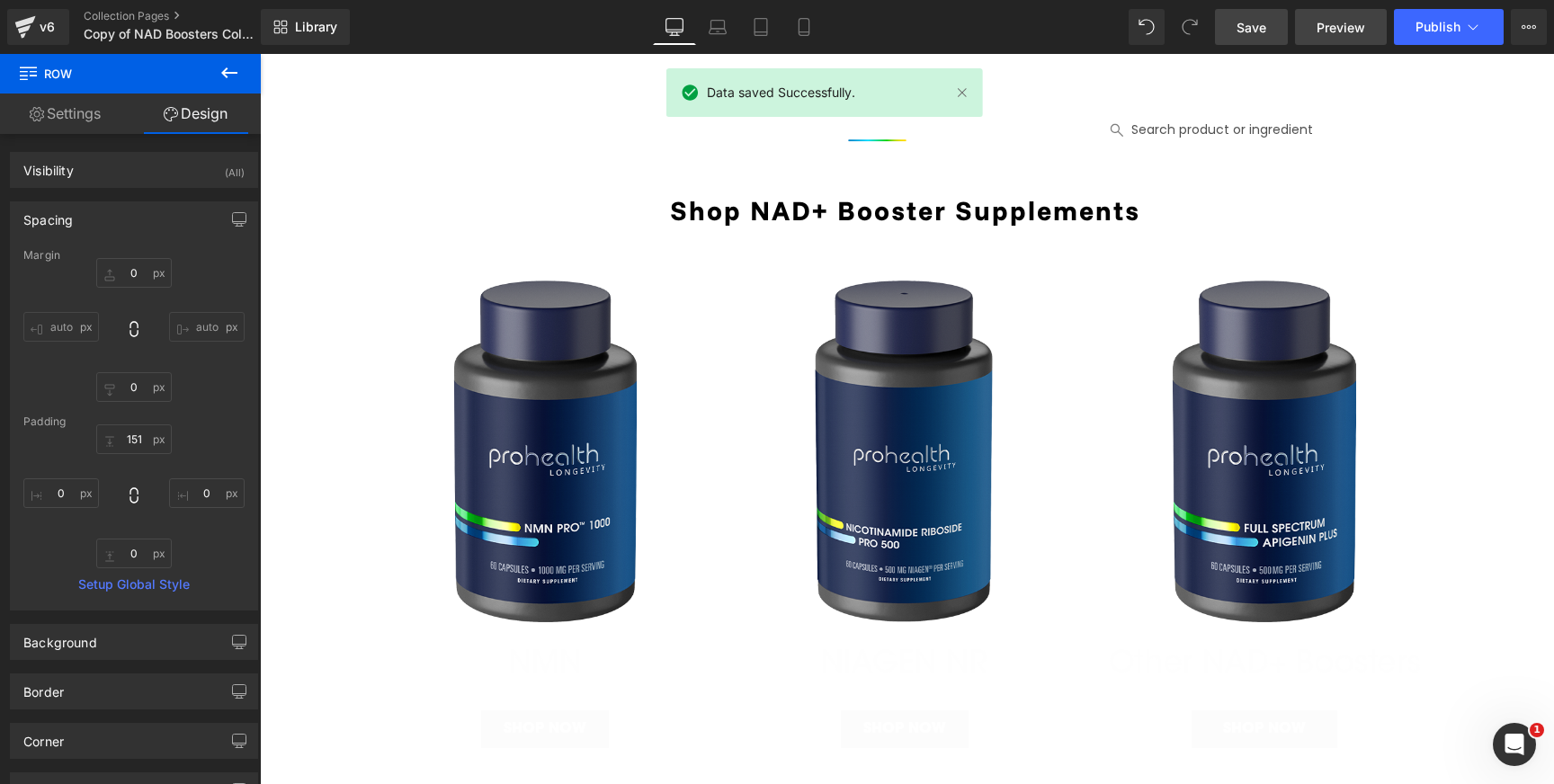
click at [1342, 18] on span "Preview" at bounding box center [1340, 28] width 49 height 19
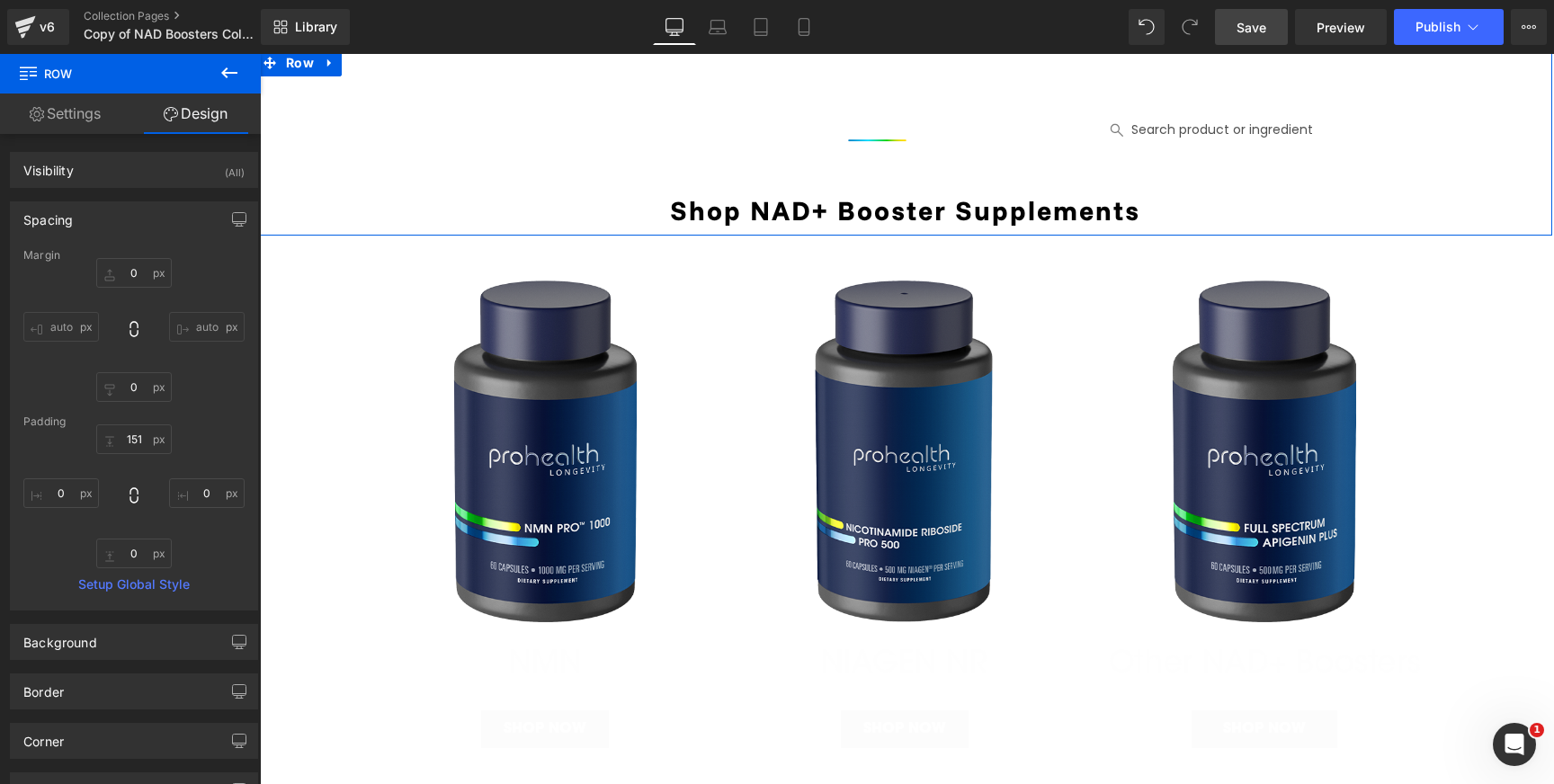
click at [125, 426] on div "Padding" at bounding box center [133, 421] width 221 height 13
click at [129, 426] on div "Padding" at bounding box center [133, 421] width 221 height 13
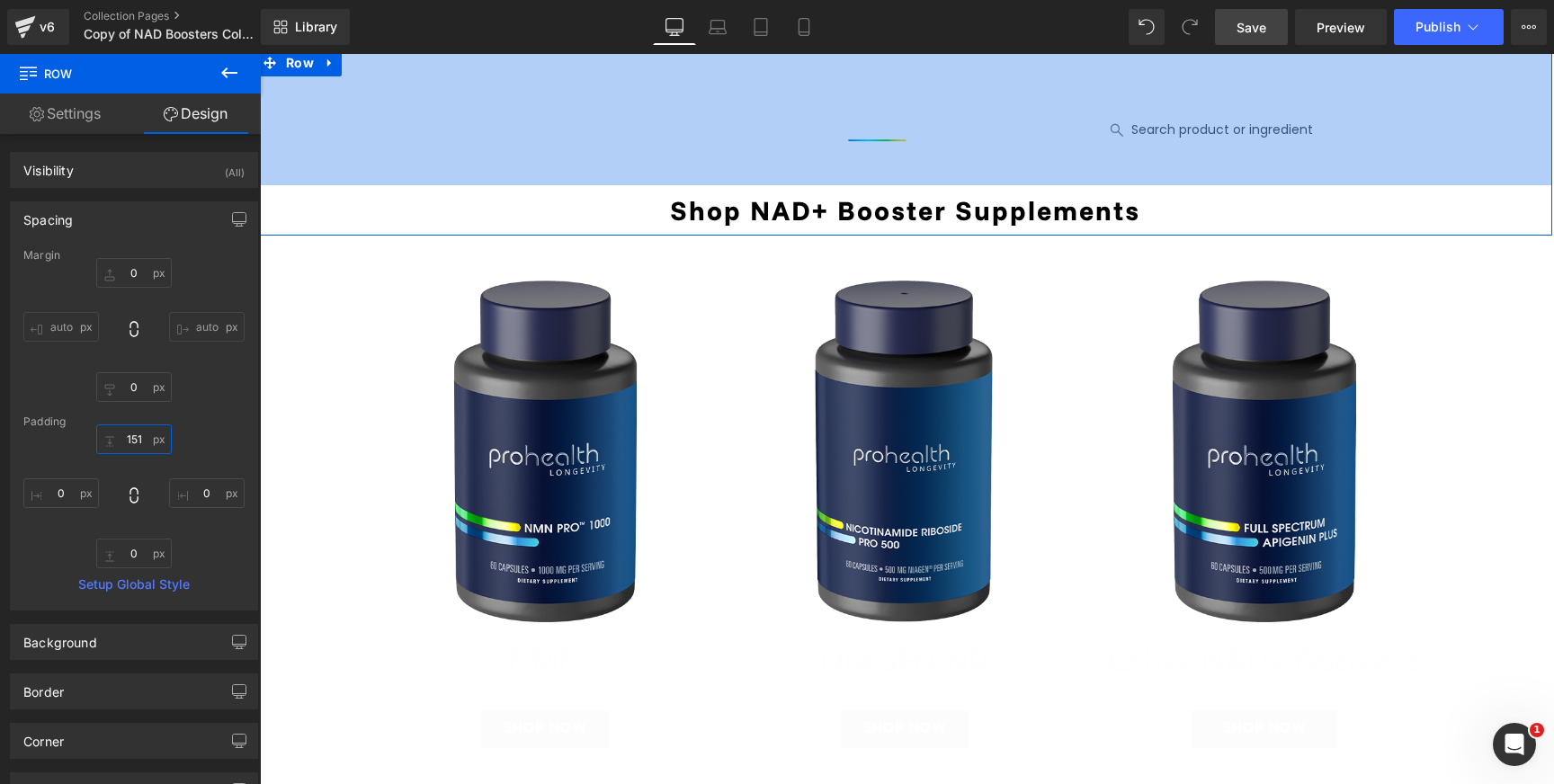
drag, startPoint x: 129, startPoint y: 432, endPoint x: 128, endPoint y: 456, distance: 24.0
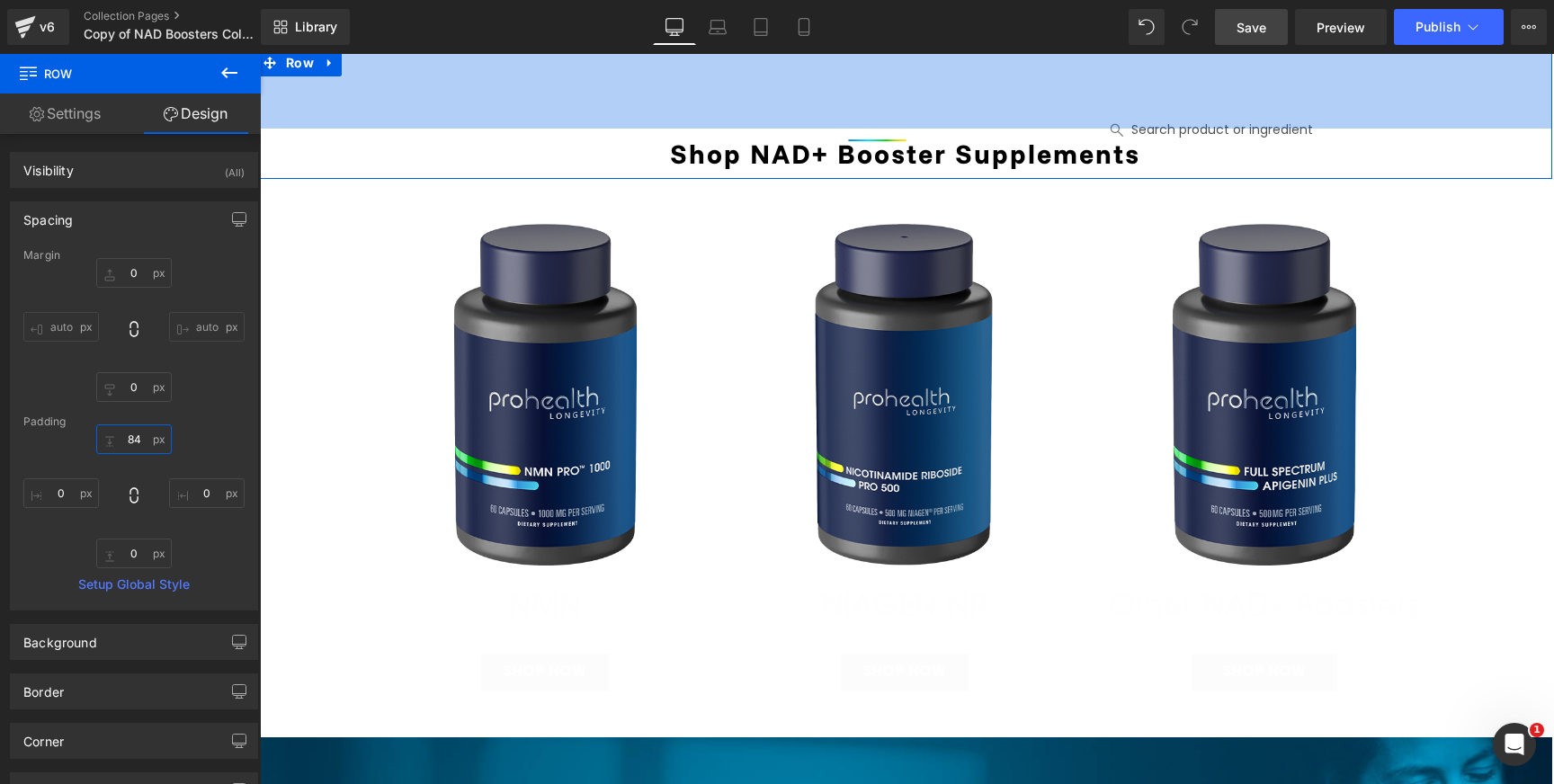
drag, startPoint x: 126, startPoint y: 451, endPoint x: 129, endPoint y: 482, distance: 31.1
click at [129, 482] on div "0 0 0 0" at bounding box center [133, 496] width 221 height 144
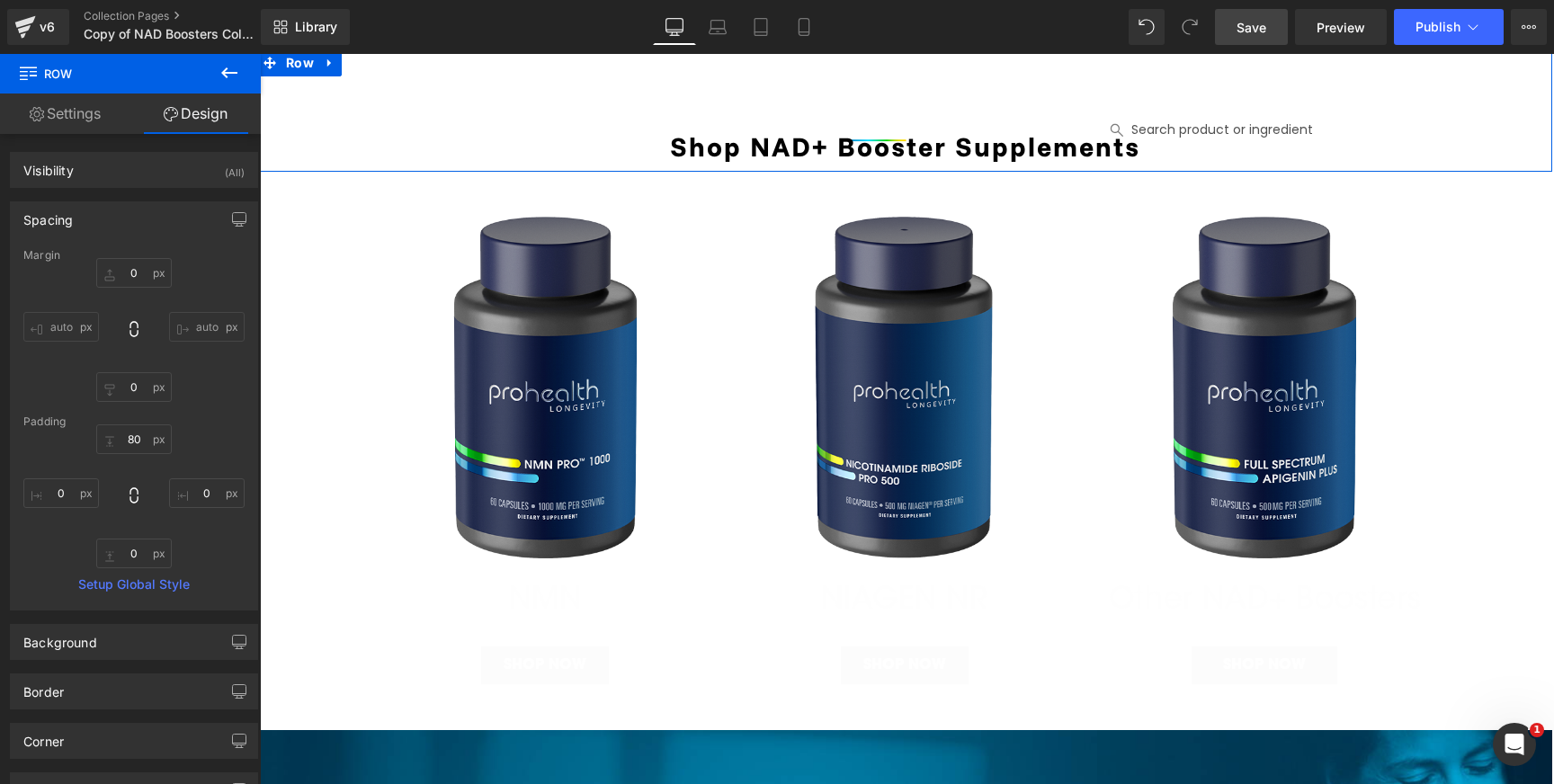
click at [72, 108] on link "Settings" at bounding box center [65, 114] width 131 height 40
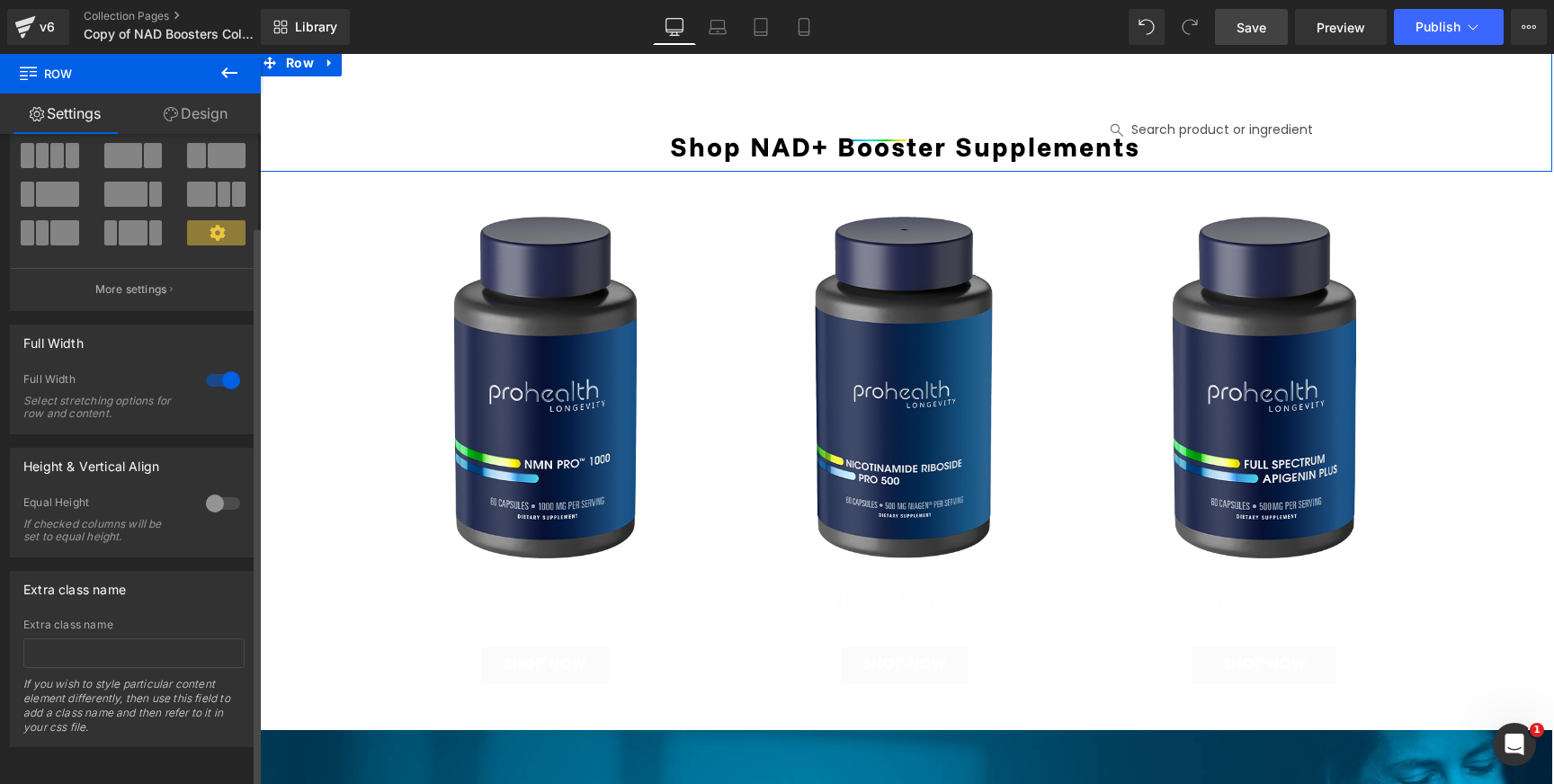
scroll to position [0, 0]
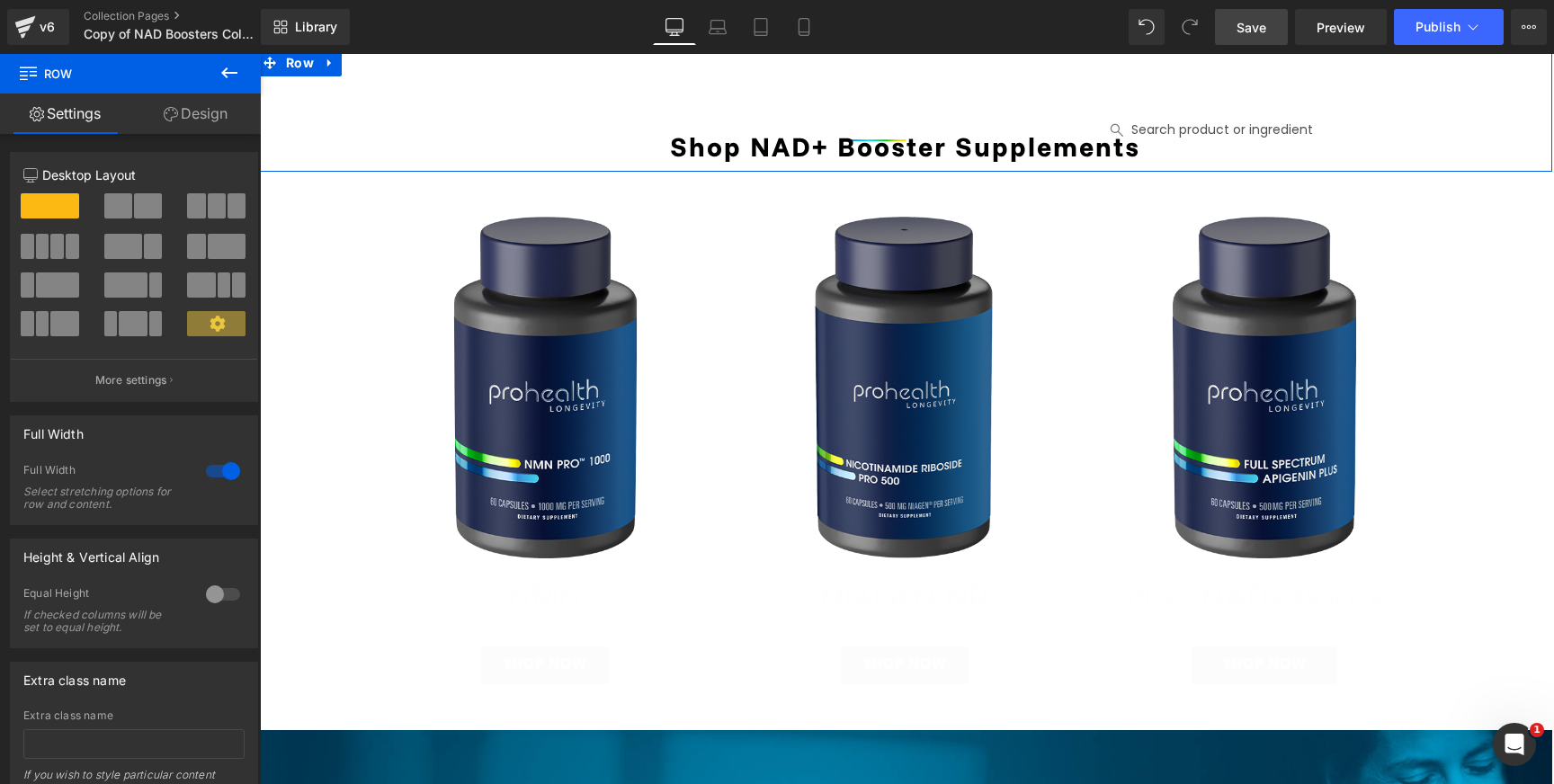
click at [184, 124] on link "Design" at bounding box center [196, 114] width 131 height 40
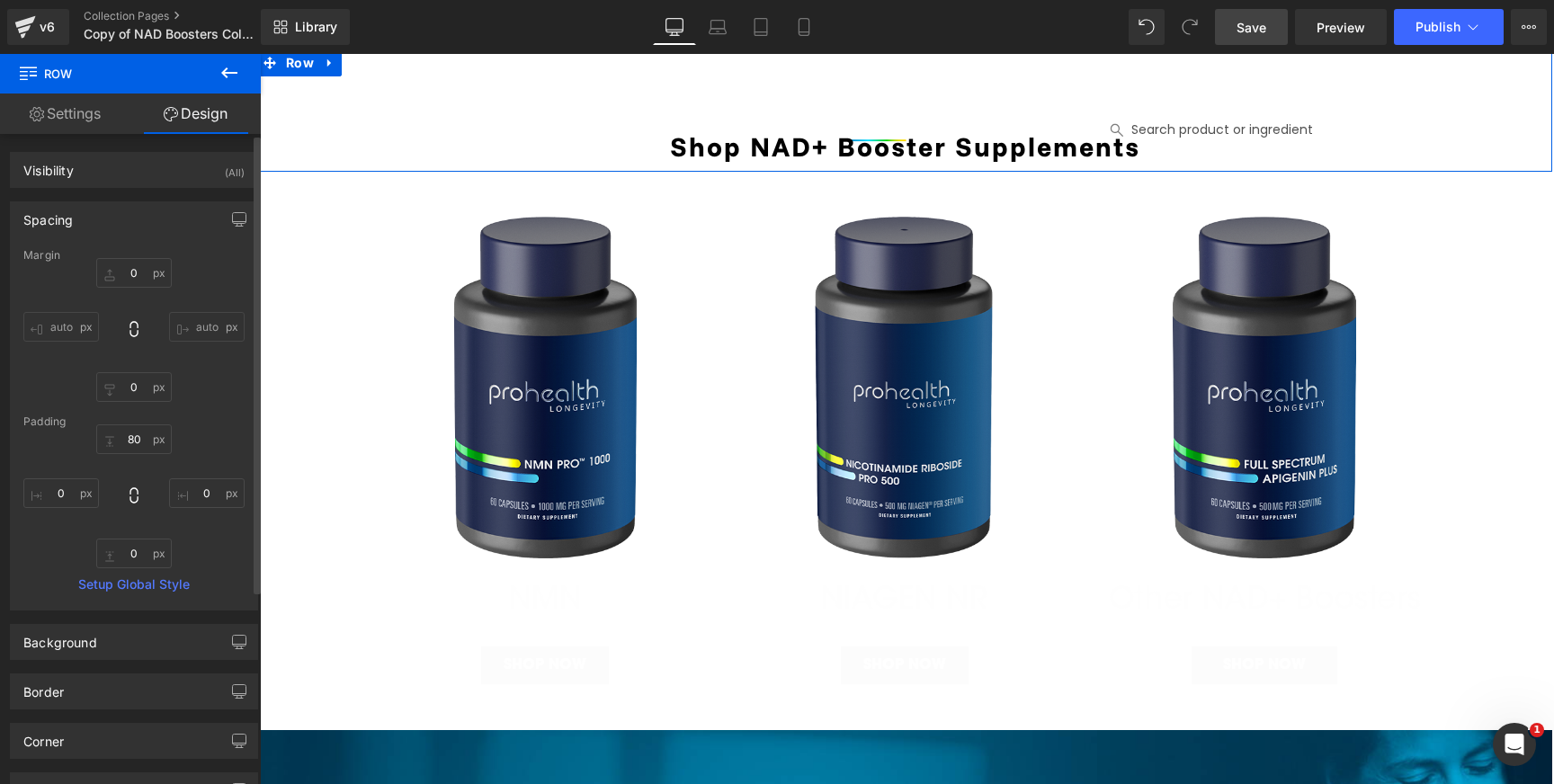
click at [75, 211] on div "Spacing" at bounding box center [134, 219] width 247 height 34
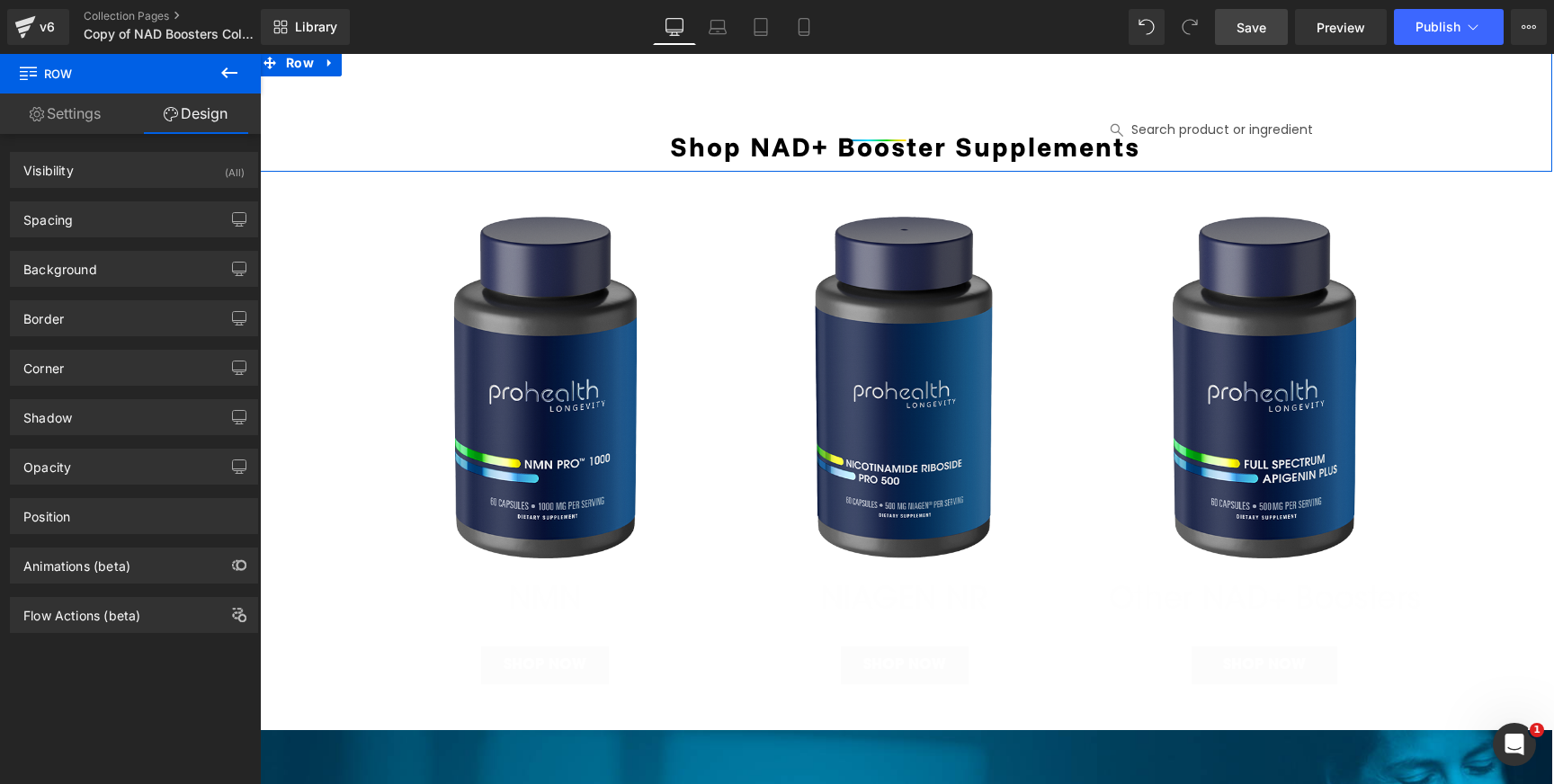
click at [67, 110] on link "Settings" at bounding box center [65, 114] width 131 height 40
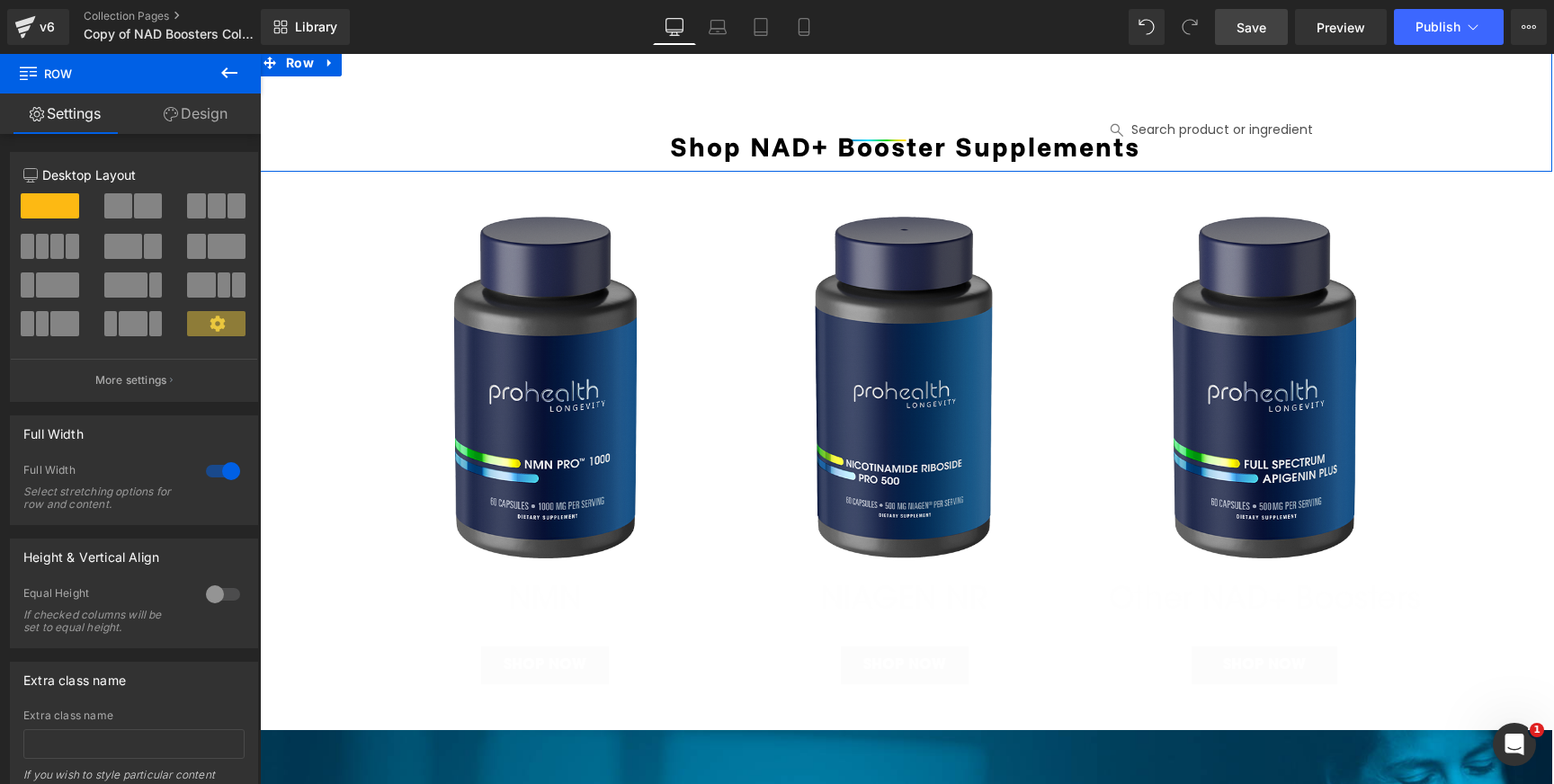
click at [205, 111] on link "Design" at bounding box center [196, 114] width 131 height 40
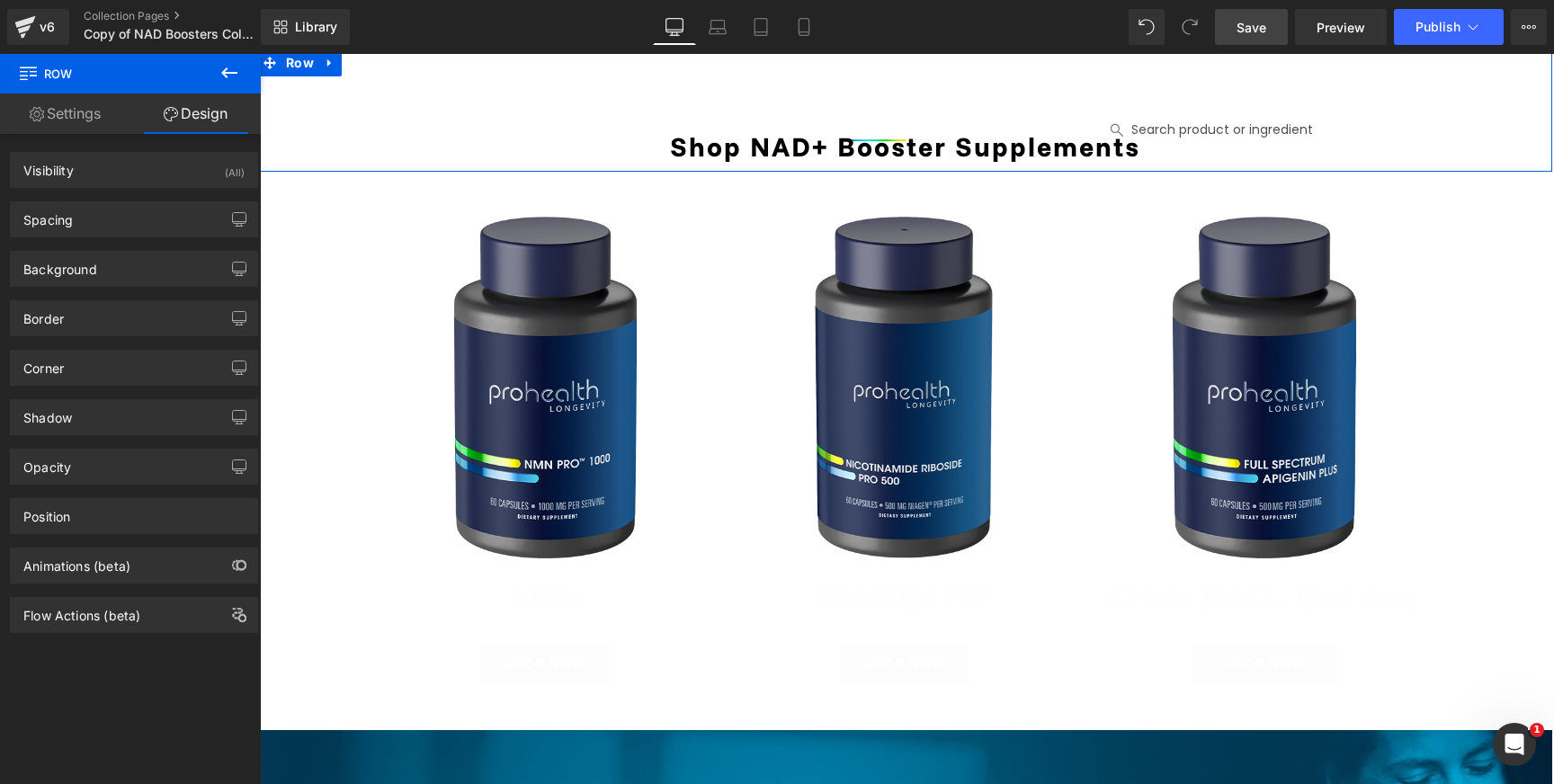
click at [106, 103] on link "Settings" at bounding box center [65, 114] width 131 height 40
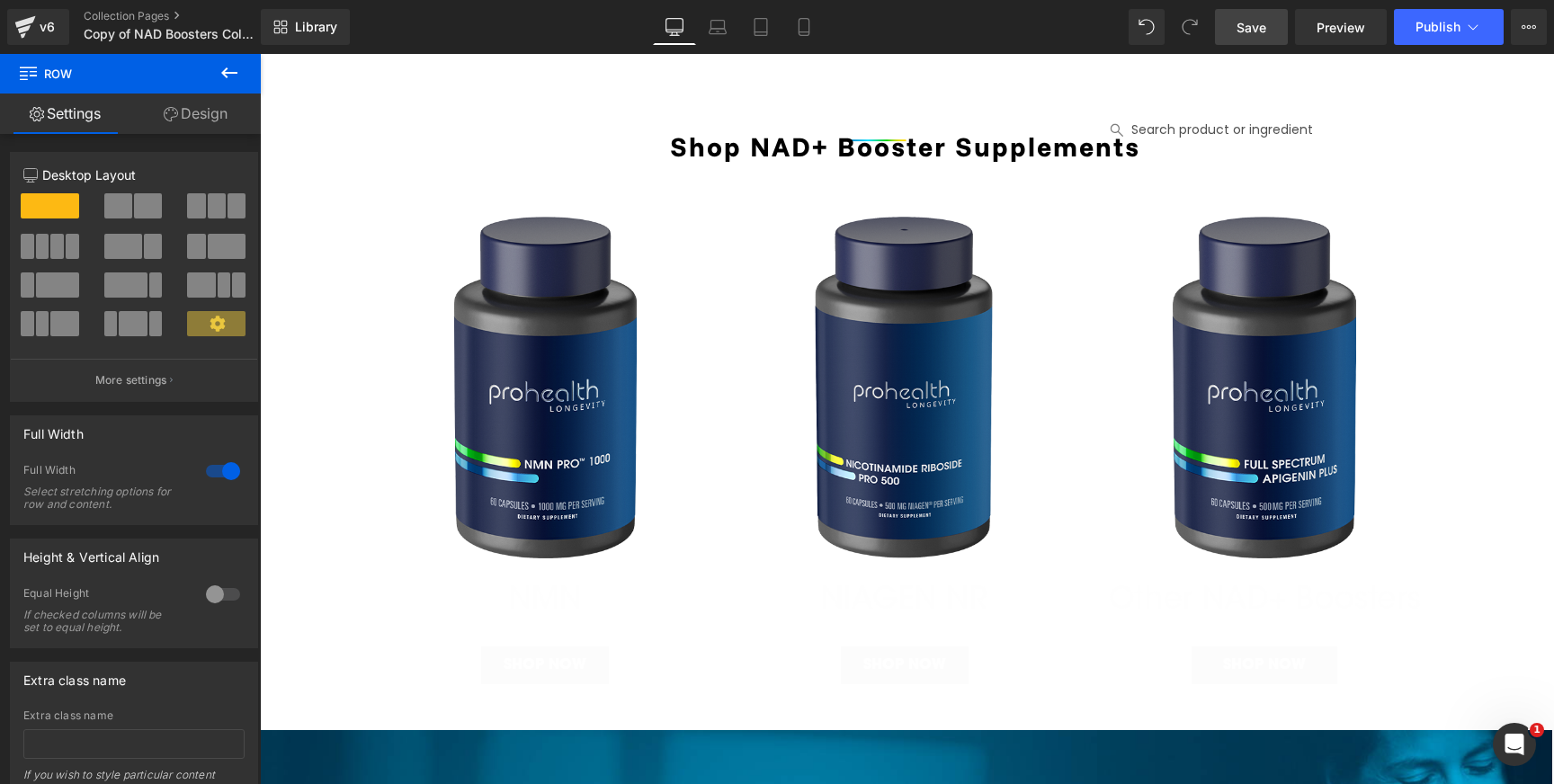
click at [226, 60] on button at bounding box center [229, 74] width 63 height 40
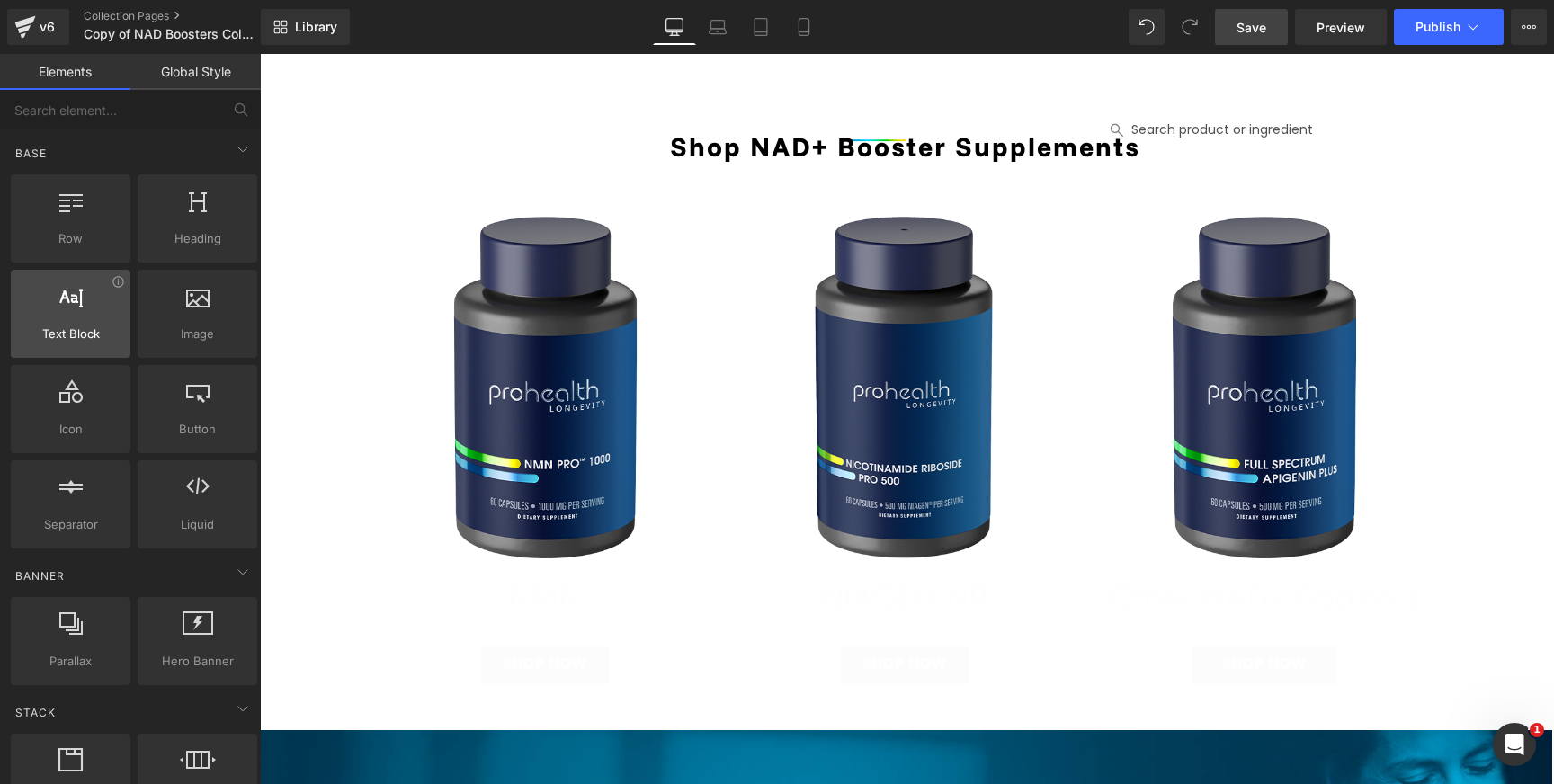
click at [82, 327] on span "Text Block" at bounding box center [71, 334] width 109 height 19
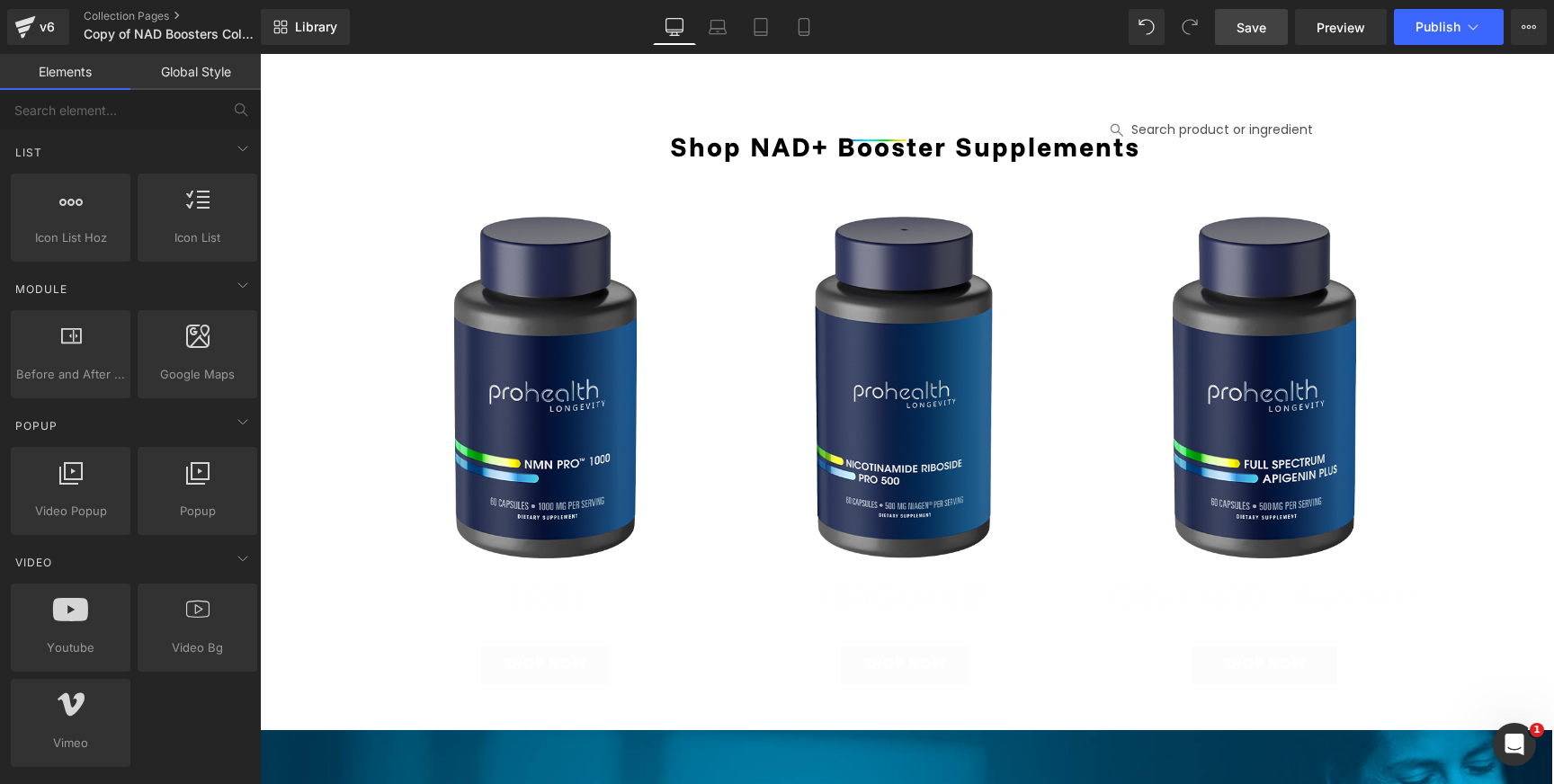
scroll to position [970, 0]
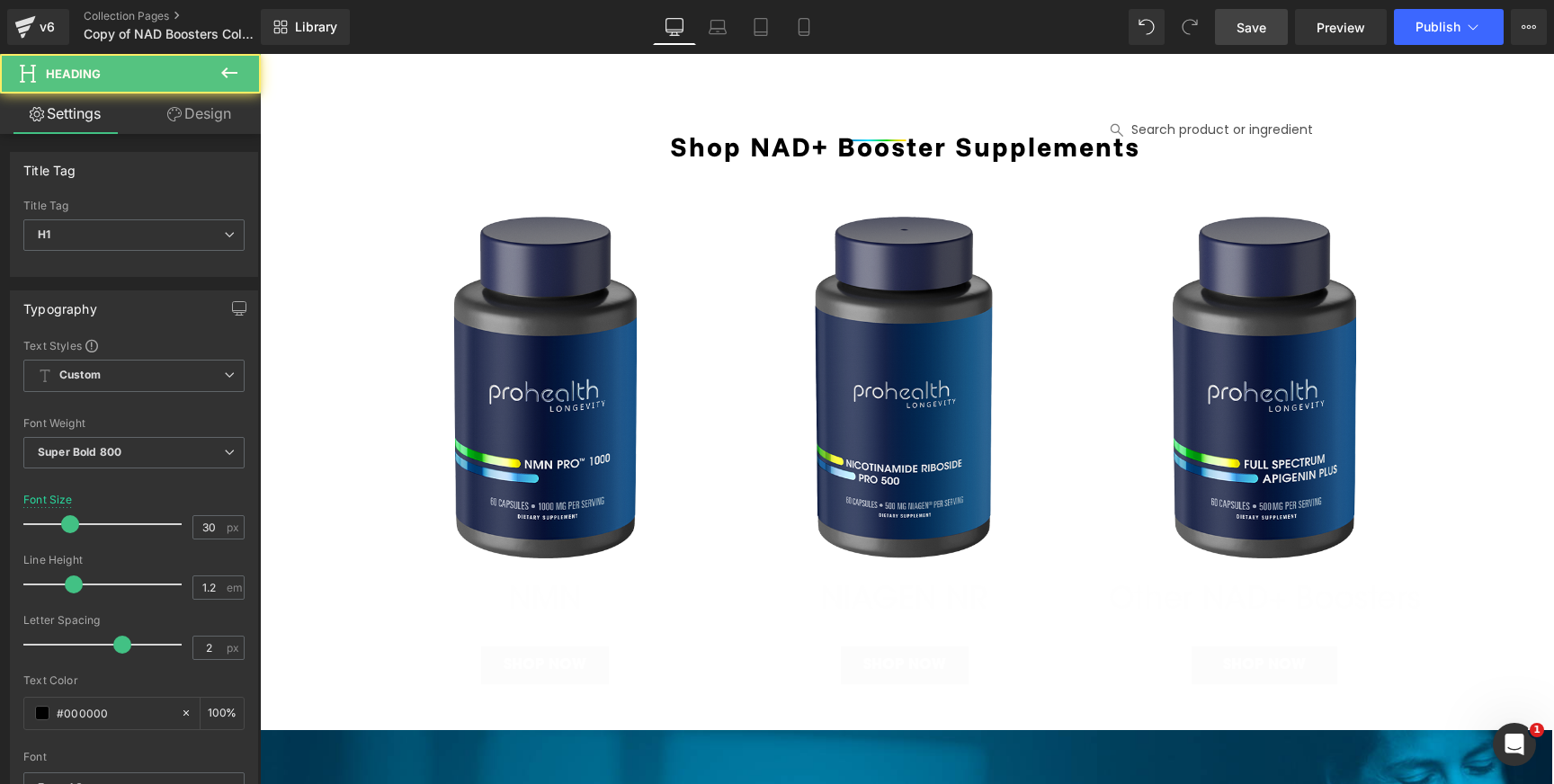
click at [770, 157] on h1 "Shop NAD+ Booster Supplements" at bounding box center [904, 146] width 1293 height 32
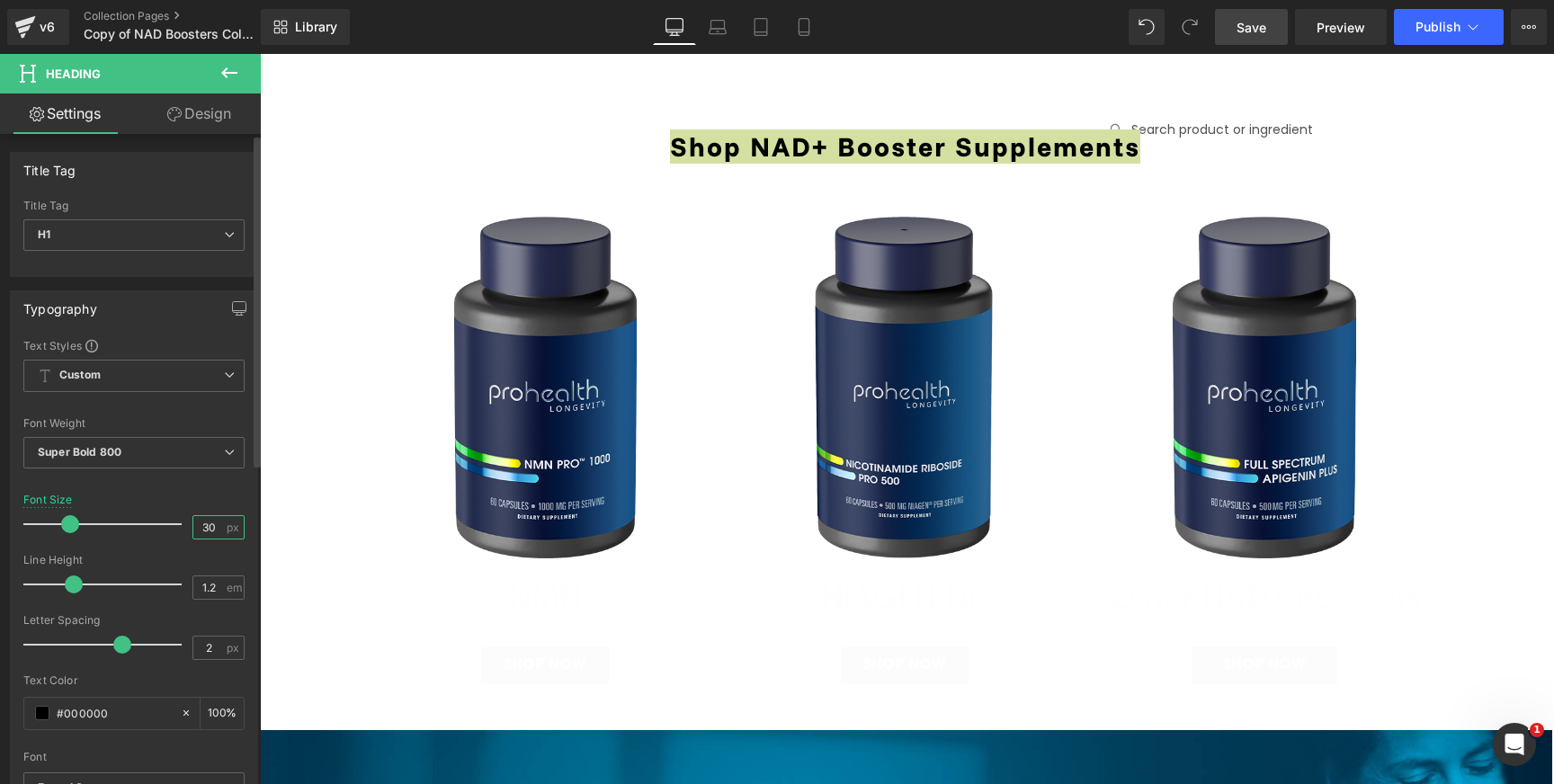
click at [207, 528] on input "30" at bounding box center [209, 527] width 31 height 22
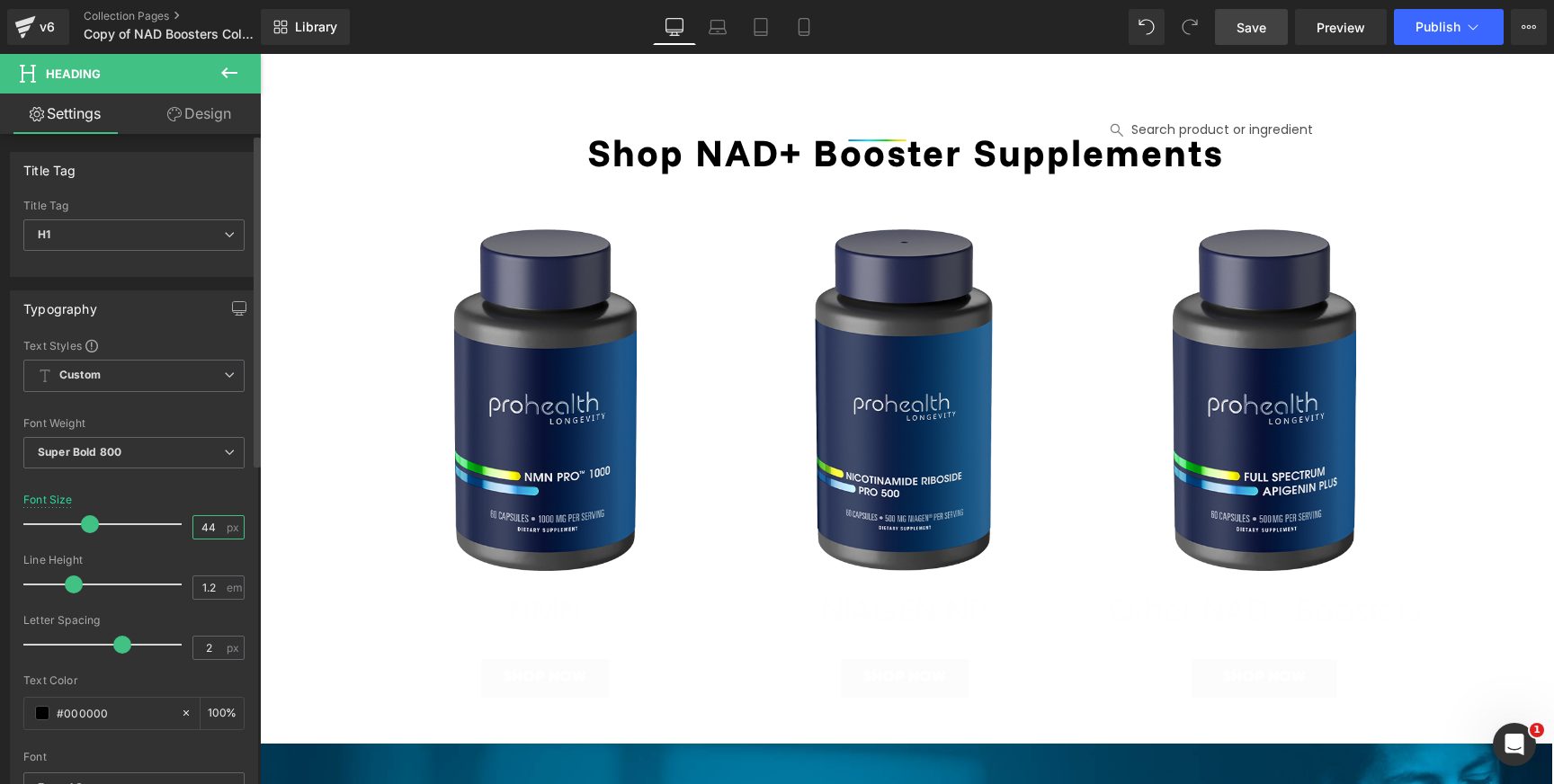
type input "45"
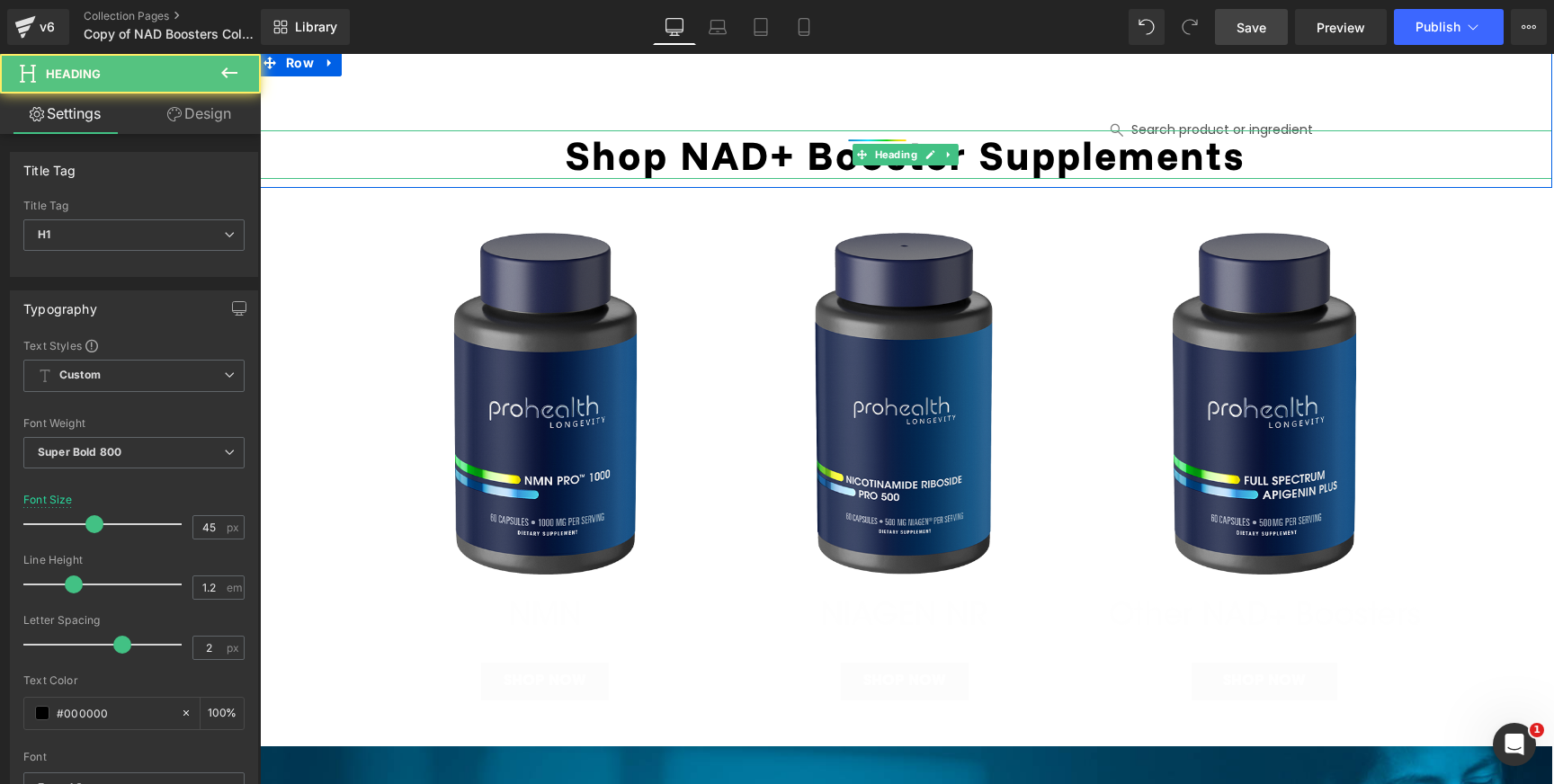
click at [1252, 156] on h1 "Shop NAD+ Booster Supplements" at bounding box center [904, 155] width 1293 height 49
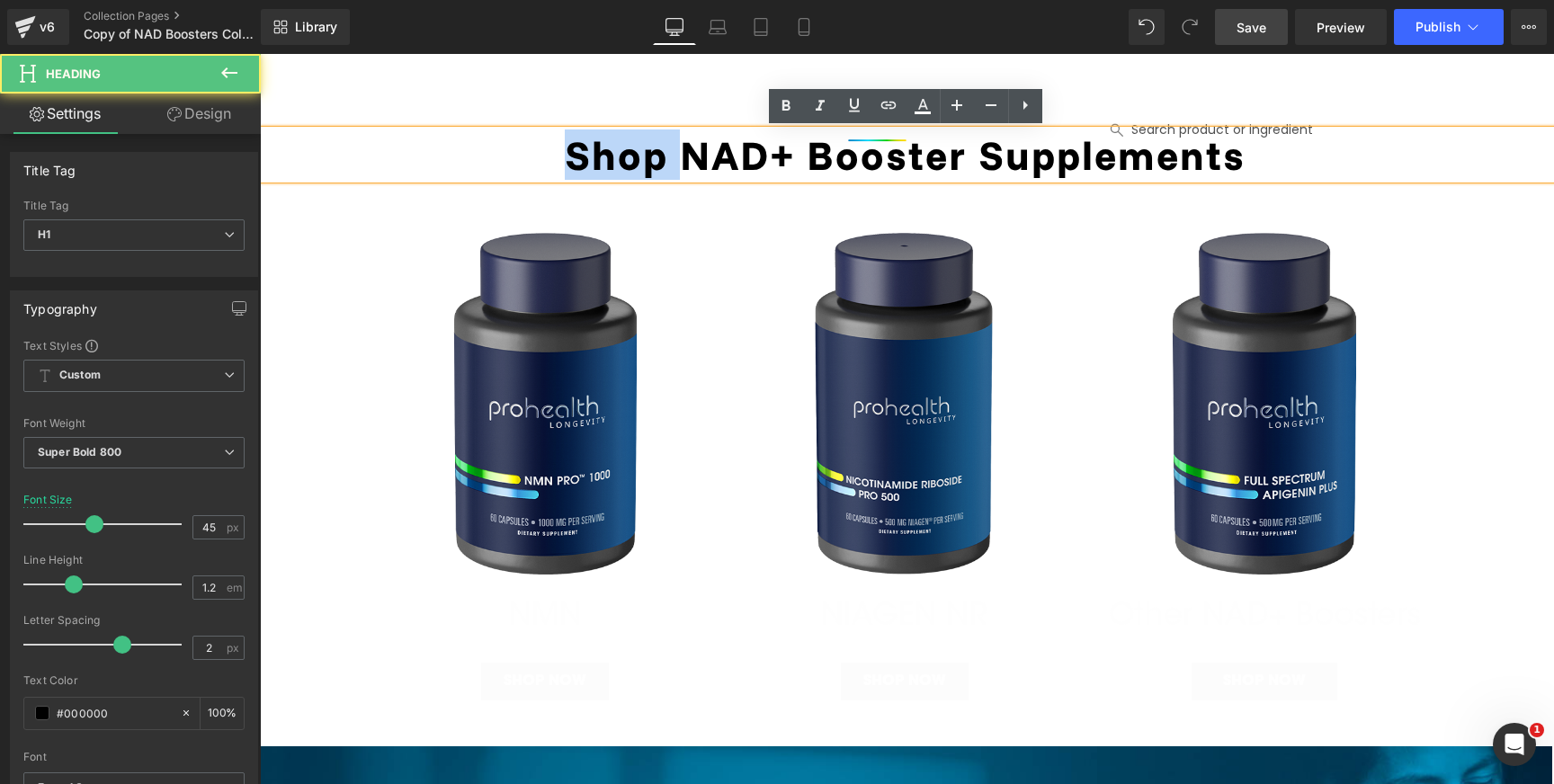
drag, startPoint x: 677, startPoint y: 154, endPoint x: 486, endPoint y: 153, distance: 191.0
click at [486, 153] on h1 "Shop NAD+ Booster Supplements" at bounding box center [904, 155] width 1293 height 49
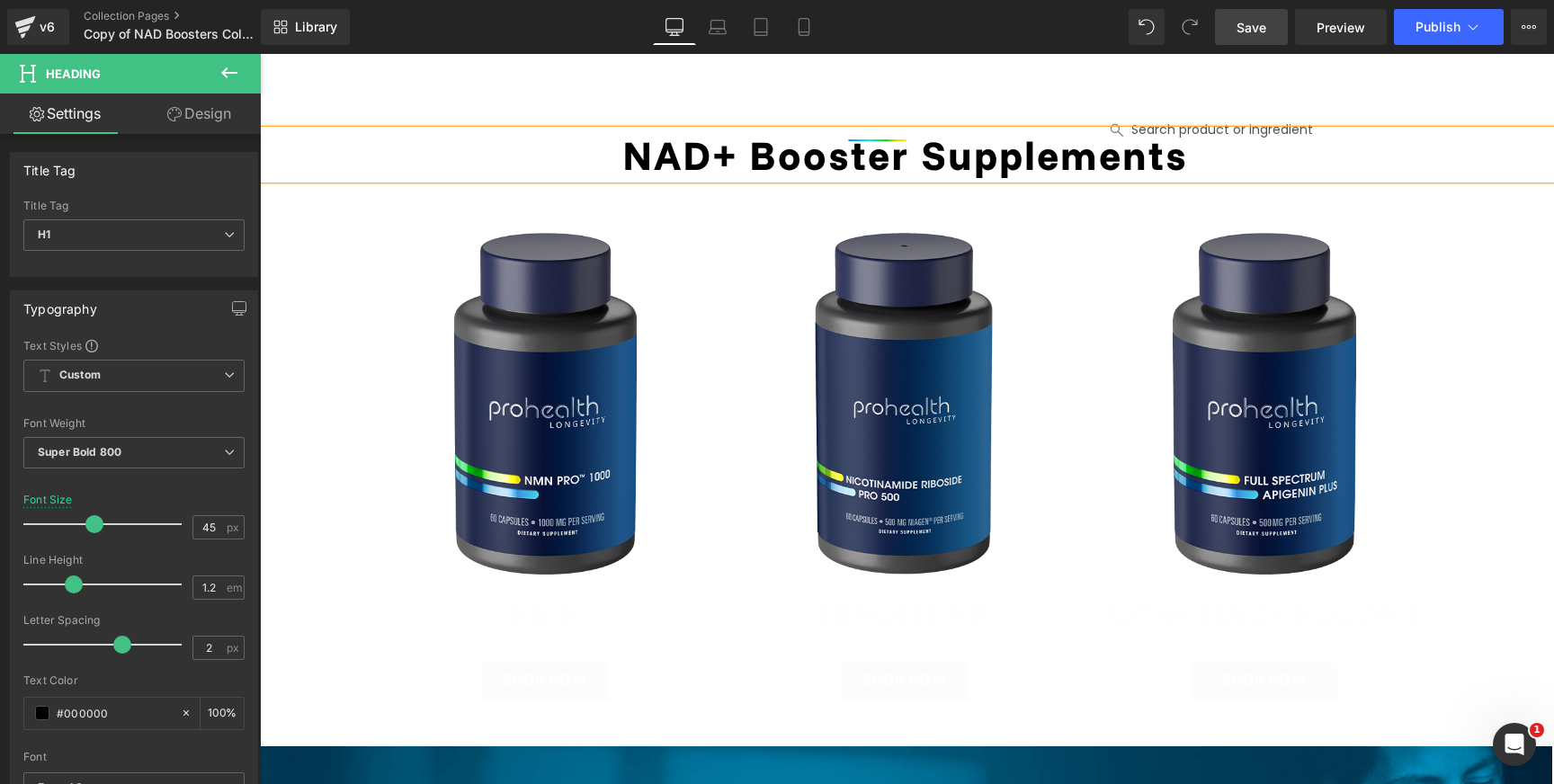
click at [1248, 25] on span "Save" at bounding box center [1251, 28] width 29 height 19
